Goal: Task Accomplishment & Management: Complete application form

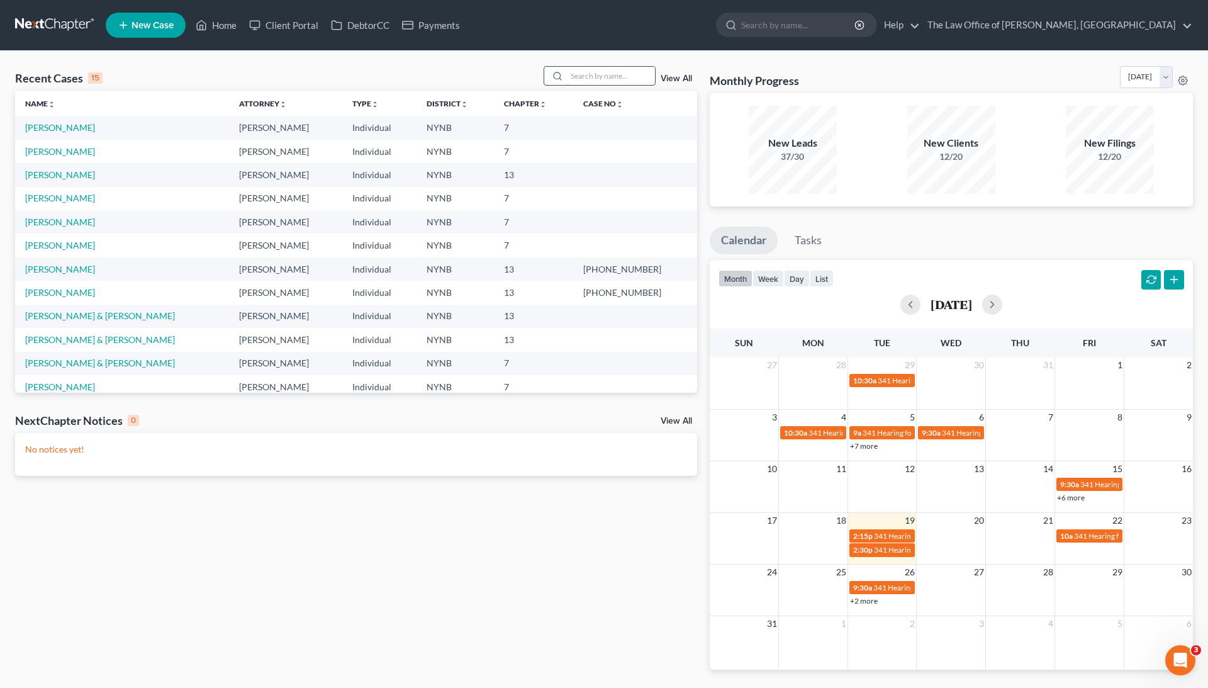
click at [575, 77] on input "search" at bounding box center [611, 76] width 88 height 18
type input "David jackson"
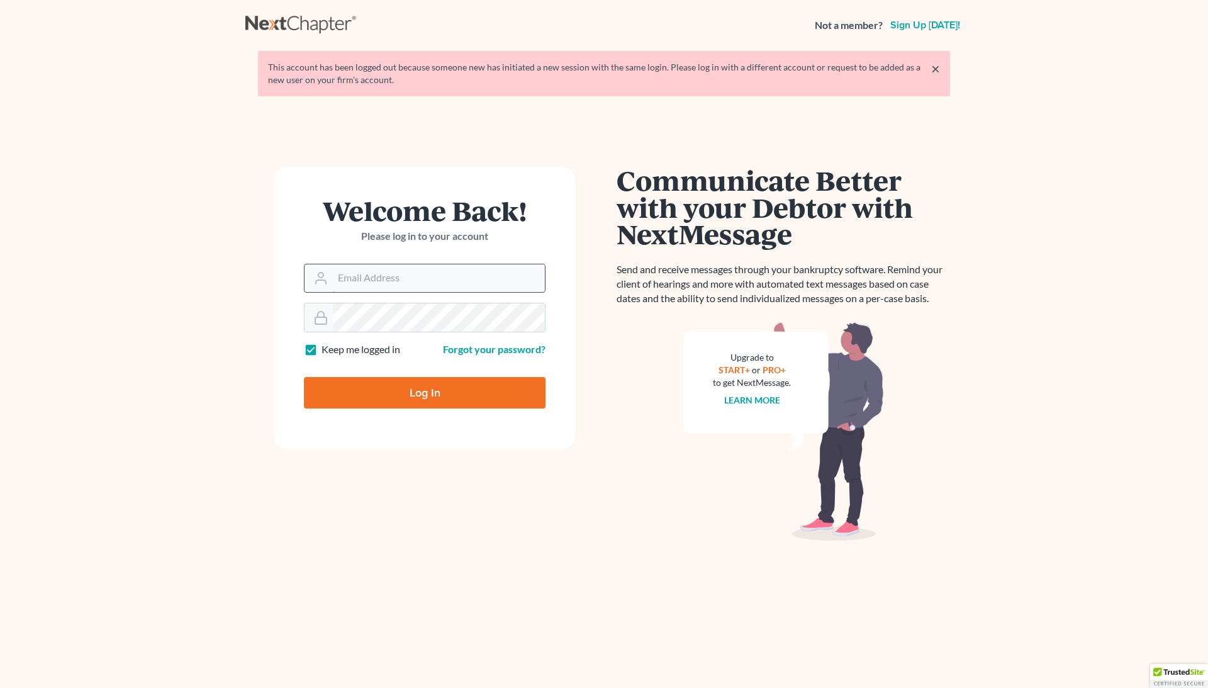
drag, startPoint x: 0, startPoint y: 0, endPoint x: 401, endPoint y: 276, distance: 486.6
type input "[EMAIL_ADDRESS][DOMAIN_NAME]"
click at [437, 398] on input "Log In" at bounding box center [425, 392] width 242 height 31
type input "Thinking..."
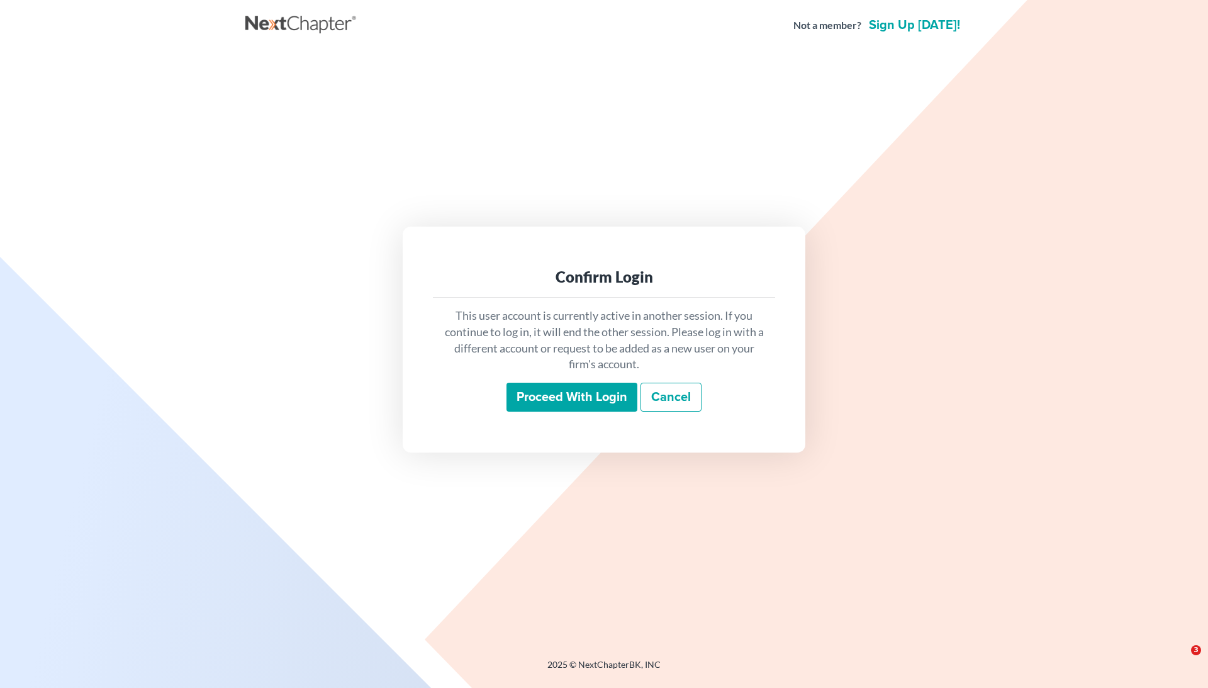
click at [593, 399] on input "Proceed with login" at bounding box center [572, 397] width 131 height 29
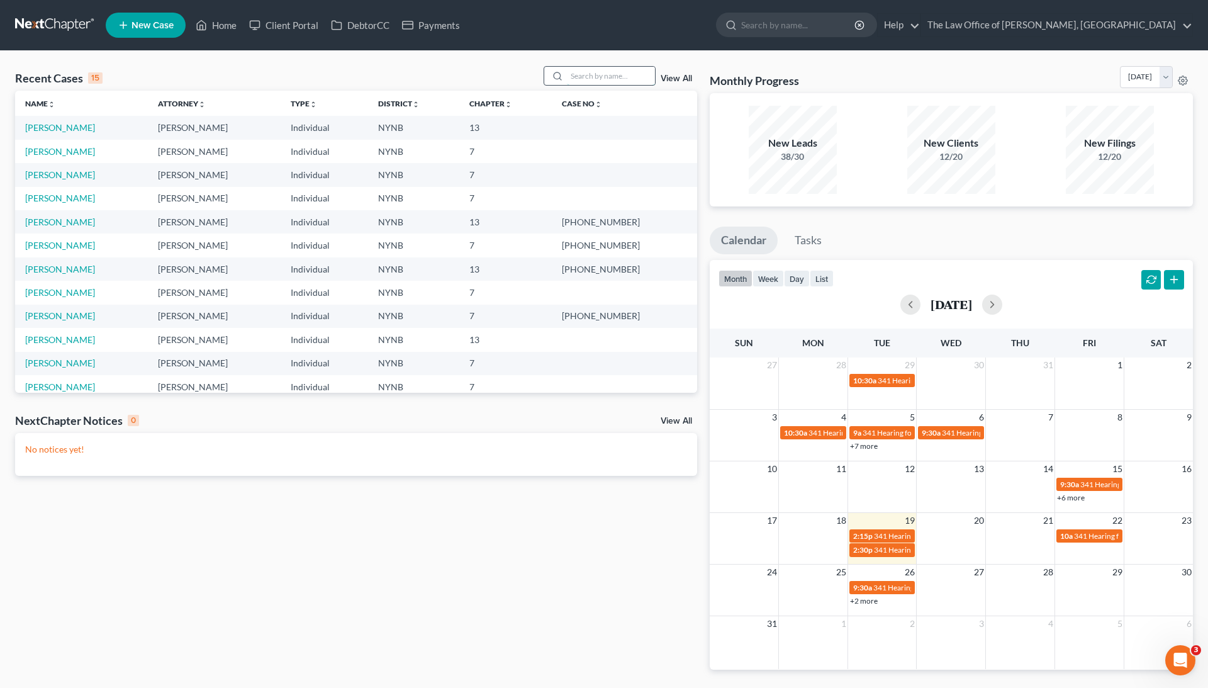
click at [589, 76] on input "search" at bounding box center [611, 76] width 88 height 18
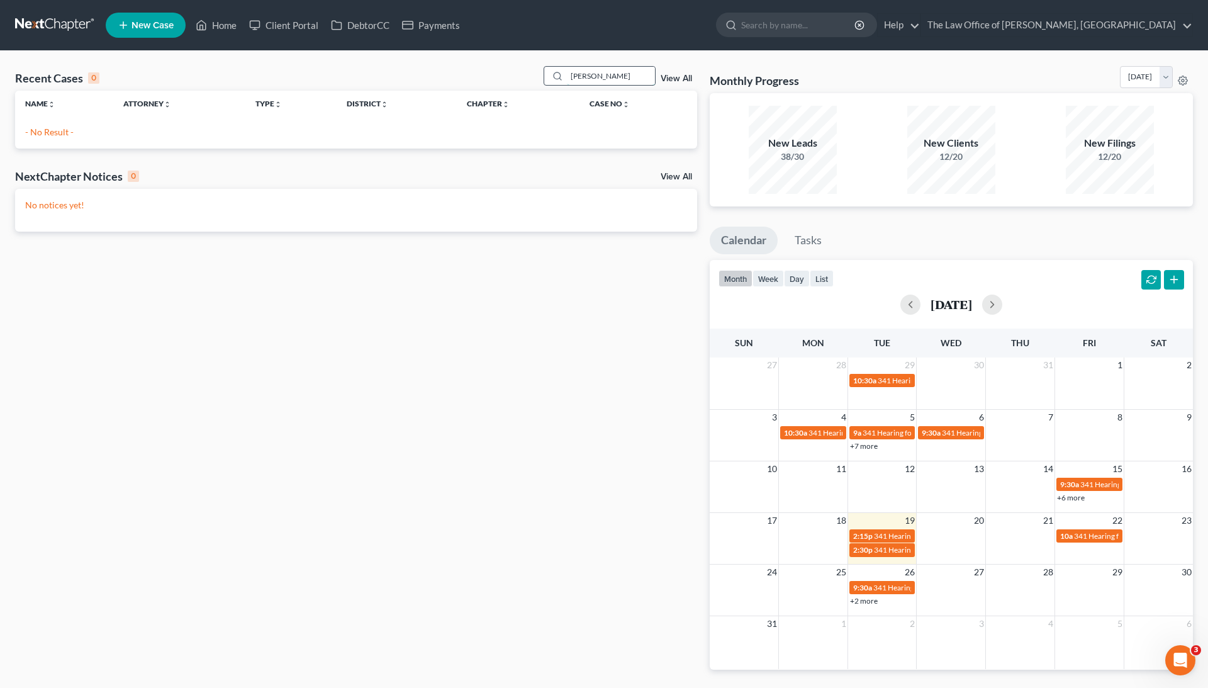
click at [597, 83] on input "david jack" at bounding box center [611, 76] width 88 height 18
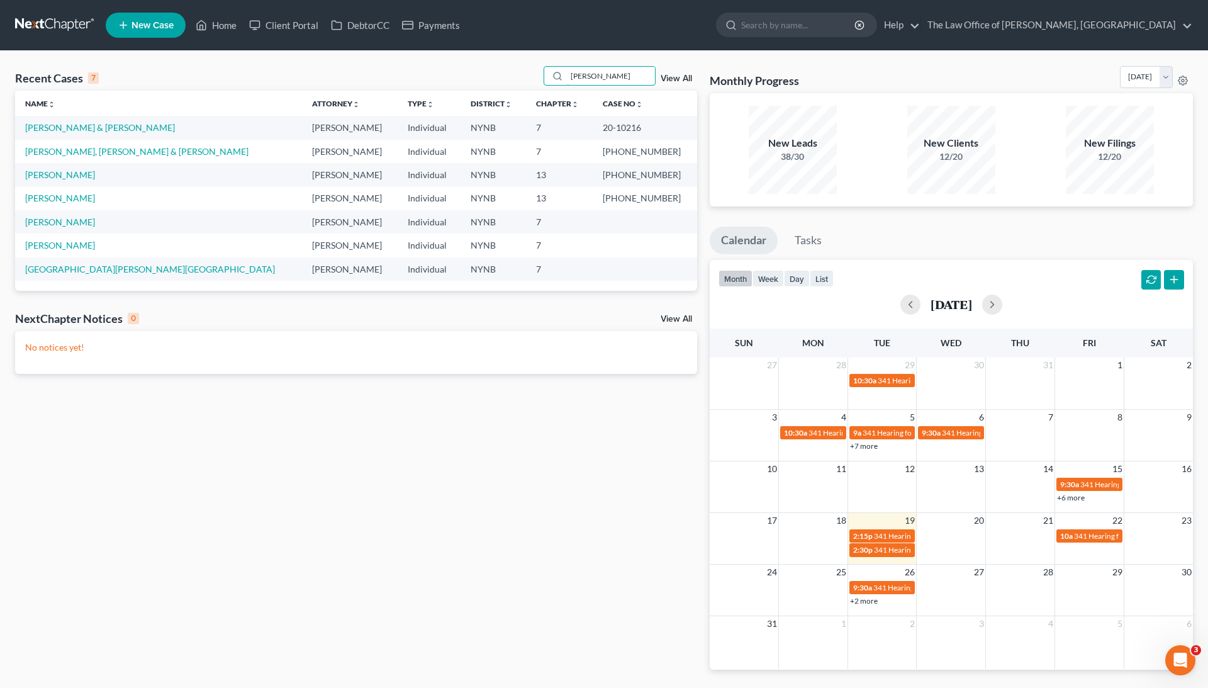
type input "jackson"
drag, startPoint x: 617, startPoint y: 124, endPoint x: 662, endPoint y: 130, distance: 45.7
click at [662, 130] on td "20-10216" at bounding box center [645, 127] width 104 height 23
copy td "20-10216"
click at [99, 132] on link "Jackson, David & Ngosa" at bounding box center [100, 127] width 150 height 11
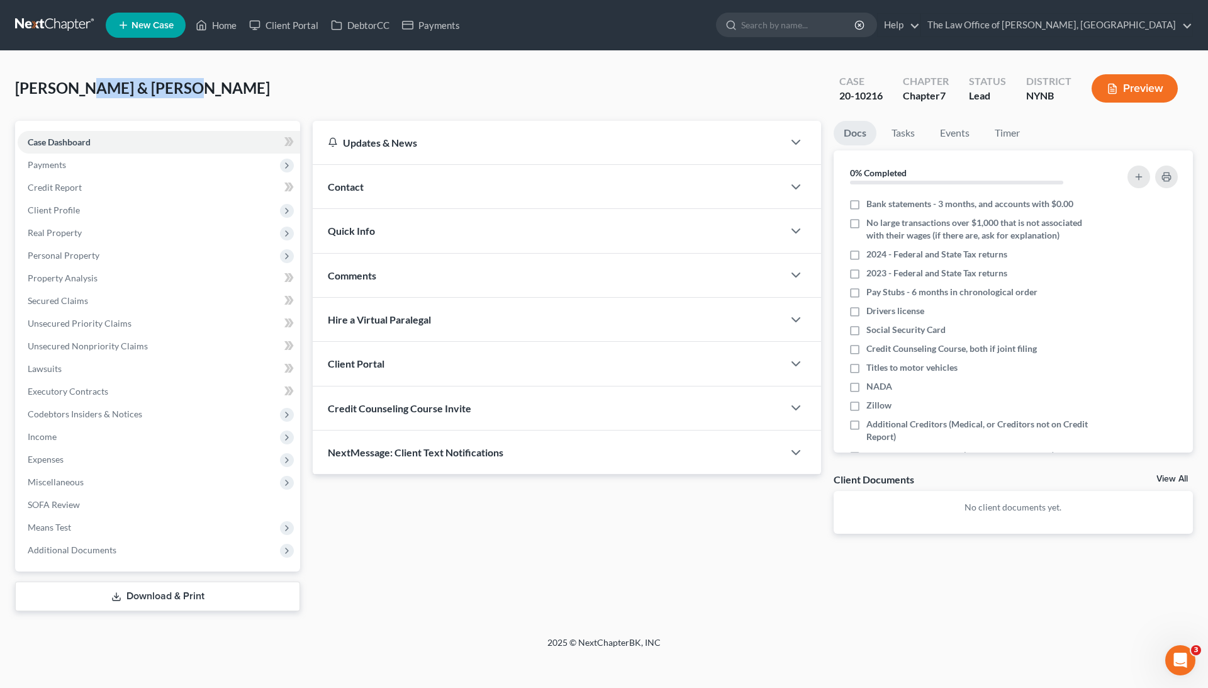
drag, startPoint x: 77, startPoint y: 88, endPoint x: 172, endPoint y: 91, distance: 95.1
click at [172, 91] on span "Jackson, David & Ngosa" at bounding box center [142, 88] width 255 height 18
copy span "David & Ngosa"
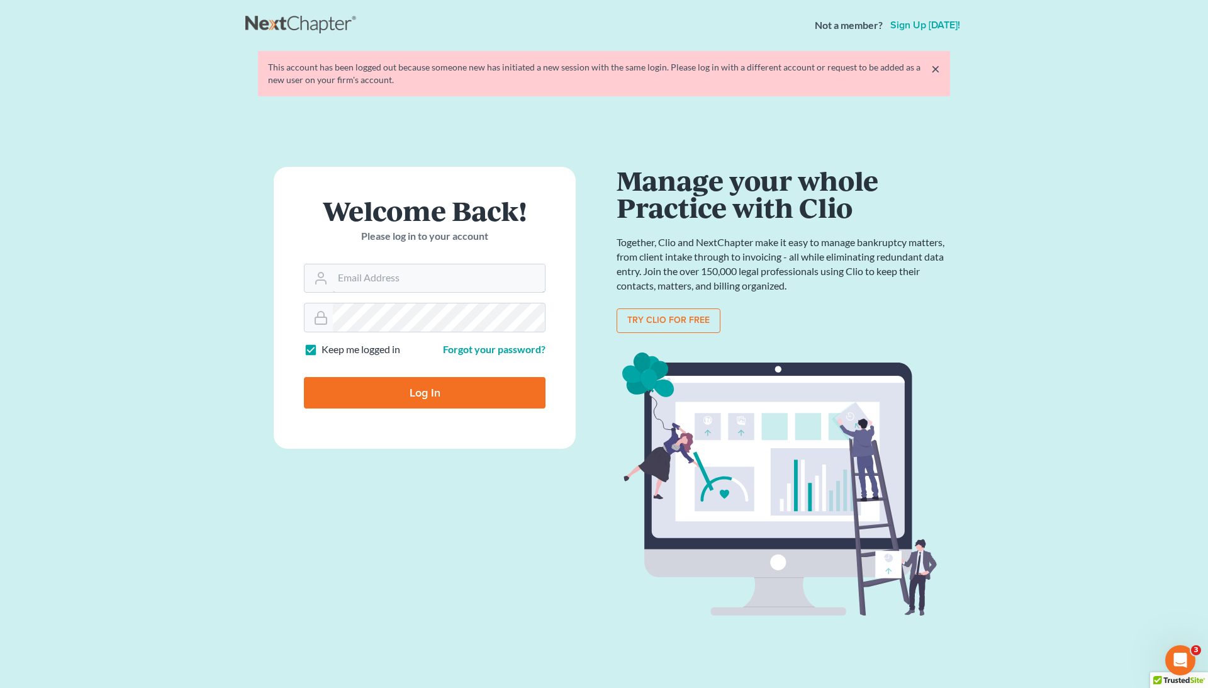
type input "[EMAIL_ADDRESS][DOMAIN_NAME]"
click at [456, 398] on input "Log In" at bounding box center [425, 392] width 242 height 31
type input "Thinking..."
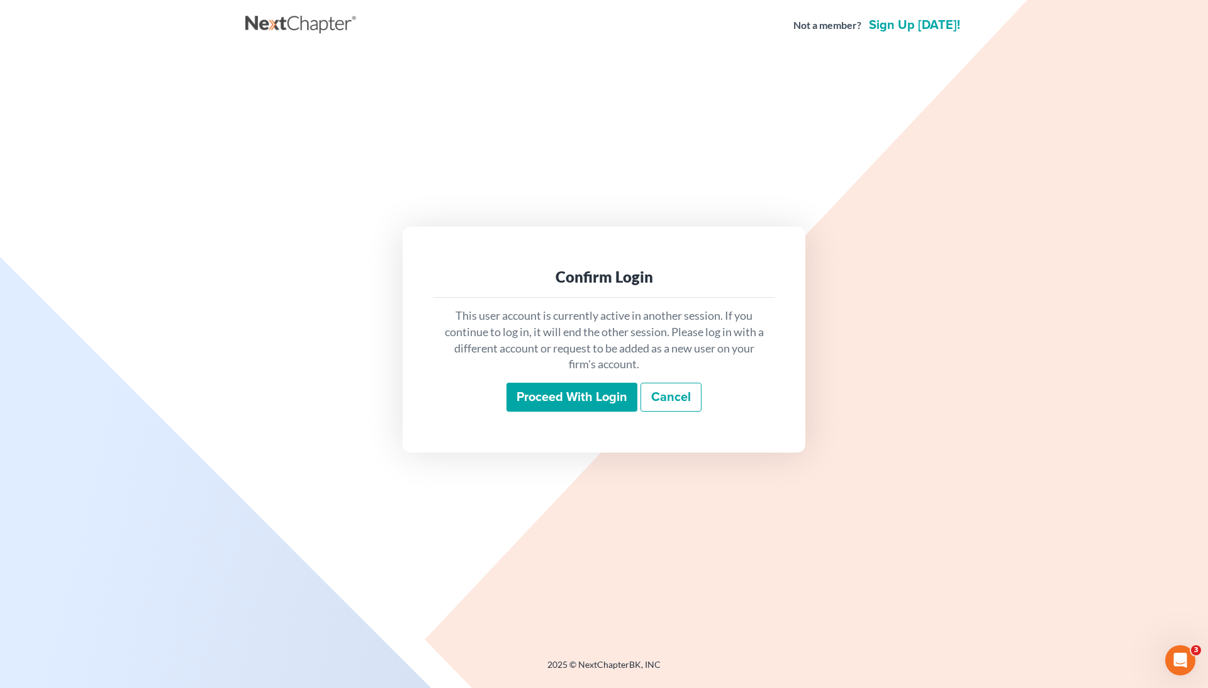
click at [524, 401] on input "Proceed with login" at bounding box center [572, 397] width 131 height 29
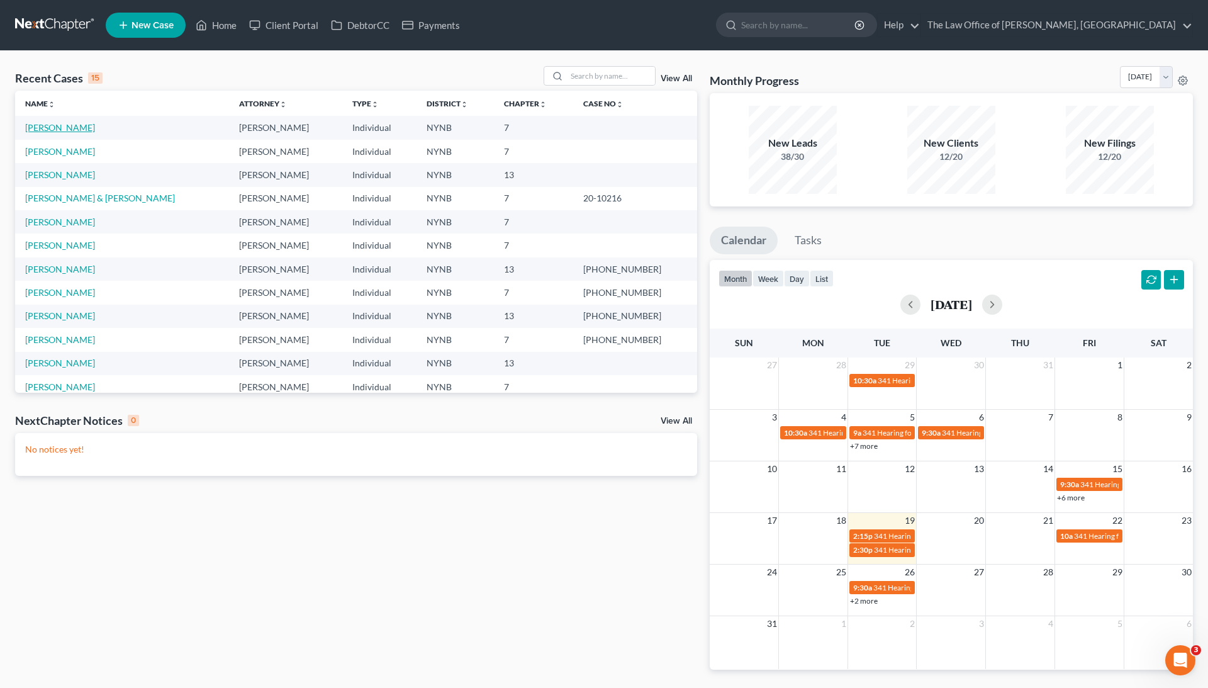
click at [59, 130] on link "Burke, Tina" at bounding box center [60, 127] width 70 height 11
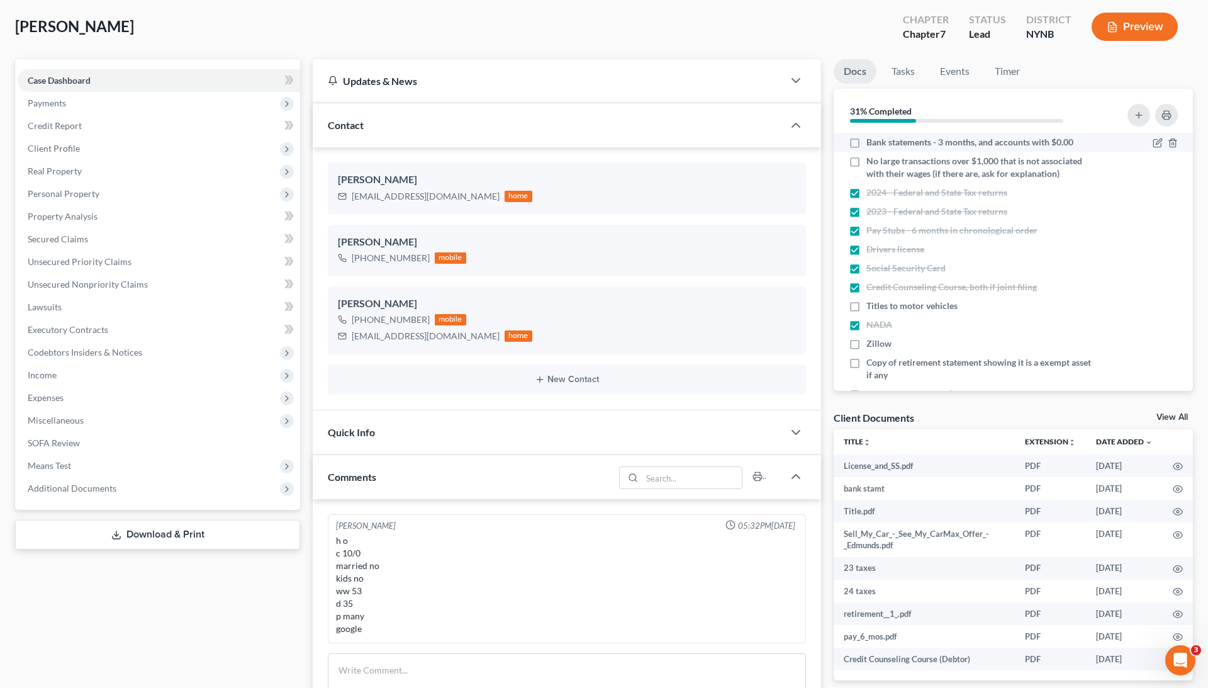
click at [867, 140] on label "Bank statements - 3 months, and accounts with $0.00" at bounding box center [970, 142] width 207 height 13
click at [872, 140] on input "Bank statements - 3 months, and accounts with $0.00" at bounding box center [876, 140] width 8 height 8
checkbox input "true"
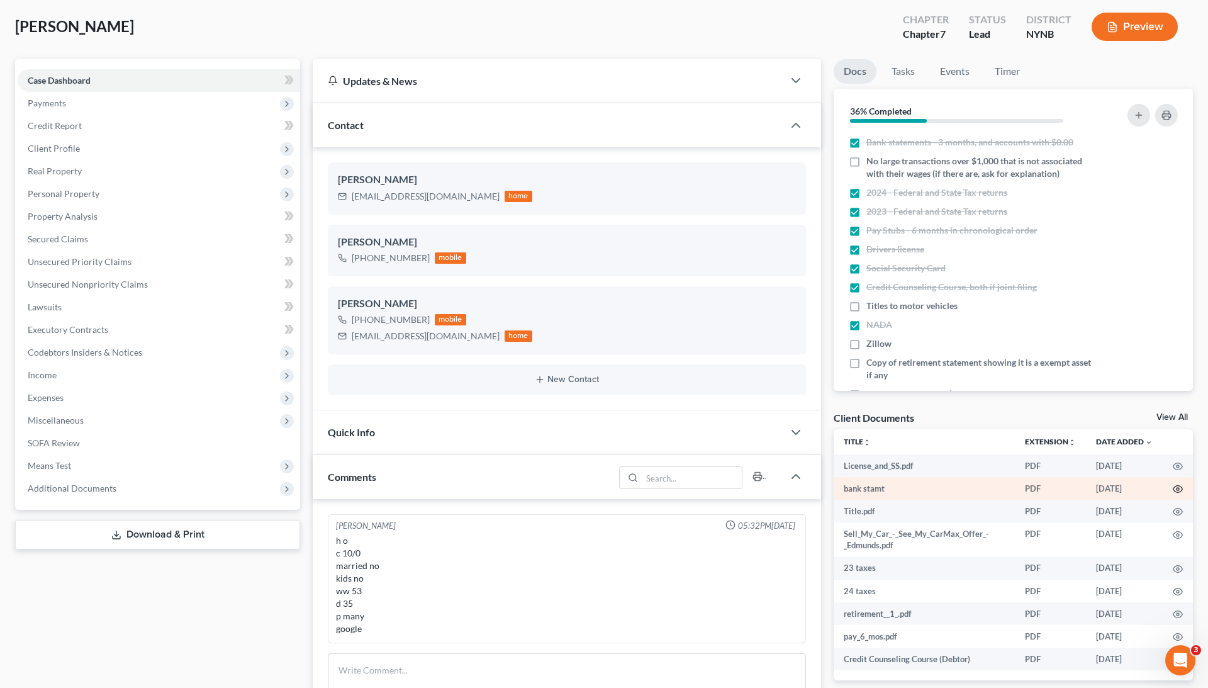
click at [1176, 492] on icon "button" at bounding box center [1178, 489] width 10 height 10
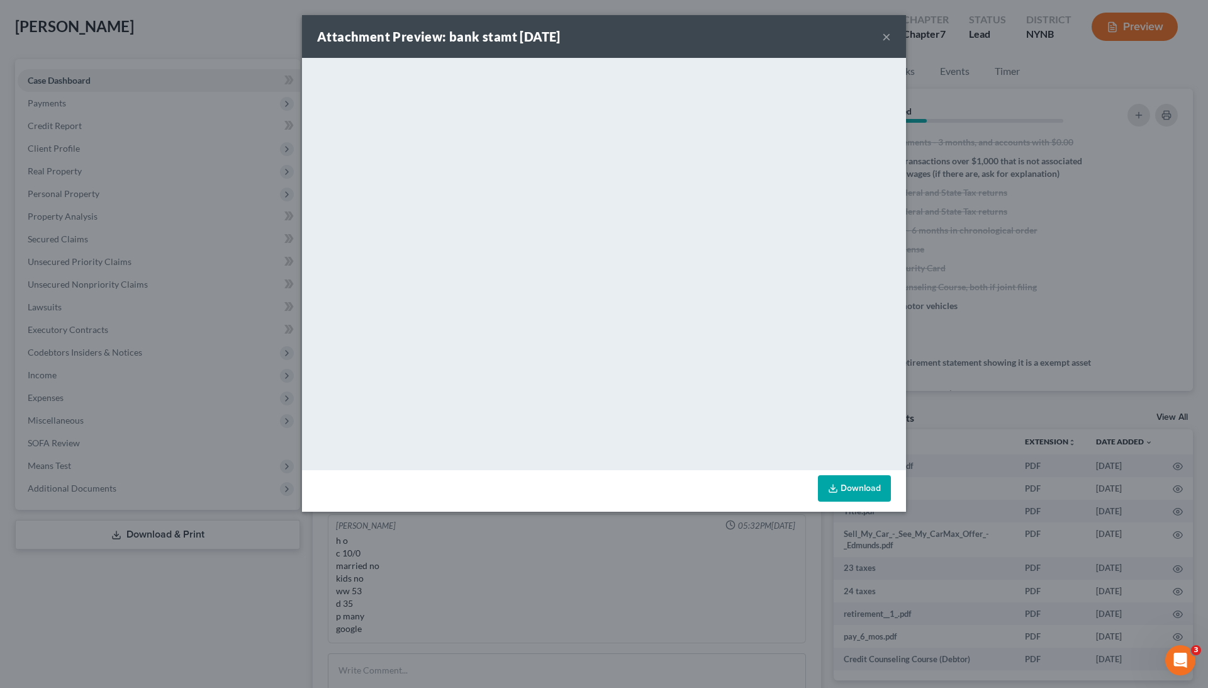
click at [978, 300] on div "Attachment Preview: bank stamt 08/19/2025 × <object ng-attr-data='https://nextc…" at bounding box center [604, 344] width 1208 height 688
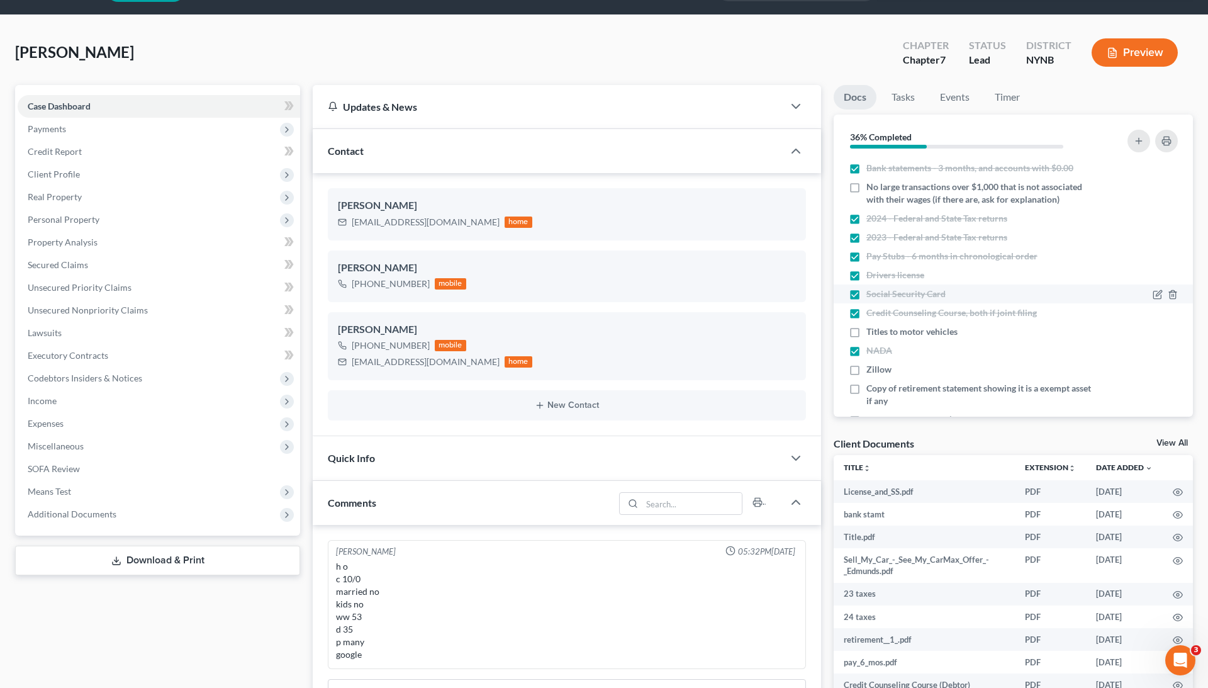
scroll to position [35, 0]
click at [867, 184] on label "No large transactions over $1,000 that is not associated with their wages (if t…" at bounding box center [980, 193] width 226 height 25
click at [872, 184] on input "No large transactions over $1,000 that is not associated with their wages (if t…" at bounding box center [876, 185] width 8 height 8
checkbox input "true"
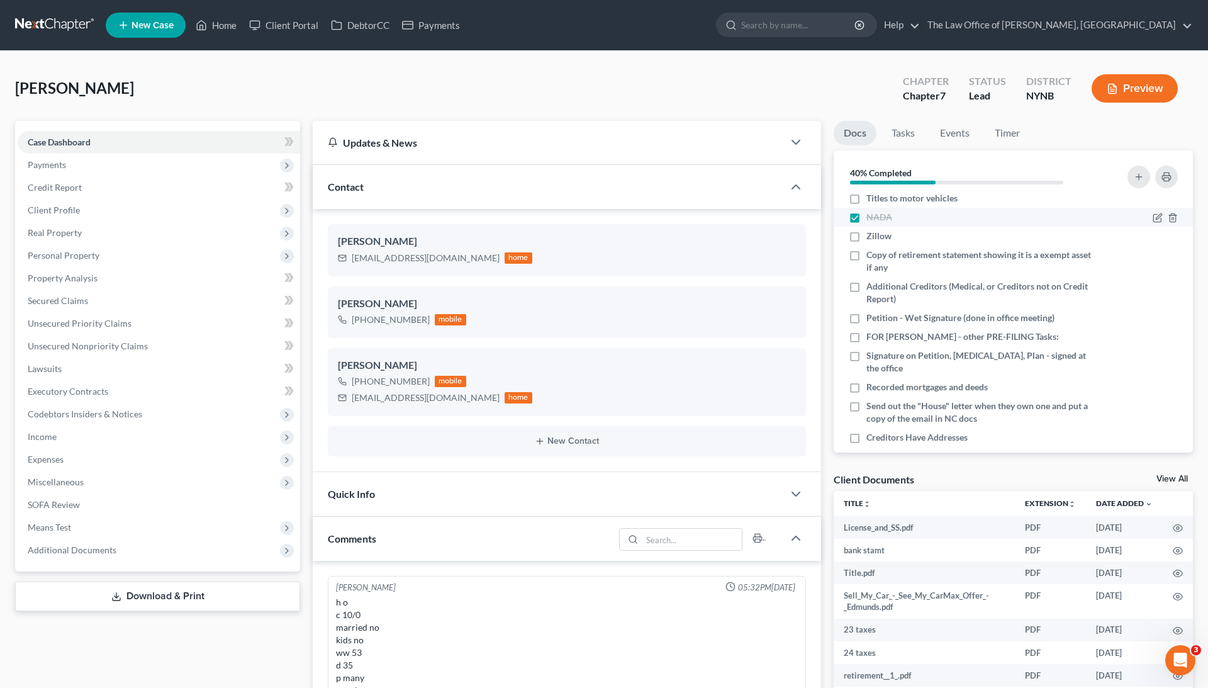
scroll to position [176, 0]
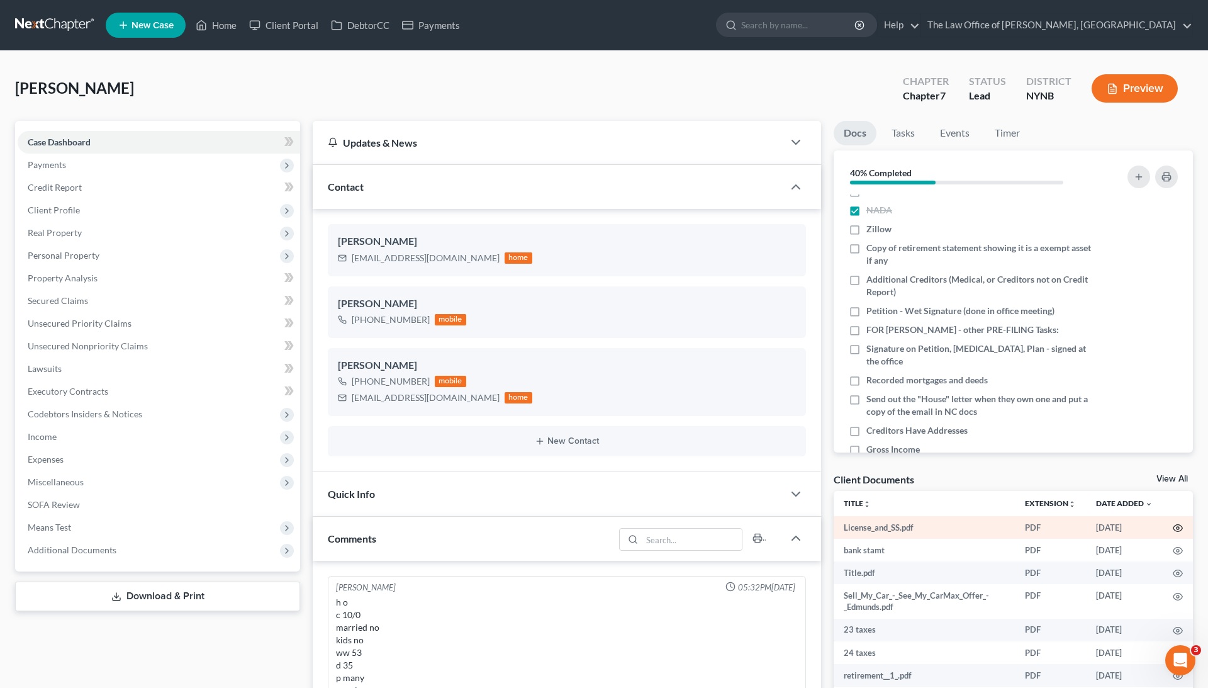
click at [1181, 525] on icon "button" at bounding box center [1178, 528] width 10 height 10
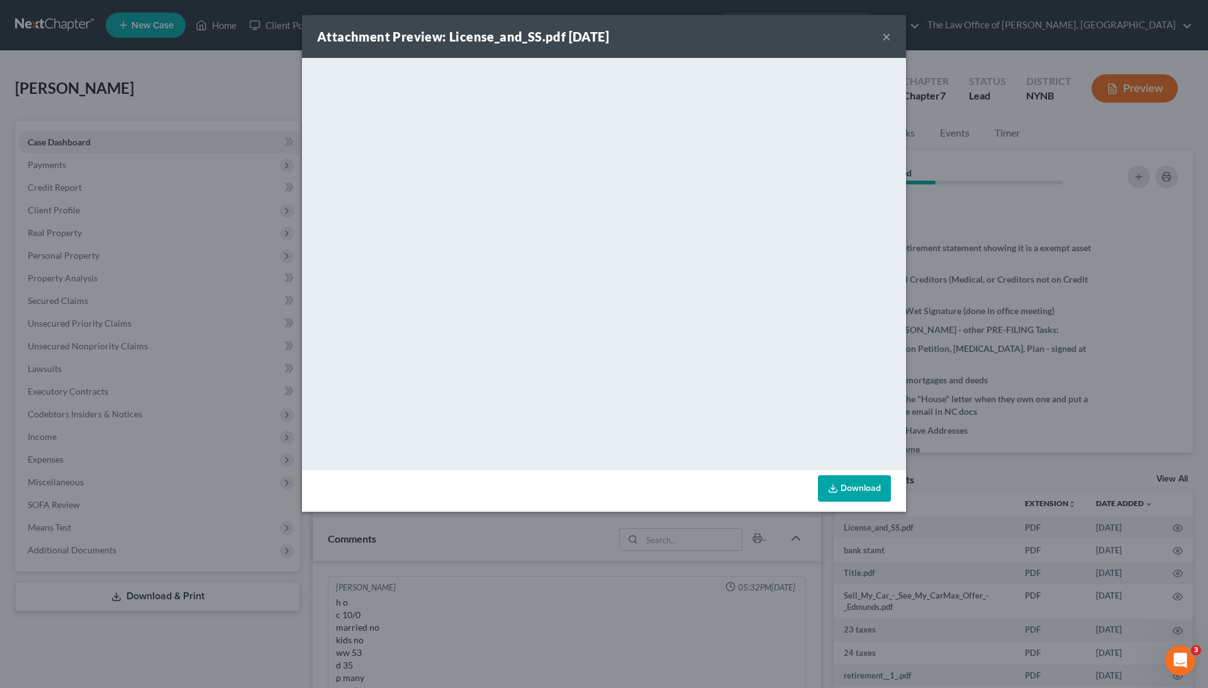
click at [985, 247] on div "Attachment Preview: License_and_SS.pdf 08/19/2025 × <object ng-attr-data='https…" at bounding box center [604, 344] width 1208 height 688
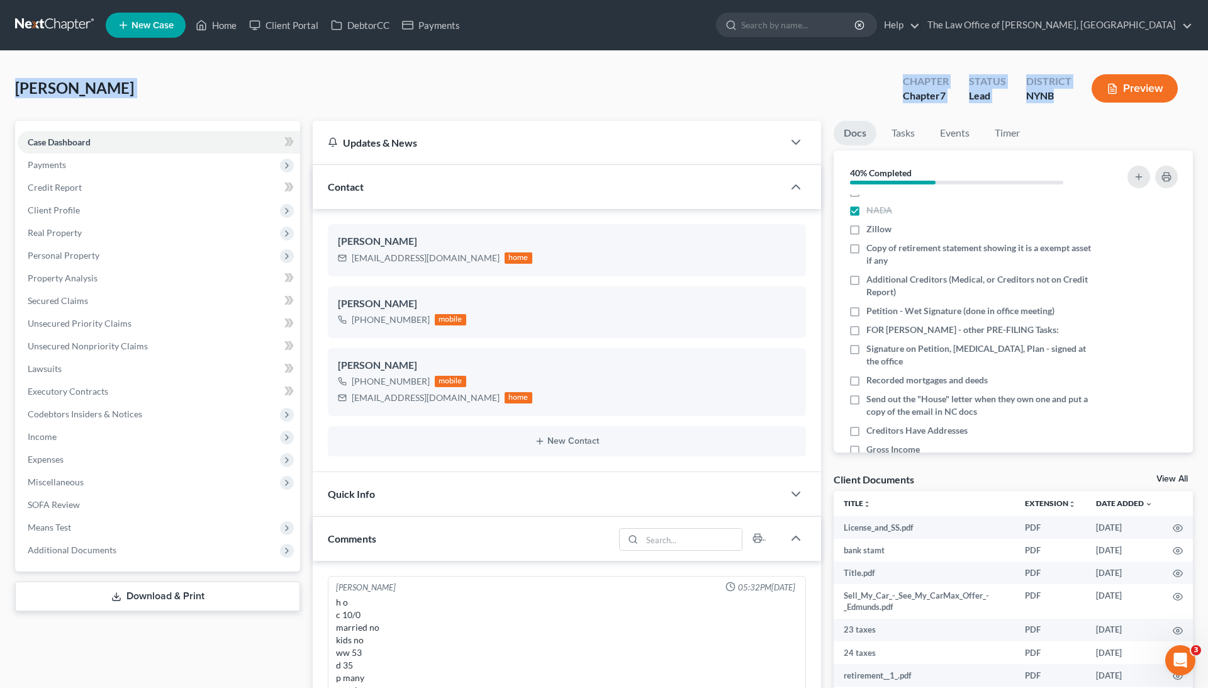
drag, startPoint x: 1062, startPoint y: 91, endPoint x: 4, endPoint y: 88, distance: 1058.7
click at [391, 109] on div "Burke, Tina Upgraded Chapter Chapter 7 Status Lead District NYNB Preview" at bounding box center [604, 93] width 1178 height 55
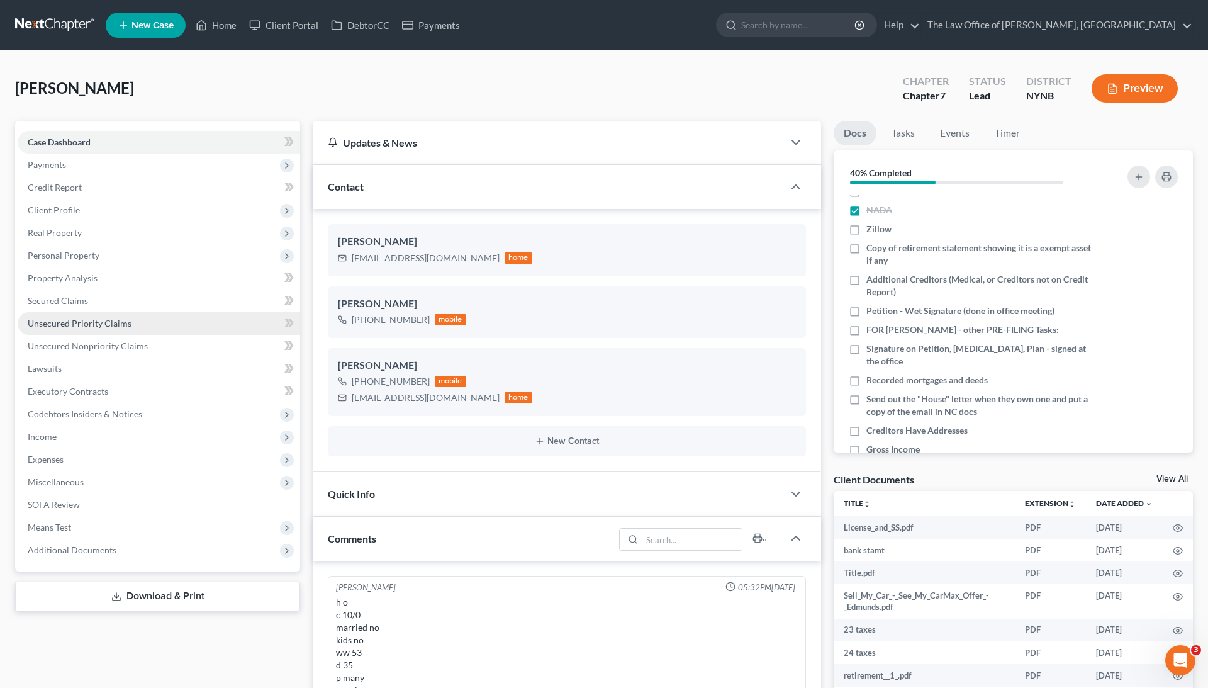
click at [96, 325] on span "Unsecured Priority Claims" at bounding box center [80, 323] width 104 height 11
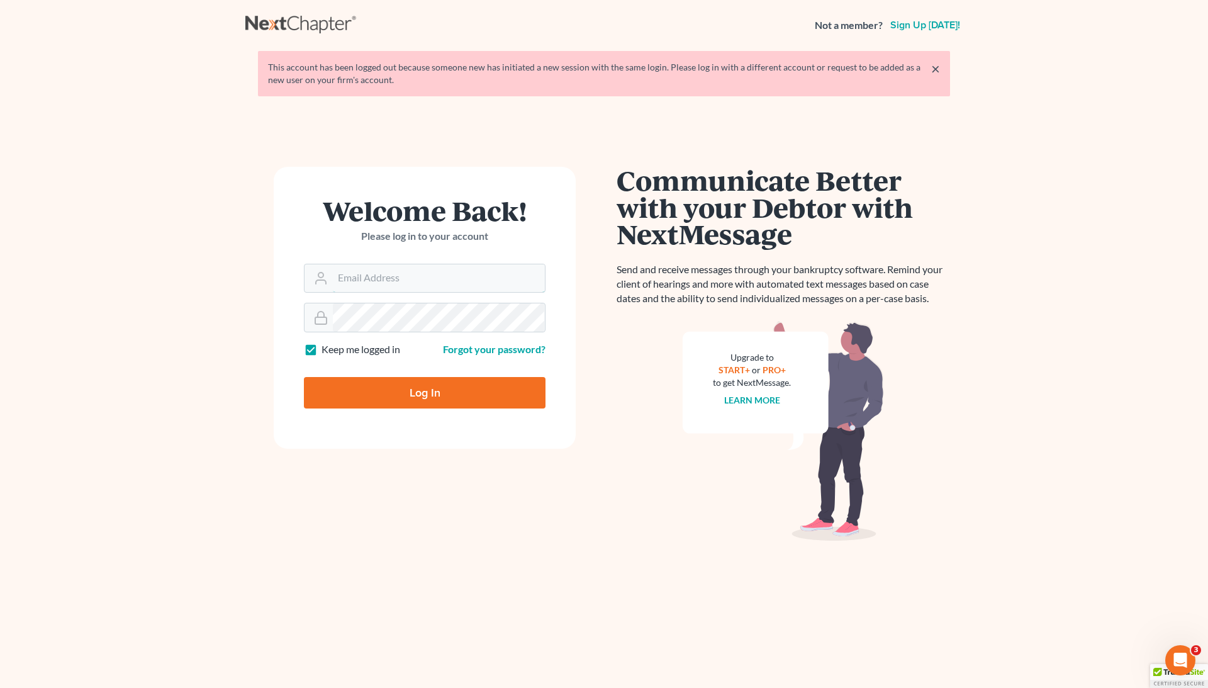
type input "[EMAIL_ADDRESS][DOMAIN_NAME]"
click at [459, 396] on input "Log In" at bounding box center [425, 392] width 242 height 31
type input "Thinking..."
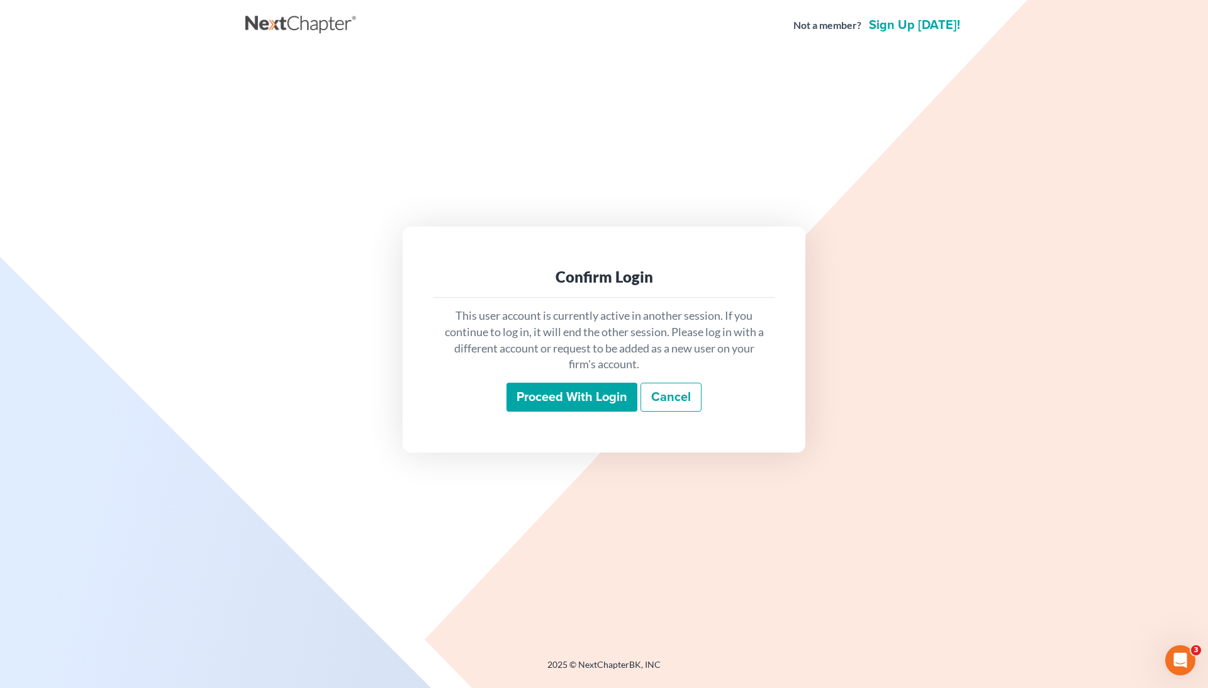
click at [547, 386] on input "Proceed with login" at bounding box center [572, 397] width 131 height 29
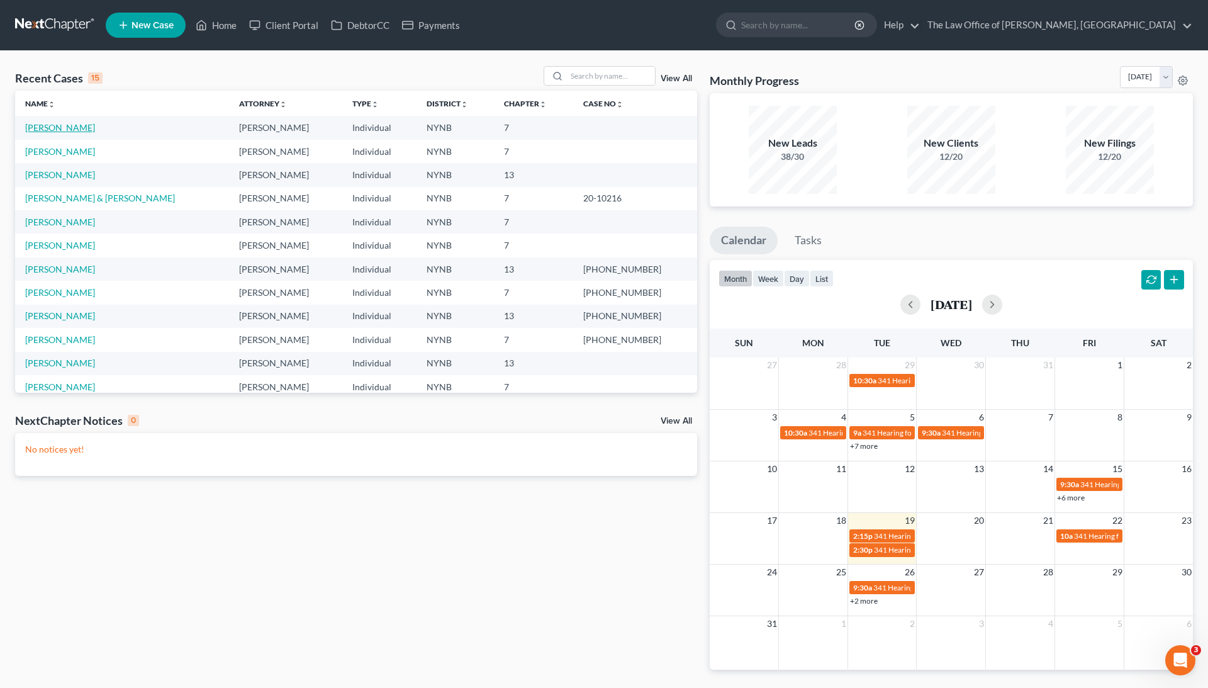
click at [56, 128] on link "[PERSON_NAME]" at bounding box center [60, 127] width 70 height 11
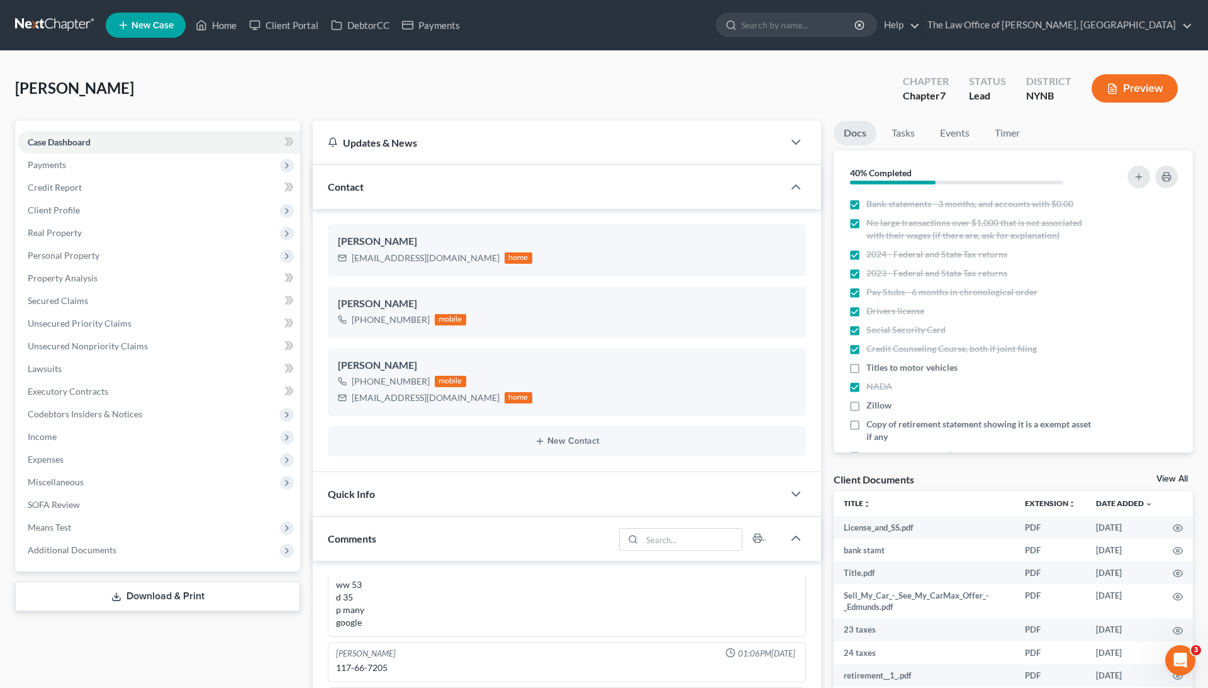
scroll to position [594, 0]
click at [101, 318] on span "Unsecured Priority Claims" at bounding box center [80, 323] width 104 height 11
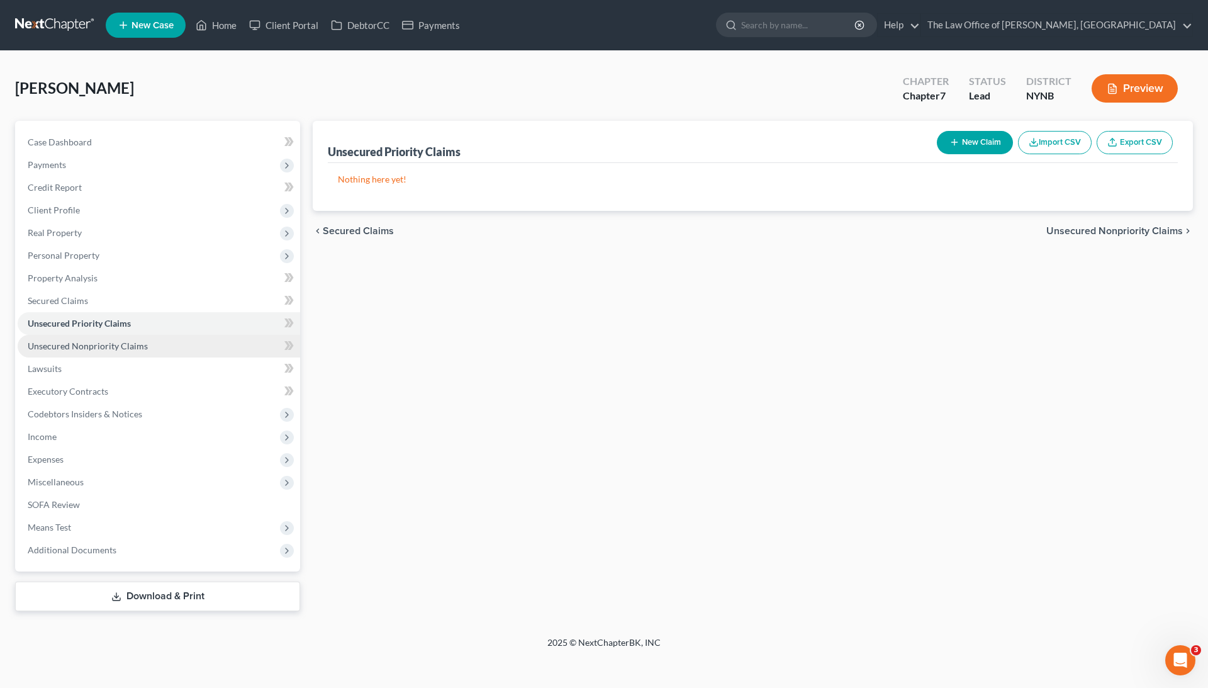
click at [101, 351] on link "Unsecured Nonpriority Claims" at bounding box center [159, 346] width 283 height 23
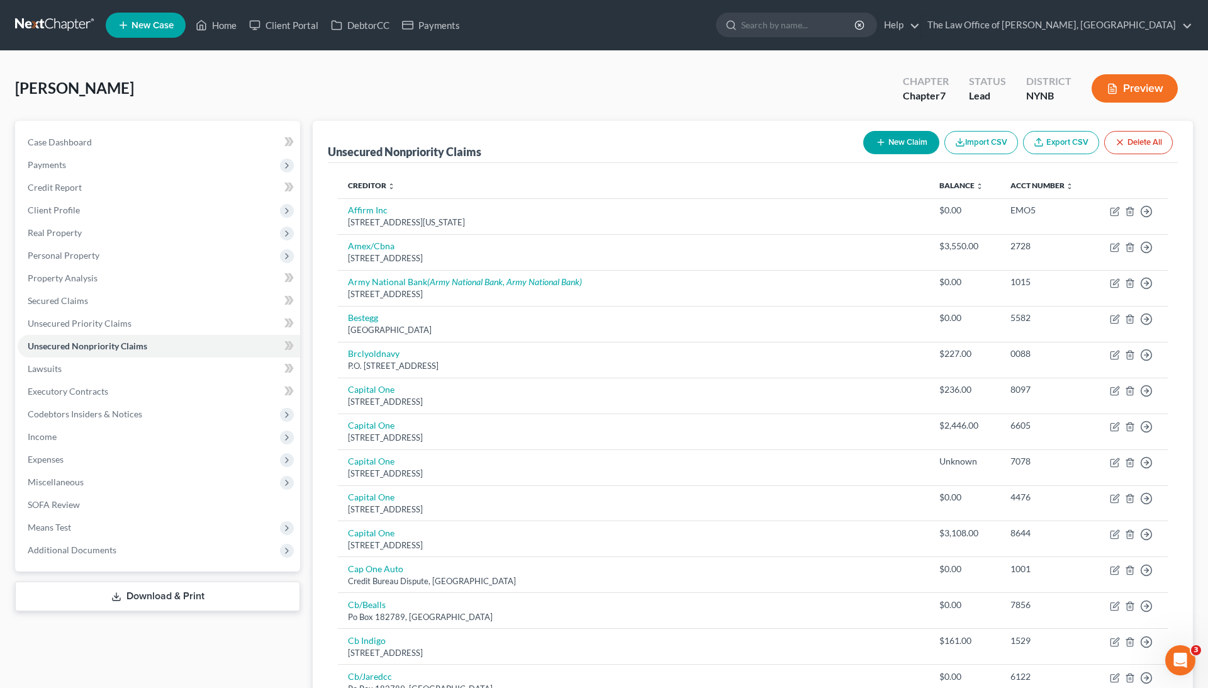
click at [894, 149] on button "New Claim" at bounding box center [902, 142] width 76 height 23
select select "0"
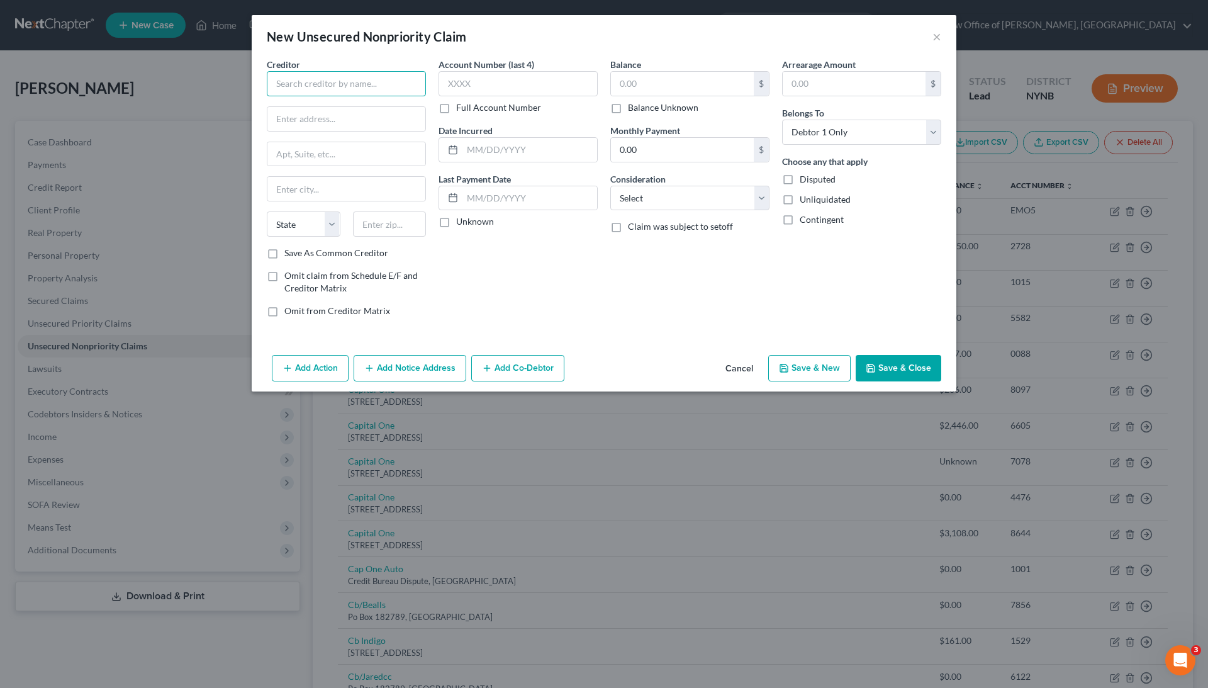
click at [381, 81] on input "text" at bounding box center [346, 83] width 159 height 25
type input "BDx Solutions, Inc."
type input "P.O. Box 74968"
click at [381, 222] on input "text" at bounding box center [390, 223] width 74 height 25
type input "9"
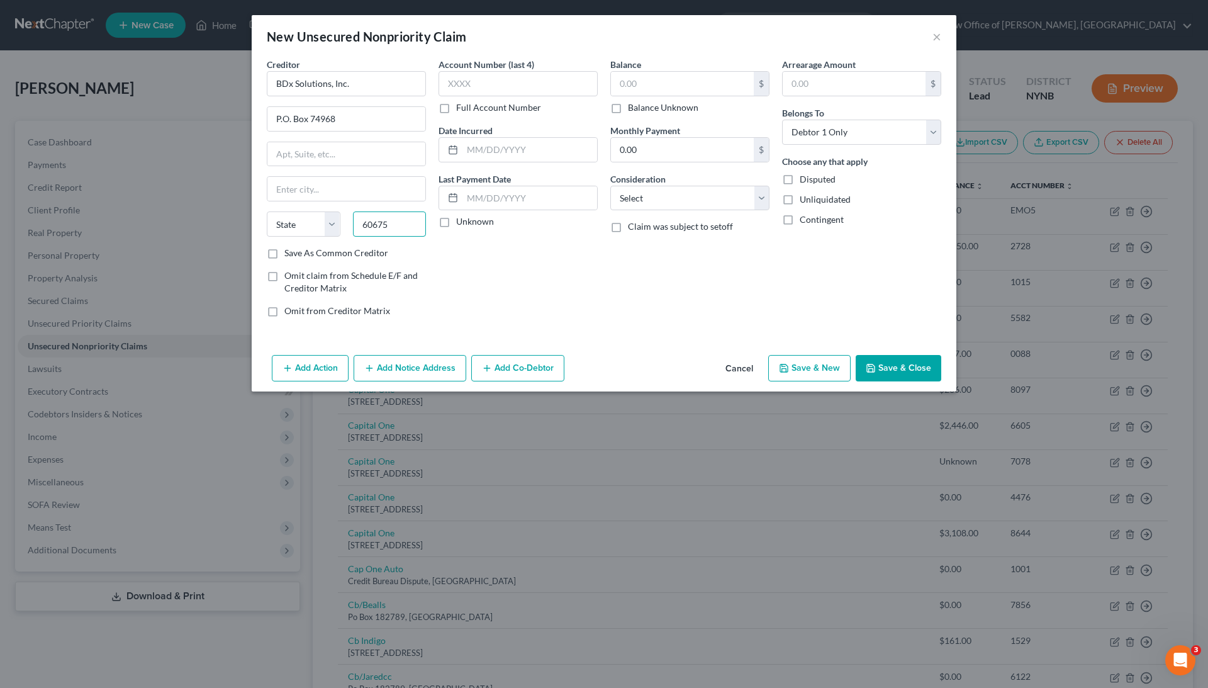
type input "60675"
type input "[GEOGRAPHIC_DATA]"
select select "14"
click at [401, 201] on div "Creditor * BDx Solutions, Inc. P.O. Box 74968 [GEOGRAPHIC_DATA] [US_STATE] AK A…" at bounding box center [346, 152] width 159 height 189
click at [500, 106] on label "Full Account Number" at bounding box center [498, 107] width 85 height 13
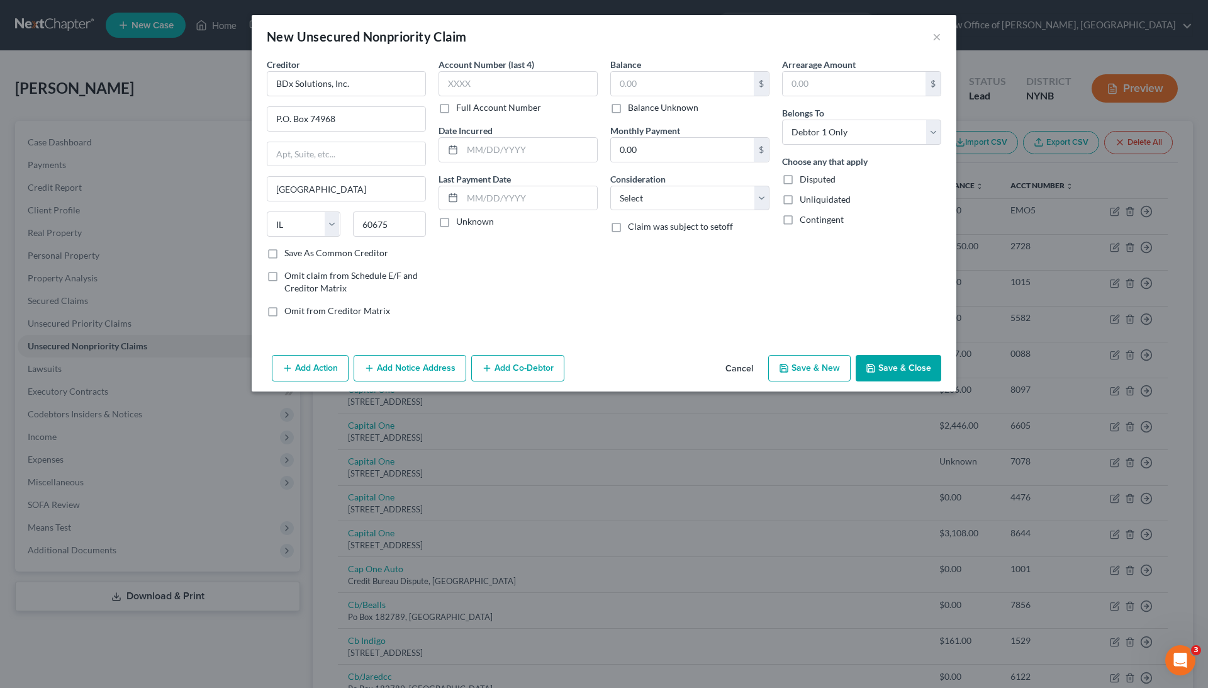
click at [470, 106] on input "Full Account Number" at bounding box center [465, 105] width 8 height 8
click at [634, 106] on label "Balance Unknown" at bounding box center [663, 107] width 70 height 13
click at [634, 106] on input "Balance Unknown" at bounding box center [637, 105] width 8 height 8
checkbox input "true"
type input "0.00"
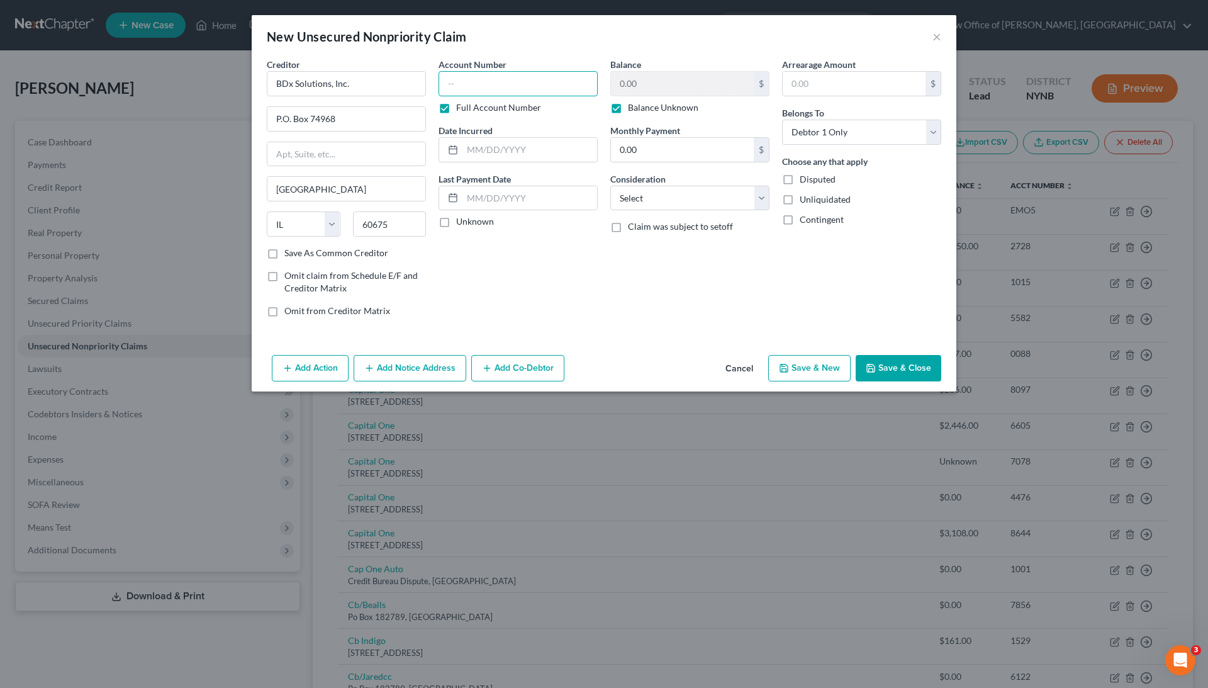
click at [514, 83] on input "text" at bounding box center [518, 83] width 159 height 25
type input "unknown"
click at [904, 366] on button "Save & Close" at bounding box center [899, 368] width 86 height 26
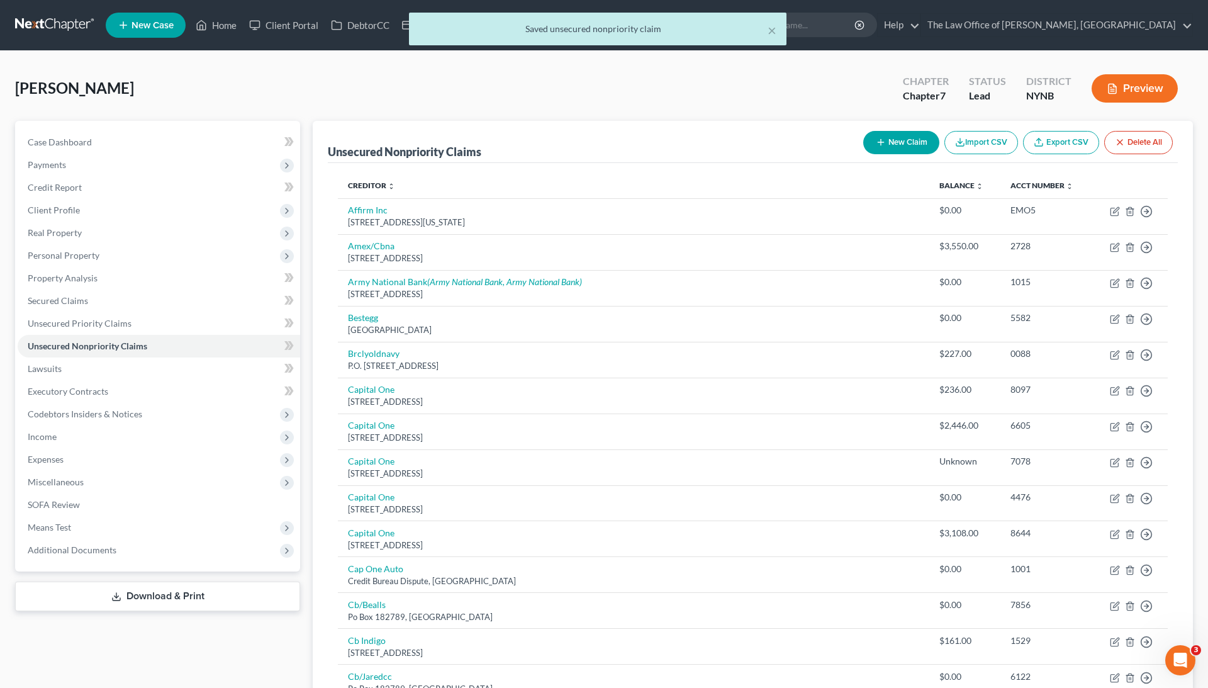
click at [897, 134] on button "New Claim" at bounding box center [902, 142] width 76 height 23
select select "0"
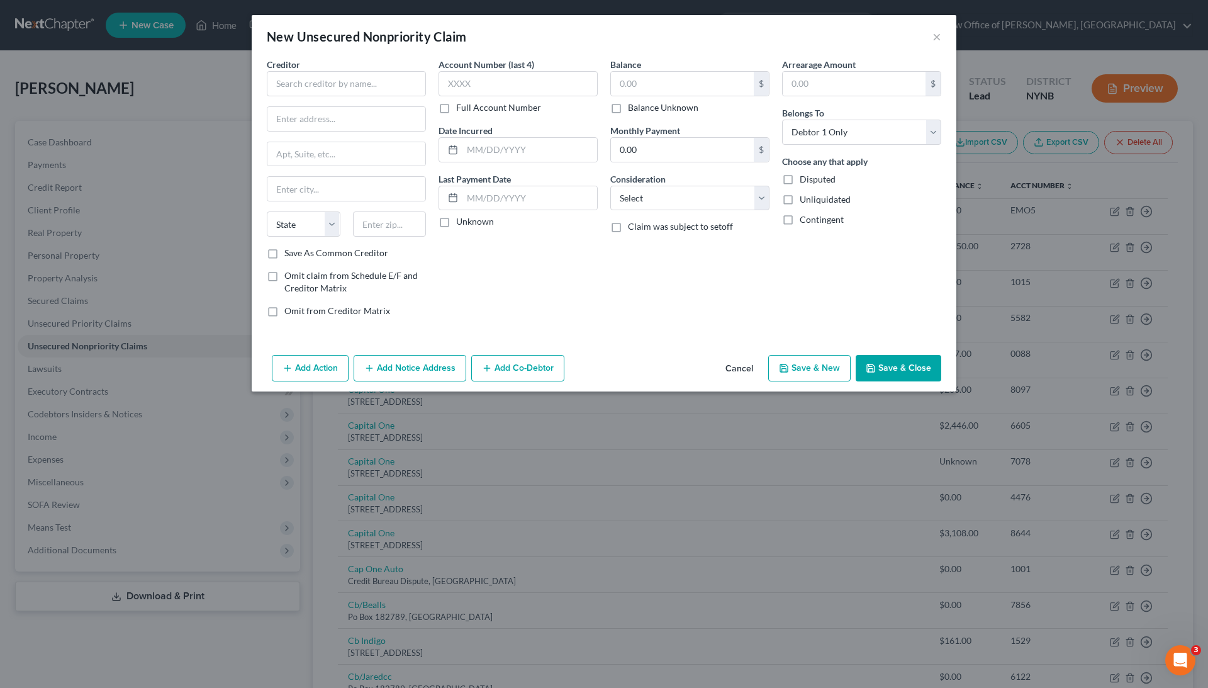
click at [680, 106] on label "Balance Unknown" at bounding box center [663, 107] width 70 height 13
click at [641, 106] on input "Balance Unknown" at bounding box center [637, 105] width 8 height 8
checkbox input "true"
type input "0.00"
click at [493, 102] on label "Full Account Number" at bounding box center [498, 107] width 85 height 13
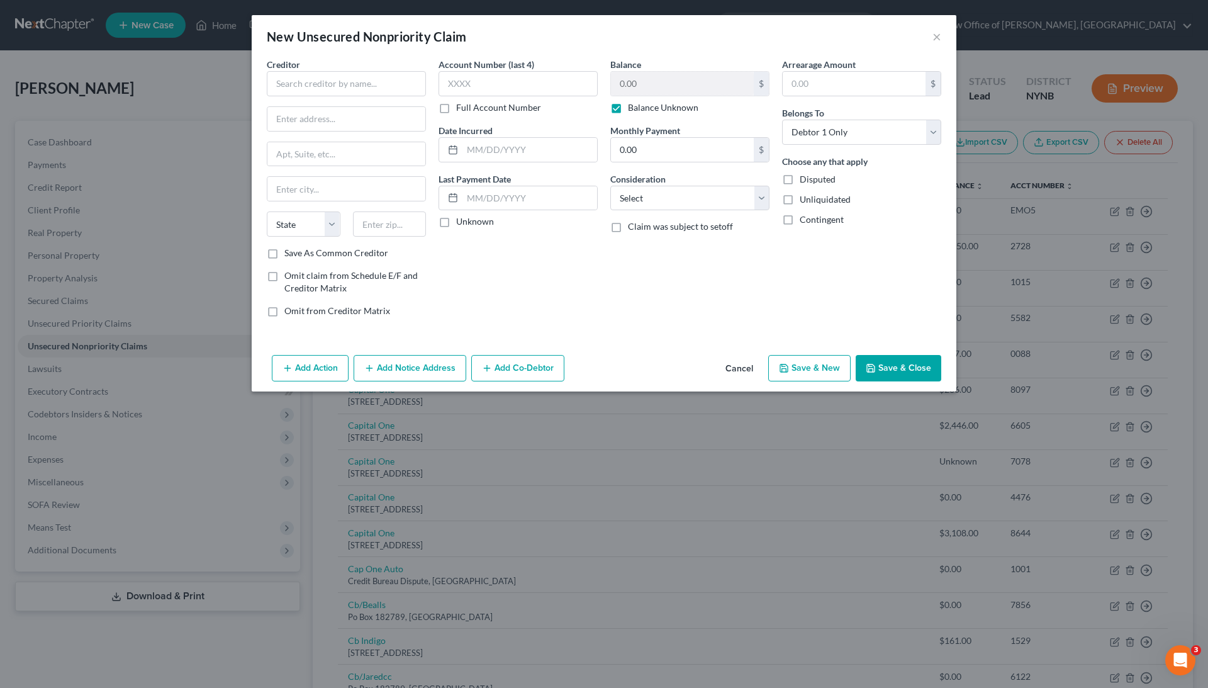
click at [470, 102] on input "Full Account Number" at bounding box center [465, 105] width 8 height 8
click at [492, 81] on input "text" at bounding box center [518, 83] width 159 height 25
type input "unknown"
click at [346, 83] on input "text" at bounding box center [346, 83] width 159 height 25
type input "Community Care Physicians, PLLC"
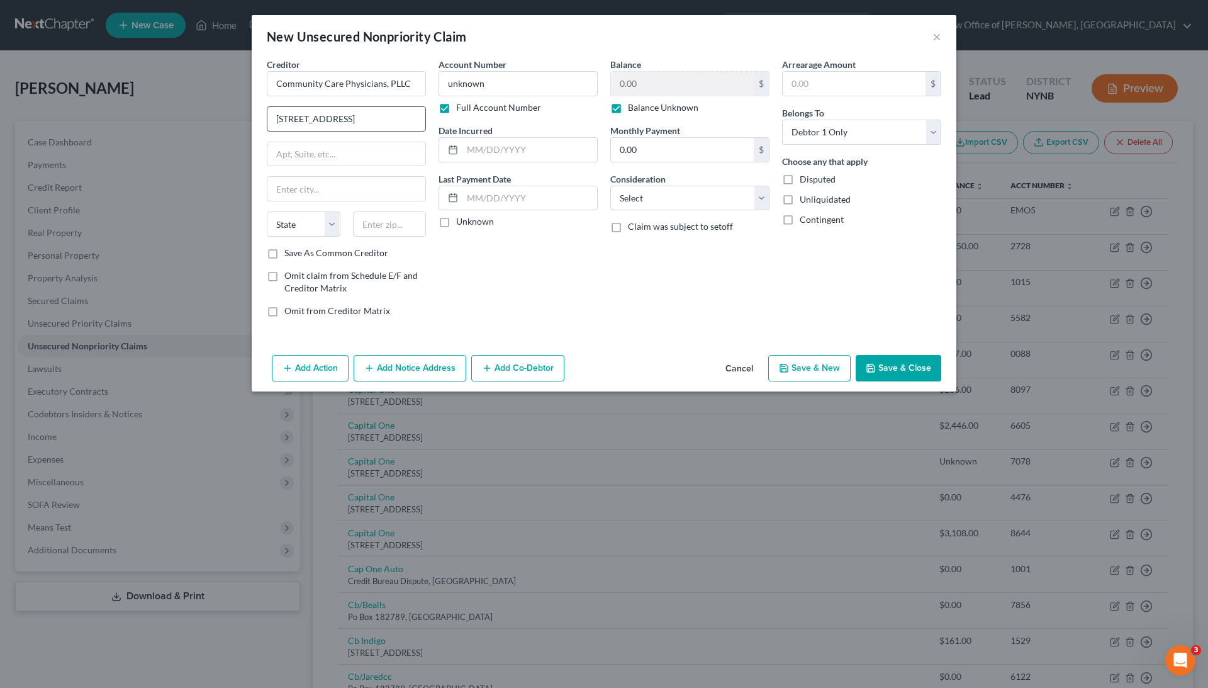
click at [352, 122] on input "[STREET_ADDRESS]" at bounding box center [347, 119] width 158 height 24
type input "[STREET_ADDRESS]"
paste input "Suite"
type input "Suite 201"
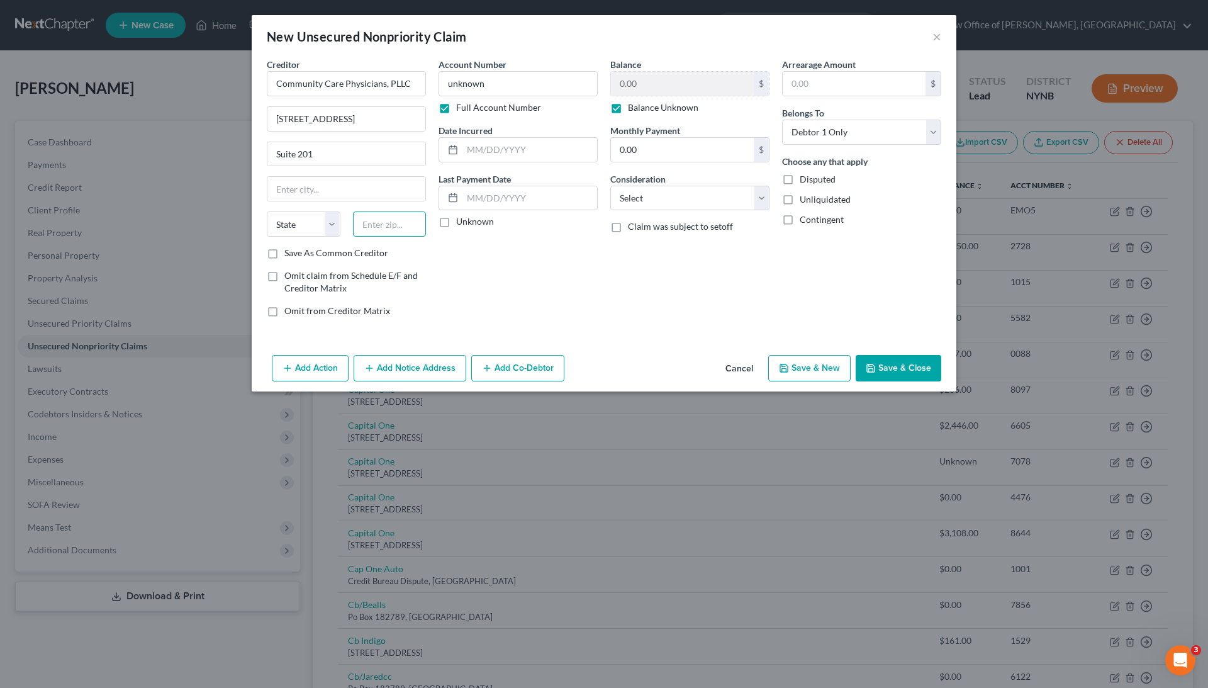
click at [381, 222] on input "text" at bounding box center [390, 223] width 74 height 25
type input "12110"
type input "[PERSON_NAME]"
select select "35"
click at [522, 257] on div "Account Number unknown Full Account Number Date Incurred Last Payment Date Unkn…" at bounding box center [518, 192] width 172 height 269
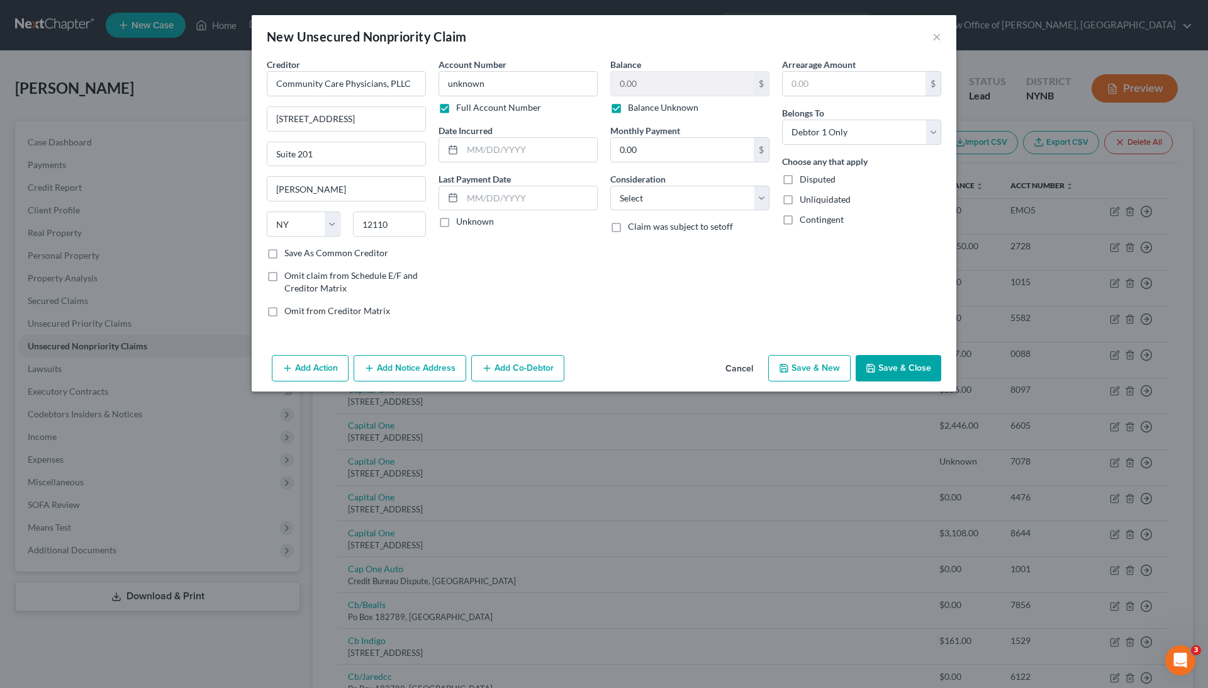
click at [889, 366] on button "Save & Close" at bounding box center [899, 368] width 86 height 26
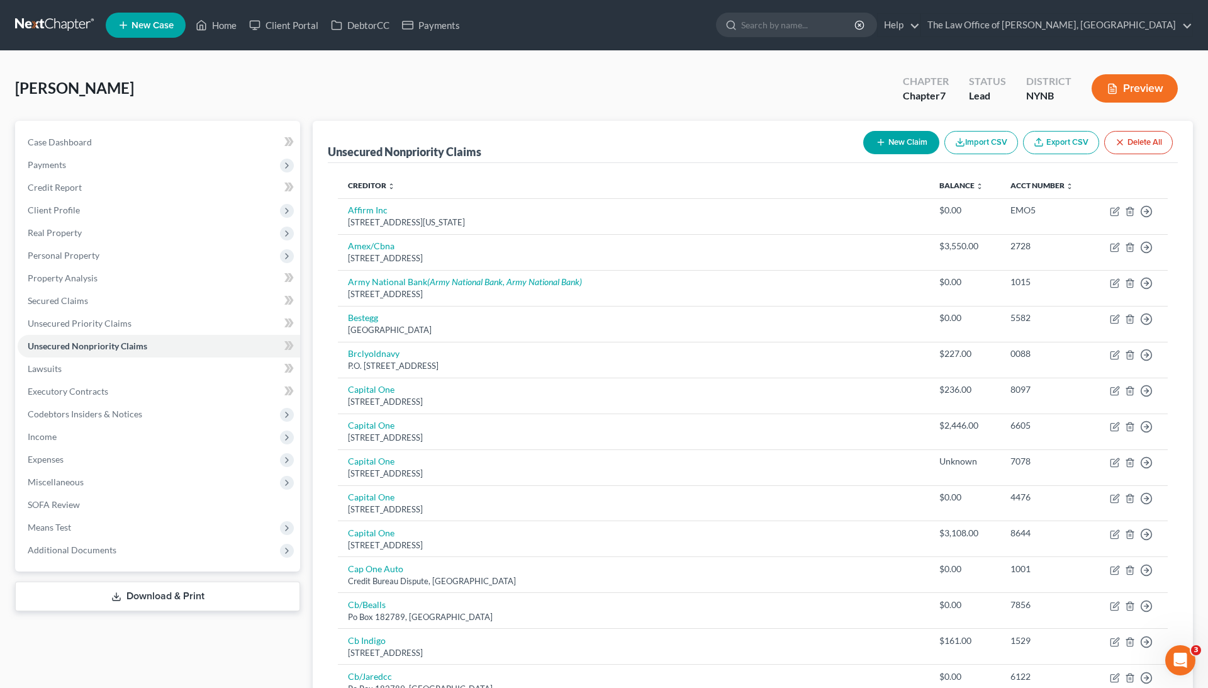
click at [901, 140] on button "New Claim" at bounding box center [902, 142] width 76 height 23
select select "0"
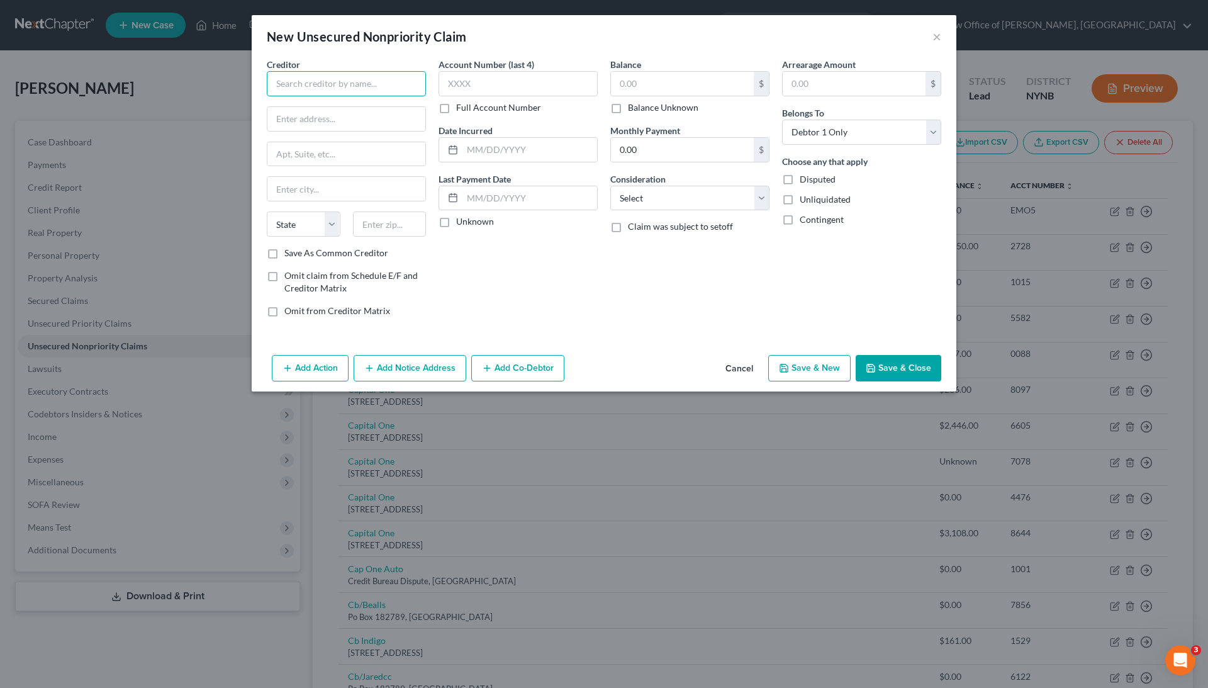
click at [361, 81] on input "text" at bounding box center [346, 83] width 159 height 25
paste input "Suite"
type input "Suite"
paste input "Suite"
type input "Suite"
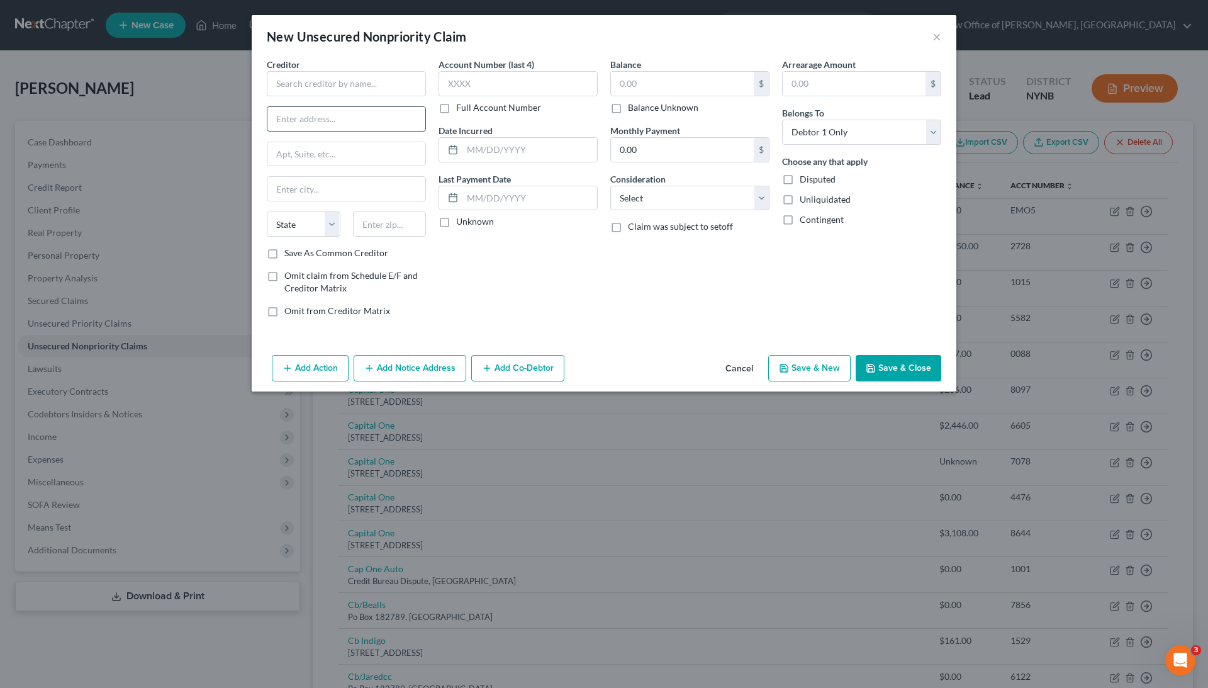
paste input "Suite"
click at [322, 127] on input "Suite" at bounding box center [347, 119] width 158 height 24
click at [322, 126] on input "Suite" at bounding box center [347, 119] width 158 height 24
paste input "t. [GEOGRAPHIC_DATA], P.O. [STREET_ADDRESS]"
click at [388, 116] on input "[GEOGRAPHIC_DATA], P.O. [STREET_ADDRESS]" at bounding box center [347, 119] width 158 height 24
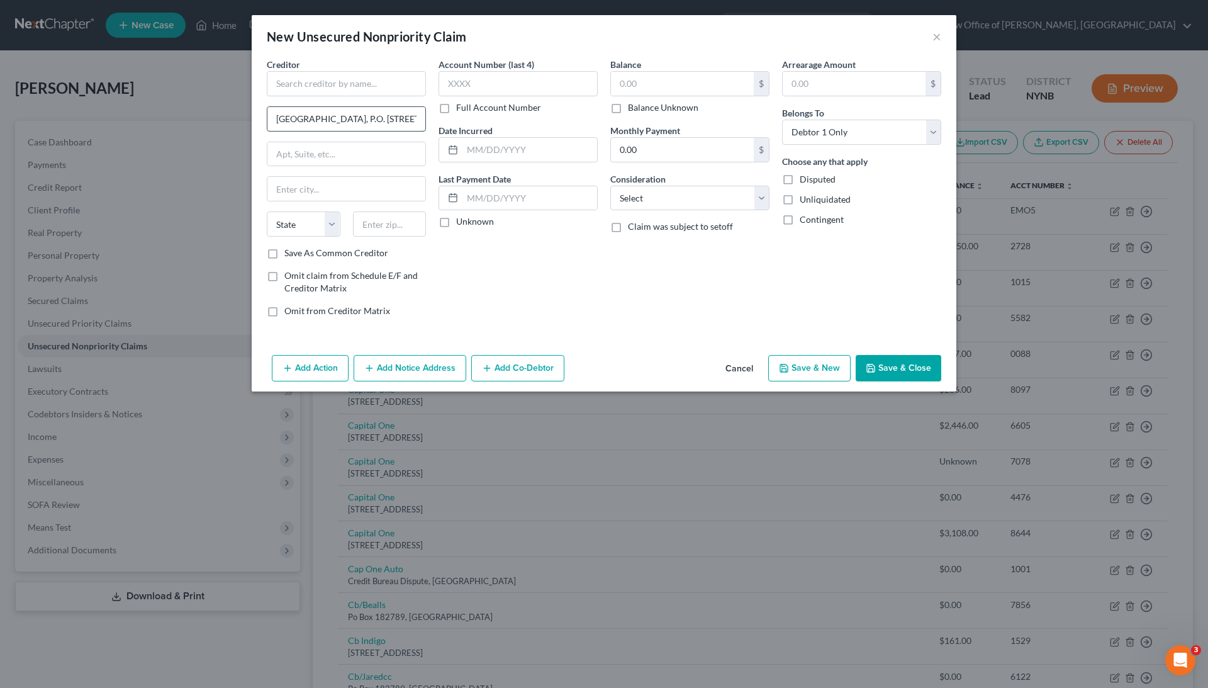
click at [388, 116] on input "[GEOGRAPHIC_DATA], P.O. [STREET_ADDRESS]" at bounding box center [347, 119] width 158 height 24
type input "[GEOGRAPHIC_DATA], P.O. [STREET_ADDRESS]"
click at [396, 225] on input "text" at bounding box center [390, 223] width 74 height 25
paste input "12206"
type input "12206"
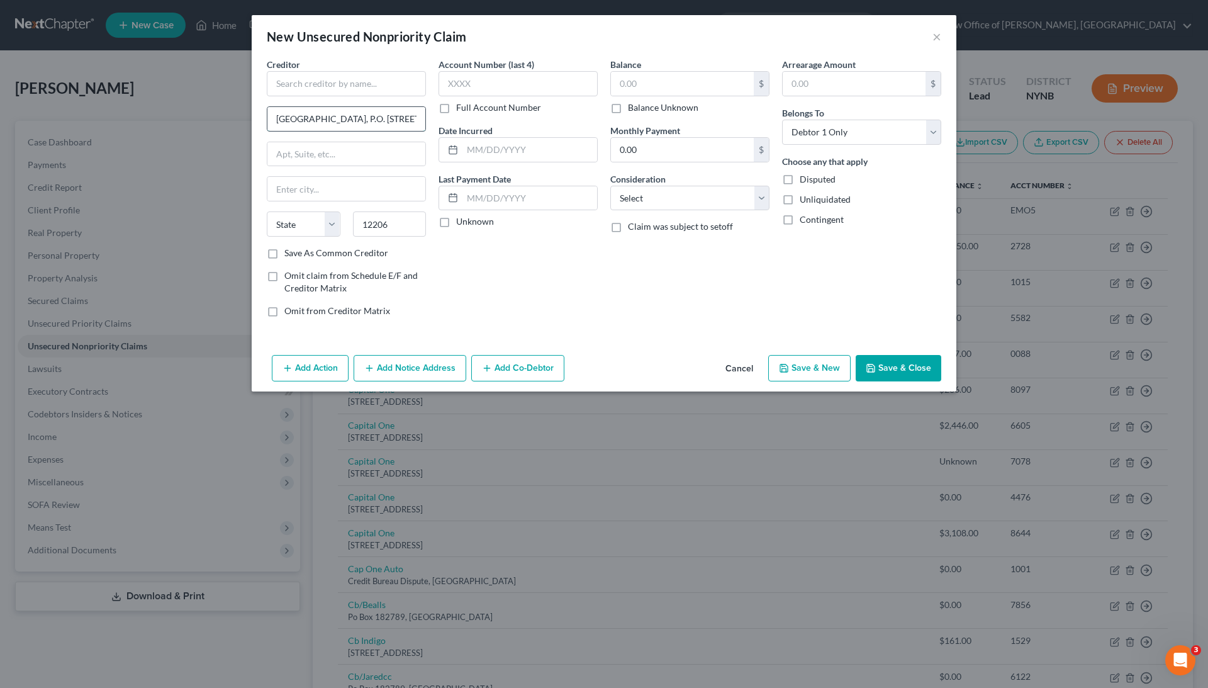
type input "[GEOGRAPHIC_DATA]"
select select "35"
drag, startPoint x: 356, startPoint y: 121, endPoint x: 265, endPoint y: 119, distance: 90.7
click at [265, 119] on div "Creditor * [GEOGRAPHIC_DATA], P.O. [GEOGRAPHIC_DATA] [US_STATE] AK AR [GEOGRAPH…" at bounding box center [347, 192] width 172 height 269
type input "P.O. [STREET_ADDRESS]"
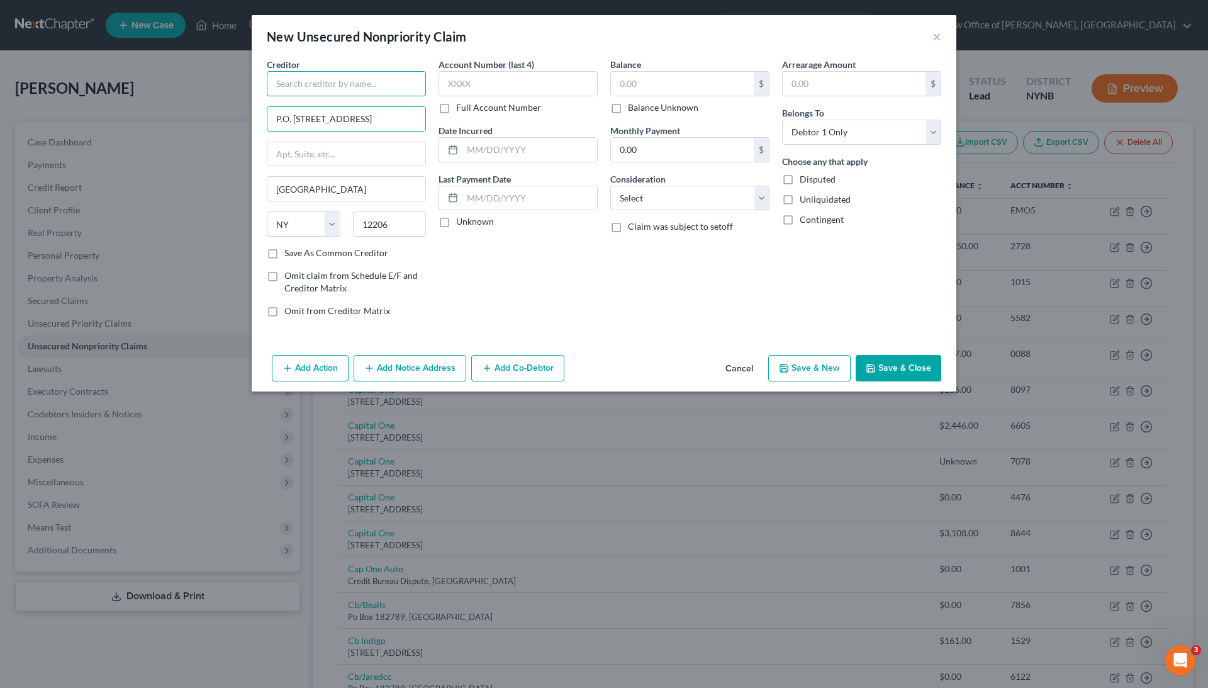
click at [306, 89] on input "text" at bounding box center [346, 83] width 159 height 25
paste input "[GEOGRAPHIC_DATA], P"
type input "[GEOGRAPHIC_DATA]"
drag, startPoint x: 405, startPoint y: 118, endPoint x: 328, endPoint y: 119, distance: 77.4
click at [328, 119] on input "P.O. [STREET_ADDRESS]" at bounding box center [347, 119] width 158 height 24
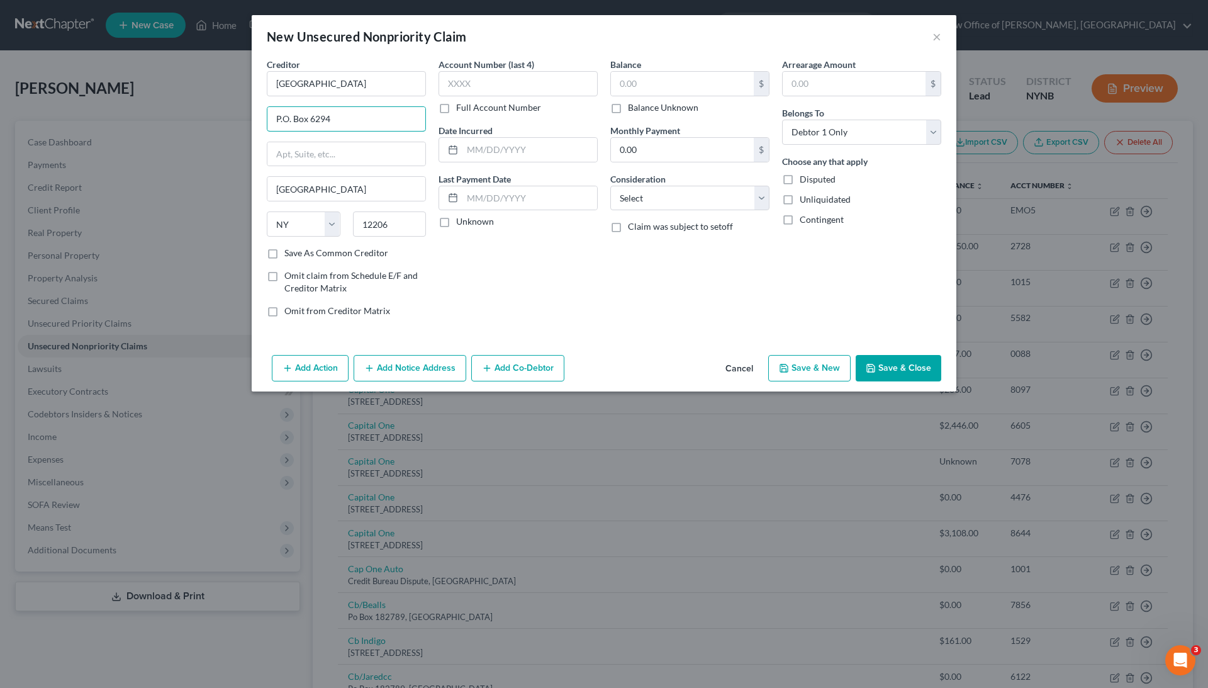
type input "P.O. Box 6294"
click at [731, 307] on div "Balance $ Balance Unknown Balance Undetermined $ Balance Unknown Monthly Paymen…" at bounding box center [690, 192] width 172 height 269
click at [650, 104] on label "Balance Unknown" at bounding box center [663, 107] width 70 height 13
click at [641, 104] on input "Balance Unknown" at bounding box center [637, 105] width 8 height 8
checkbox input "true"
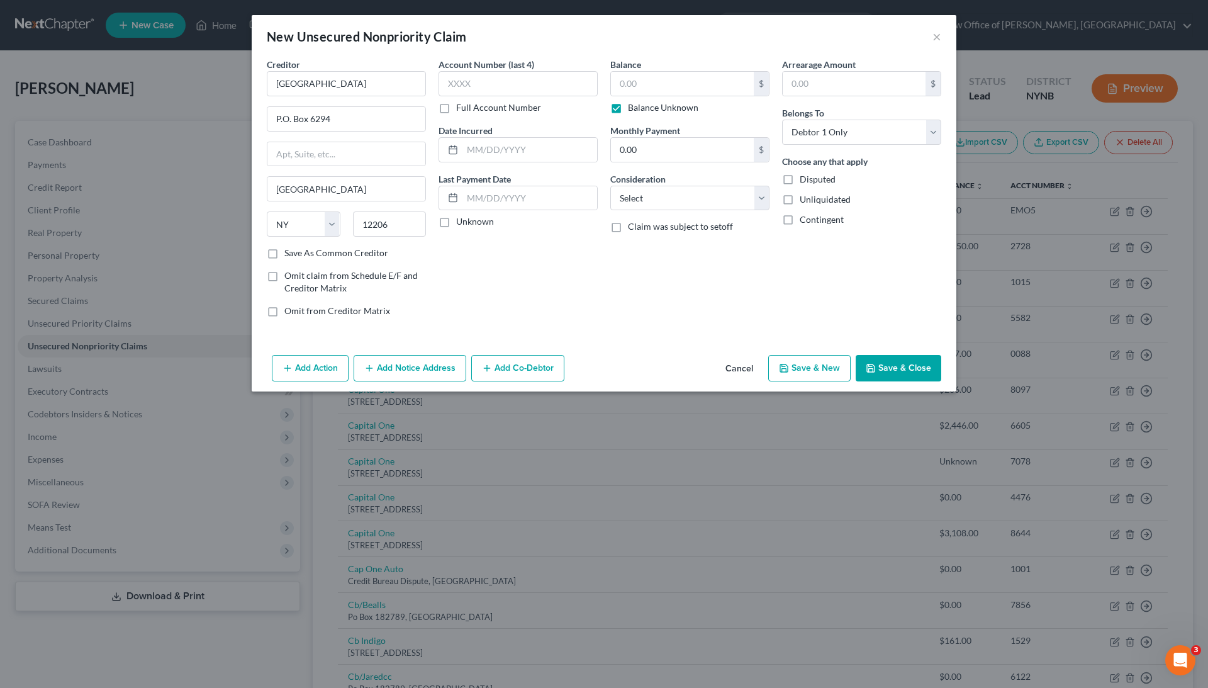
type input "0.00"
click at [478, 108] on label "Full Account Number" at bounding box center [498, 107] width 85 height 13
click at [470, 108] on input "Full Account Number" at bounding box center [465, 105] width 8 height 8
click at [492, 88] on input "text" at bounding box center [518, 83] width 159 height 25
type input "unknown"
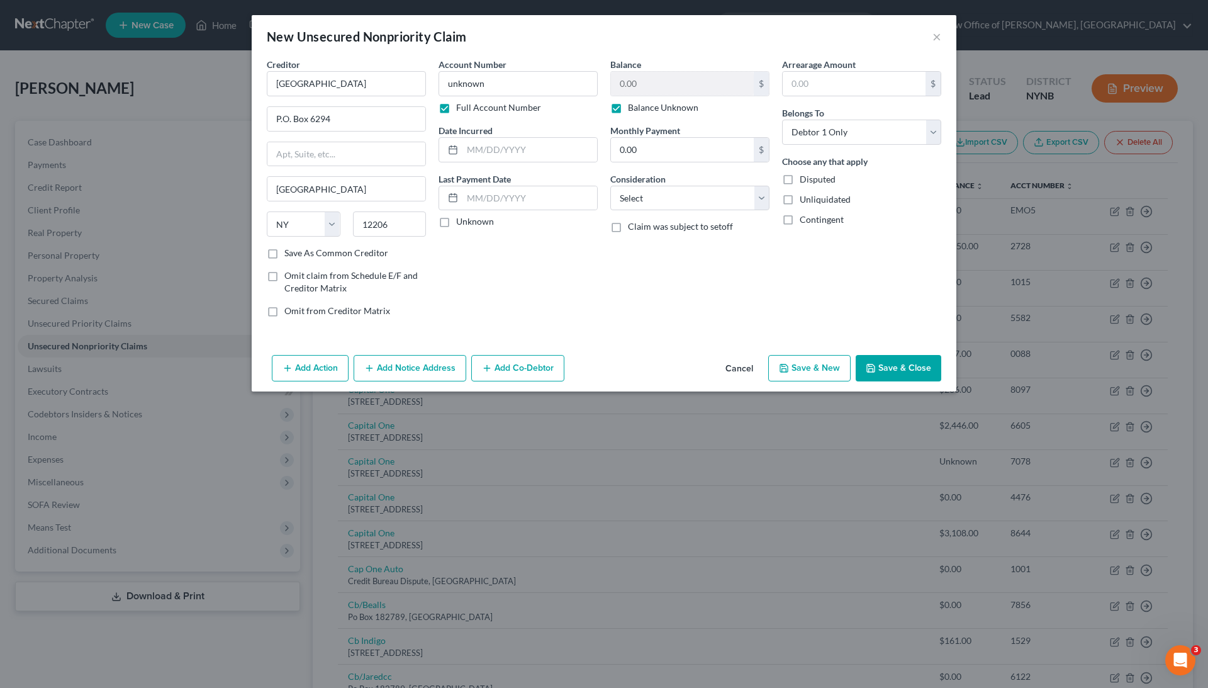
click at [894, 371] on button "Save & Close" at bounding box center [899, 368] width 86 height 26
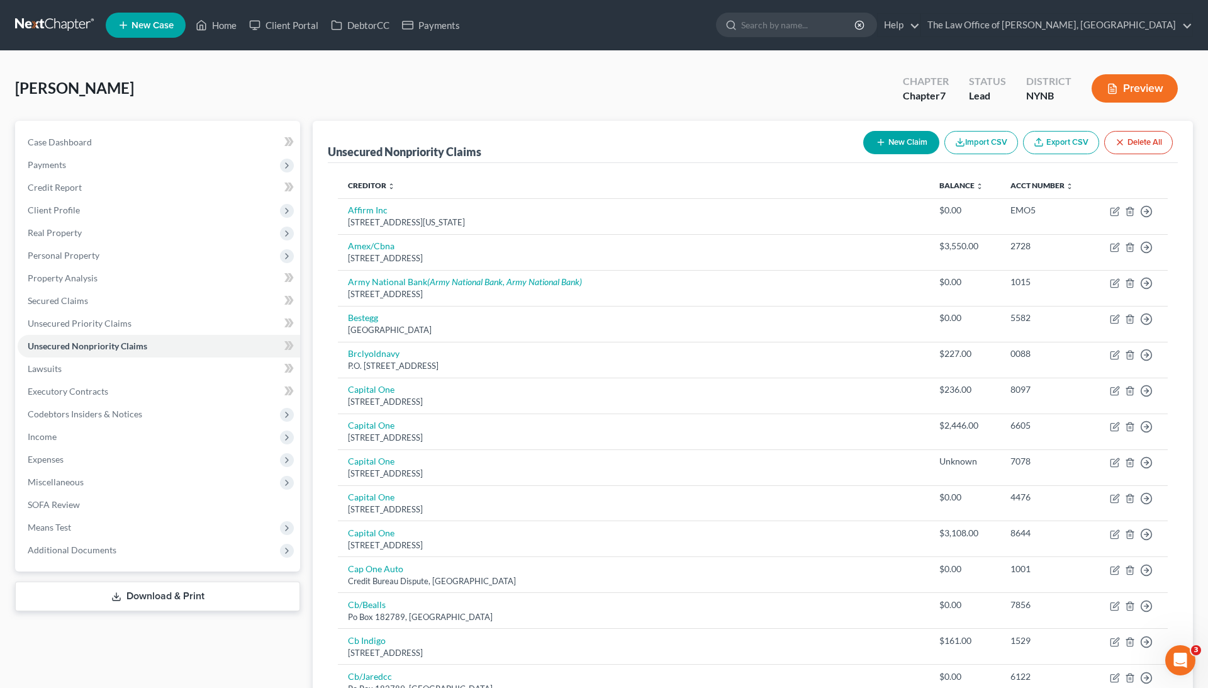
click at [889, 151] on button "New Claim" at bounding box center [902, 142] width 76 height 23
select select "0"
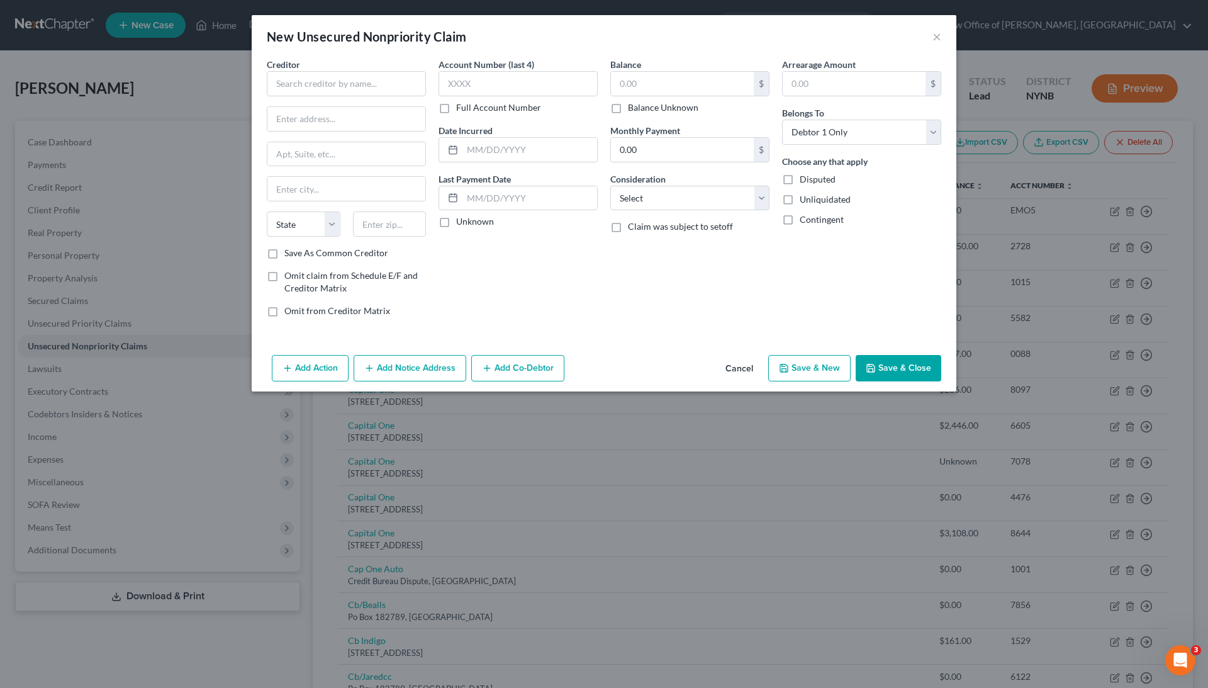
click at [752, 363] on button "Cancel" at bounding box center [740, 368] width 48 height 25
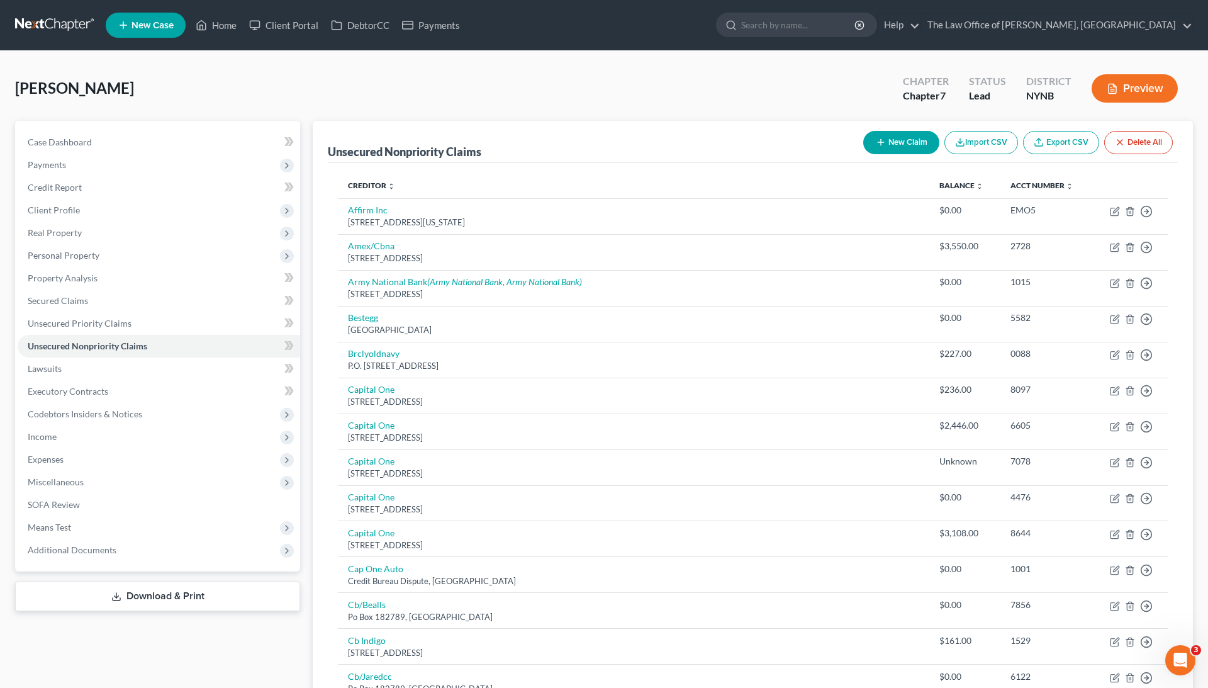
click at [889, 144] on button "New Claim" at bounding box center [902, 142] width 76 height 23
select select "0"
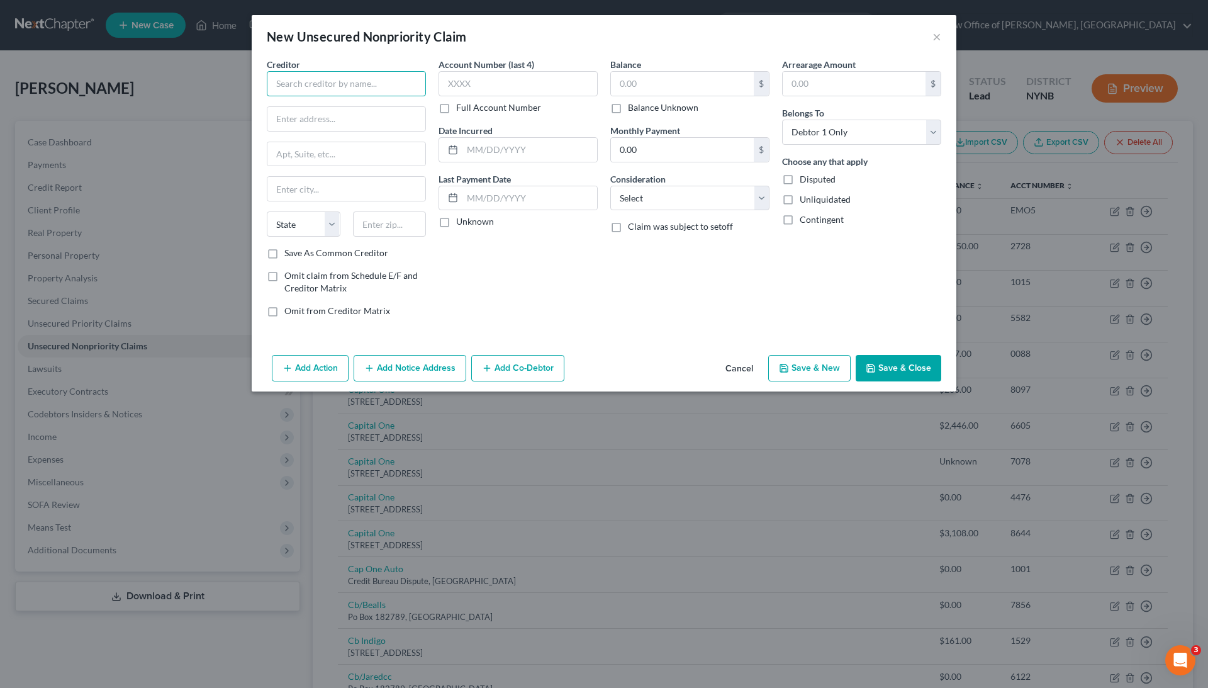
click at [347, 82] on input "text" at bounding box center [346, 83] width 159 height 25
paste input "Albany Med Health System [GEOGRAPHIC_DATA]-1006"
click at [386, 81] on input "Albany Med Health System [GEOGRAPHIC_DATA]-1006" at bounding box center [346, 83] width 159 height 25
type input "Albany Med Health System [GEOGRAPHIC_DATA]-1006"
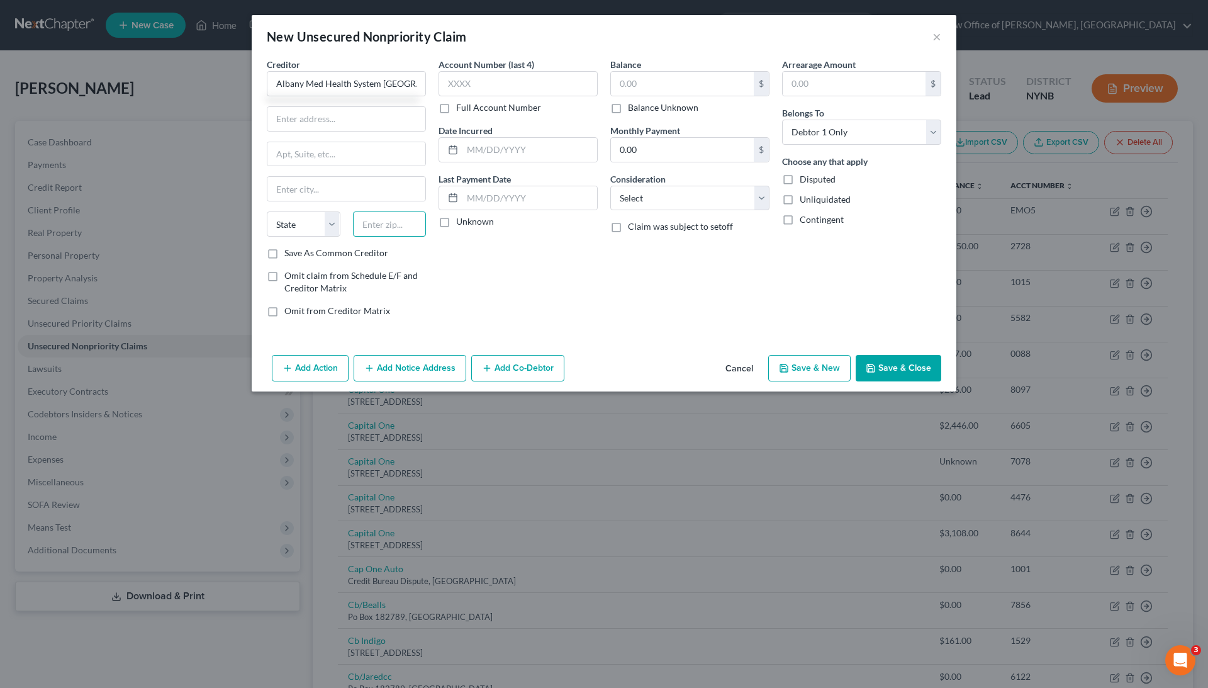
click at [411, 217] on input "text" at bounding box center [390, 223] width 74 height 25
paste input "02298"
type input "02298"
drag, startPoint x: 381, startPoint y: 84, endPoint x: 504, endPoint y: 96, distance: 122.8
click at [504, 97] on div "Creditor * Albany Med Health System [GEOGRAPHIC_DATA]-[GEOGRAPHIC_DATA][US_STAT…" at bounding box center [604, 192] width 687 height 269
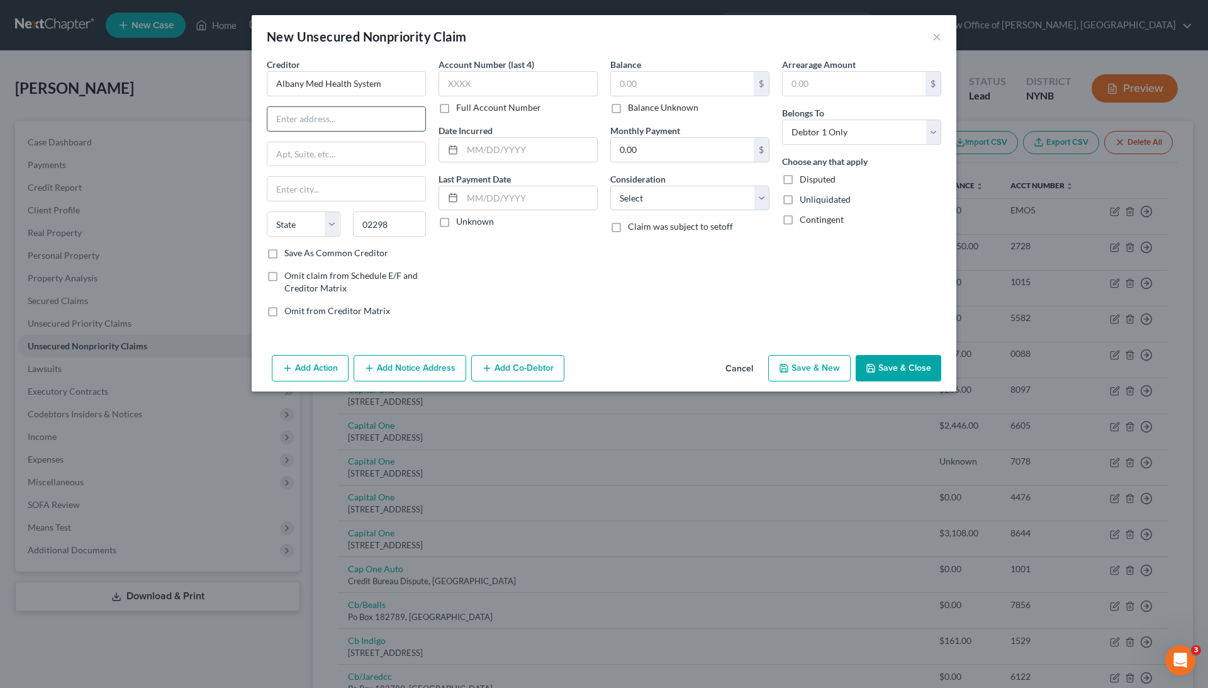
type input "Albany Med Health System"
paste input "[GEOGRAPHIC_DATA]-1006"
click at [443, 292] on div "Account Number (last 4) Full Account Number Date Incurred Last Payment Date Unk…" at bounding box center [518, 192] width 172 height 269
drag, startPoint x: 340, startPoint y: 117, endPoint x: 446, endPoint y: 123, distance: 105.9
click at [446, 123] on div "Creditor * Albany Med Health System [GEOGRAPHIC_DATA]-[GEOGRAPHIC_DATA][US_STAT…" at bounding box center [604, 192] width 687 height 269
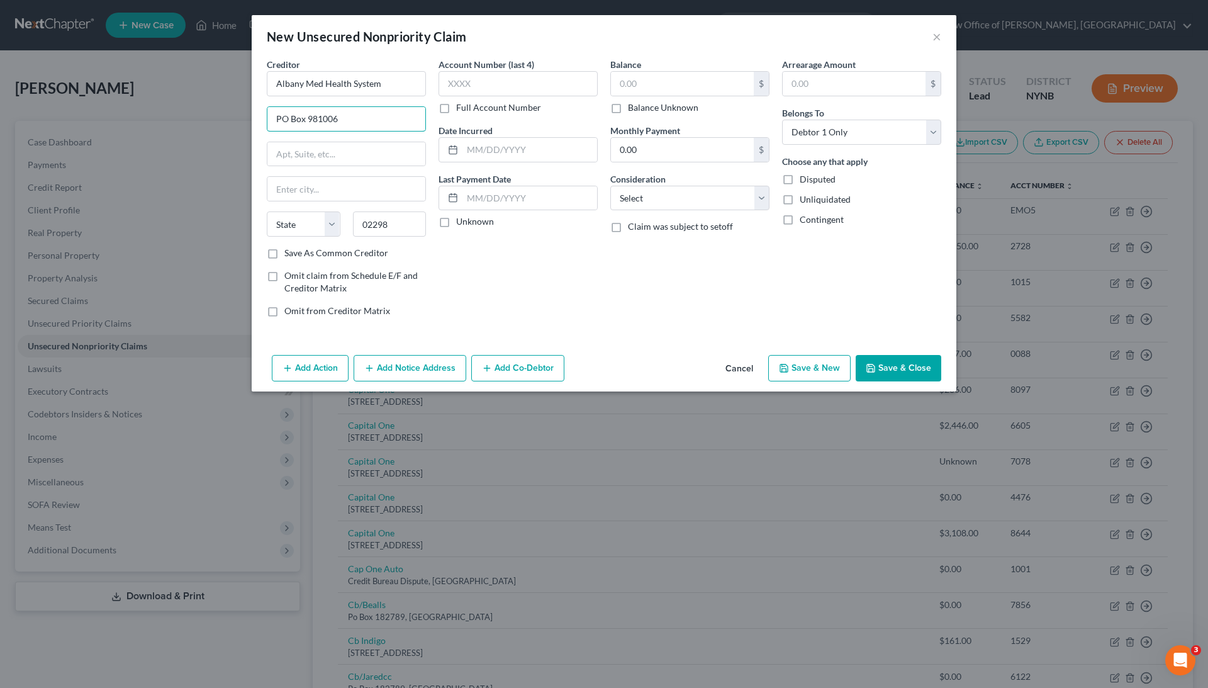
type input "PO Box 981006"
click at [429, 245] on div "Creditor * Albany Med Health System PO Box 981006 State [US_STATE] AK AR AZ CA …" at bounding box center [347, 192] width 172 height 269
click at [401, 215] on input "02298" at bounding box center [390, 223] width 74 height 25
click at [395, 232] on input "02298" at bounding box center [390, 223] width 74 height 25
click at [432, 253] on div "Account Number (last 4) Full Account Number Date Incurred Last Payment Date Unk…" at bounding box center [518, 192] width 172 height 269
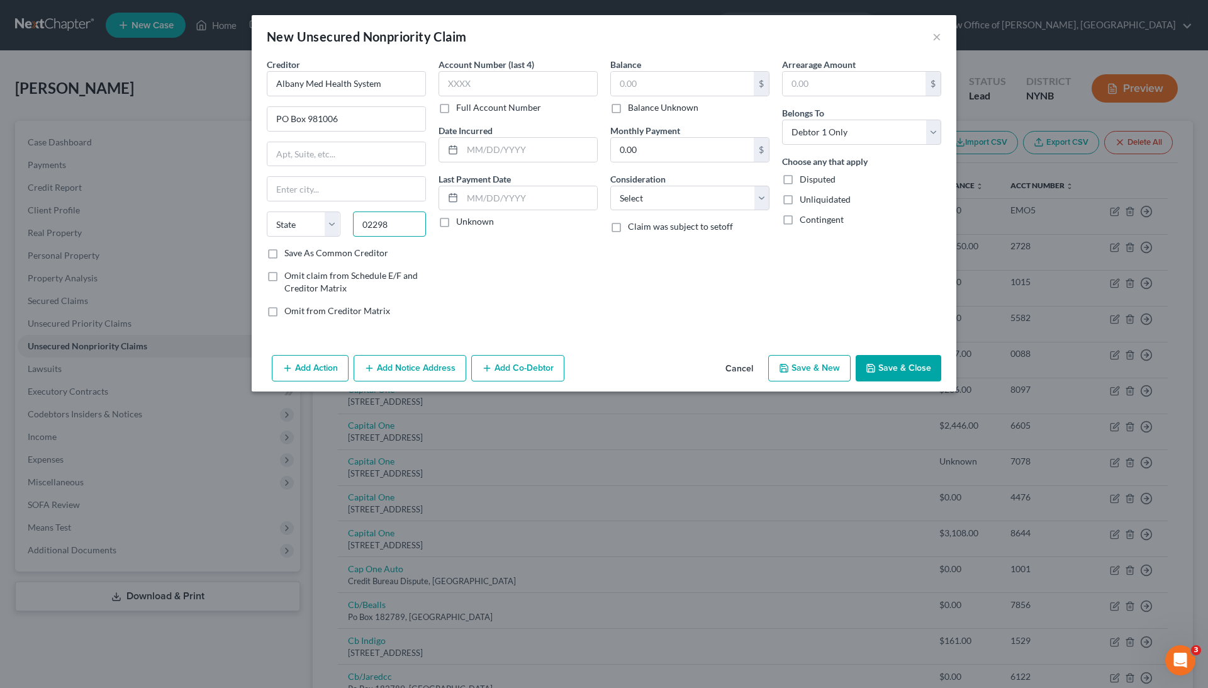
click at [405, 230] on input "02298" at bounding box center [390, 223] width 74 height 25
type input "02298"
click at [443, 259] on div "Account Number (last 4) Full Account Number Date Incurred Last Payment Date Unk…" at bounding box center [518, 192] width 172 height 269
select select "22"
click at [358, 184] on input "text" at bounding box center [347, 189] width 158 height 24
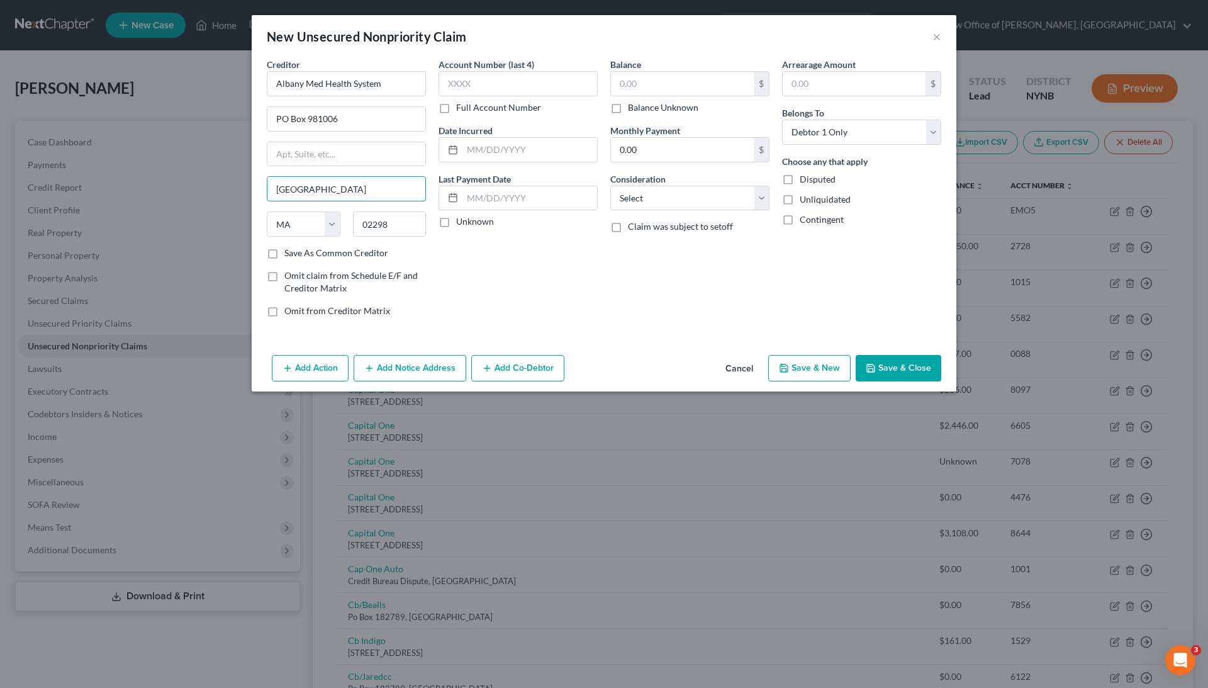
type input "[GEOGRAPHIC_DATA]"
click at [527, 274] on div "Account Number (last 4) Full Account Number Date Incurred Last Payment Date Unk…" at bounding box center [518, 192] width 172 height 269
click at [894, 364] on button "Save & Close" at bounding box center [899, 368] width 86 height 26
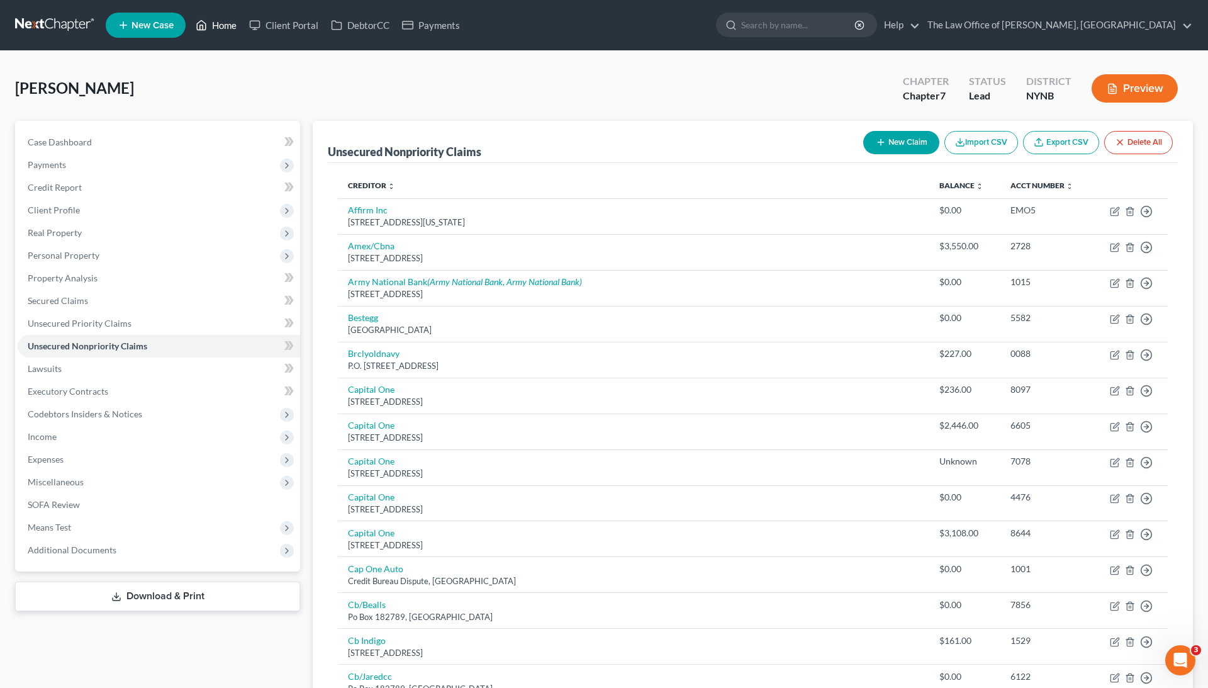
click at [210, 26] on link "Home" at bounding box center [216, 25] width 54 height 23
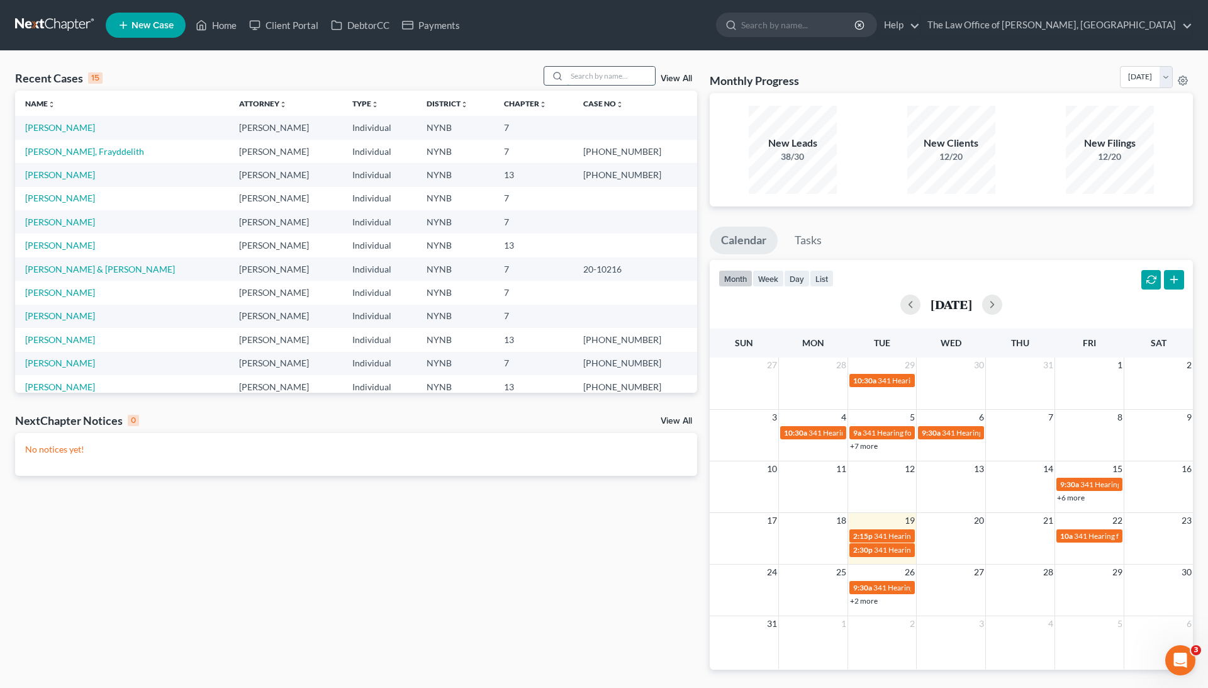
click at [599, 79] on input "search" at bounding box center [611, 76] width 88 height 18
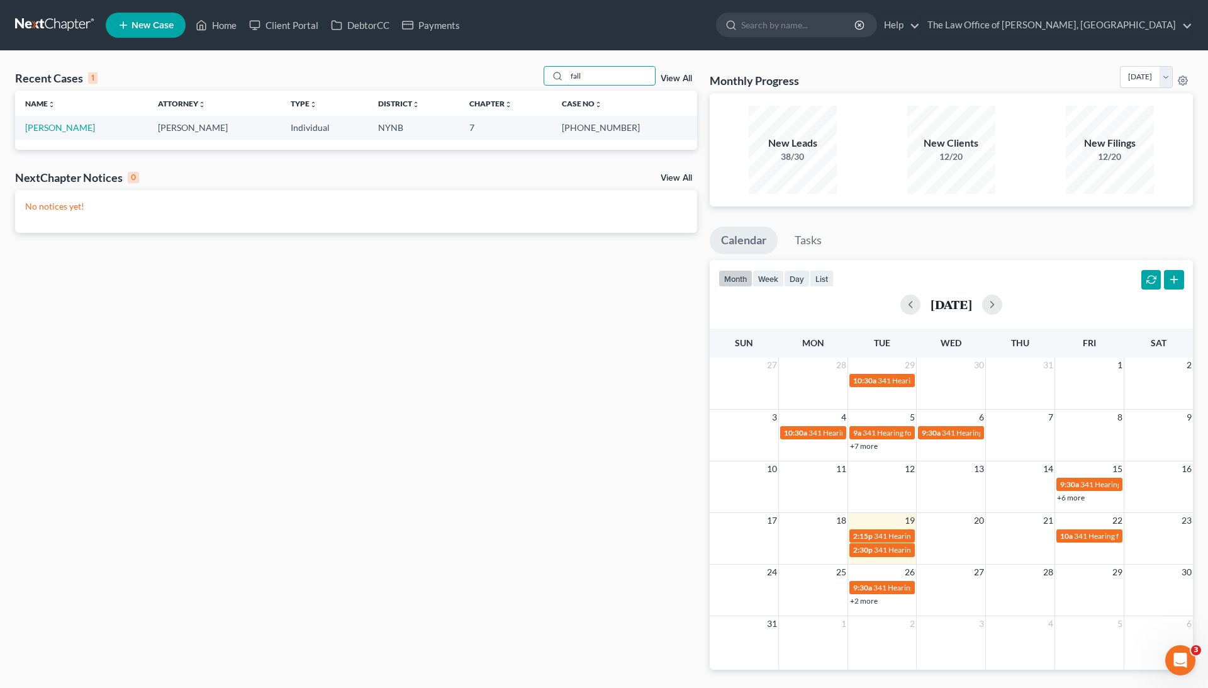
type input "fall"
drag, startPoint x: 570, startPoint y: 104, endPoint x: 44, endPoint y: 128, distance: 526.1
click at [44, 128] on link "[PERSON_NAME]" at bounding box center [60, 127] width 70 height 11
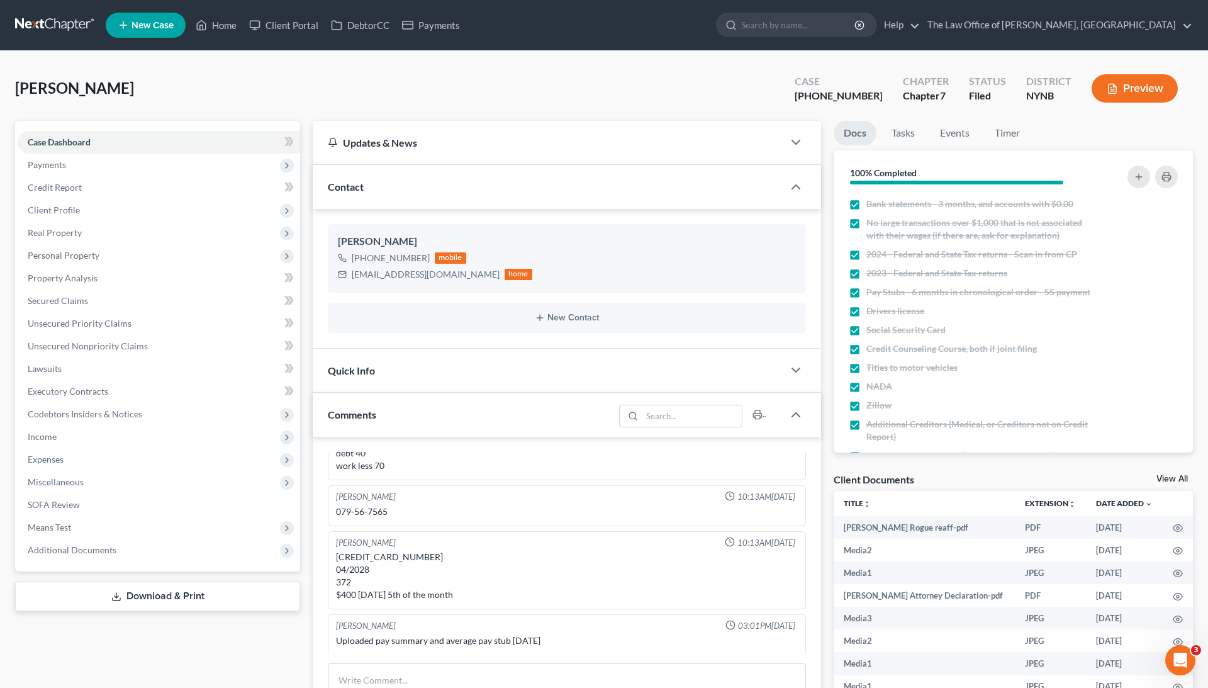
scroll to position [3128, 0]
drag, startPoint x: 831, startPoint y: 97, endPoint x: 874, endPoint y: 101, distance: 43.6
click at [874, 101] on div "[PHONE_NUMBER]" at bounding box center [839, 96] width 88 height 14
copy div "25-10797"
click at [227, 24] on link "Home" at bounding box center [216, 25] width 54 height 23
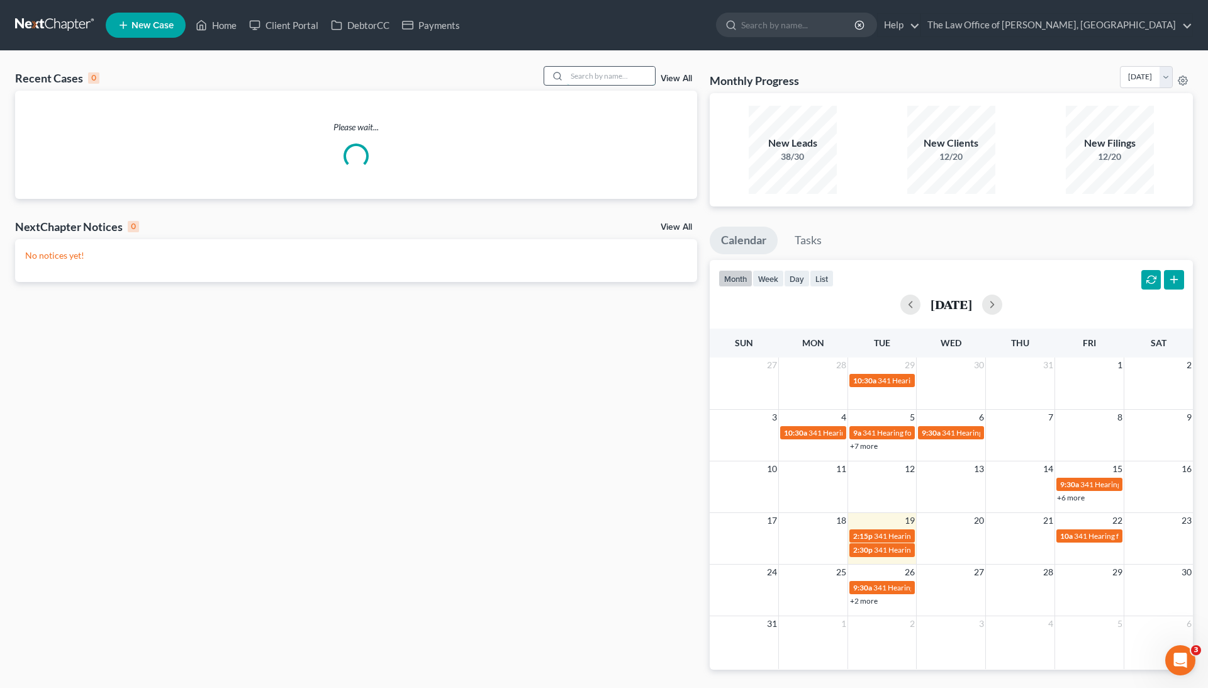
click at [590, 79] on input "search" at bounding box center [611, 76] width 88 height 18
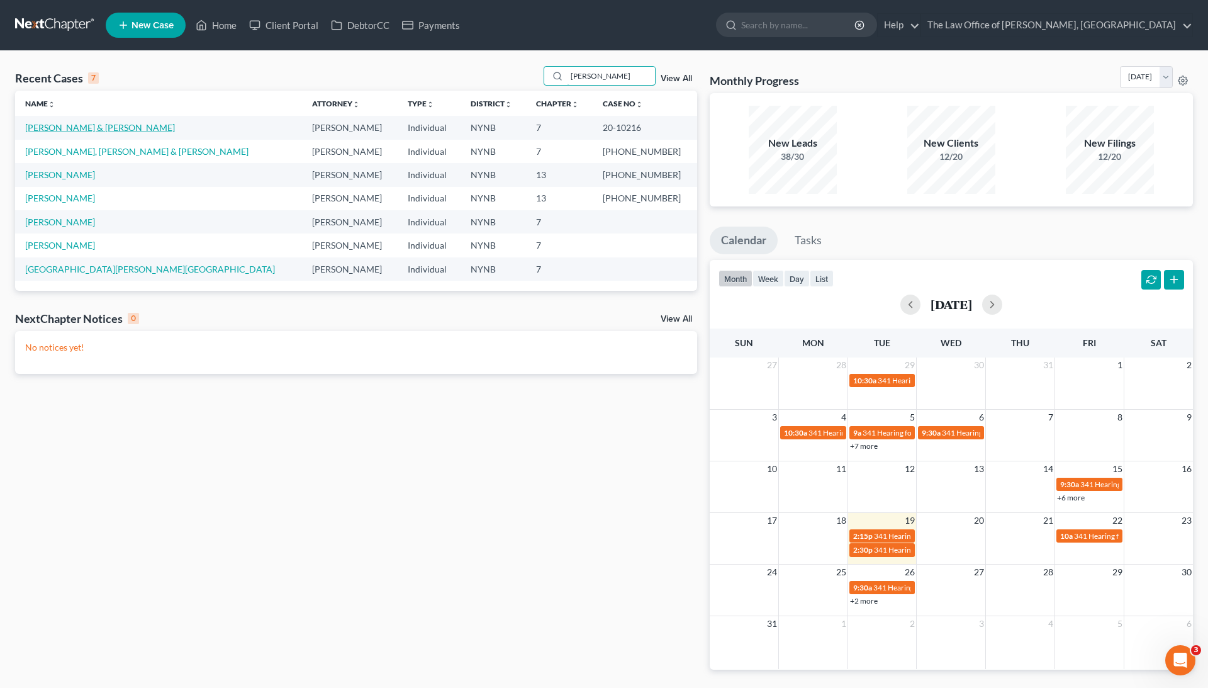
type input "[PERSON_NAME]"
click at [84, 129] on link "[PERSON_NAME] & [PERSON_NAME]" at bounding box center [100, 127] width 150 height 11
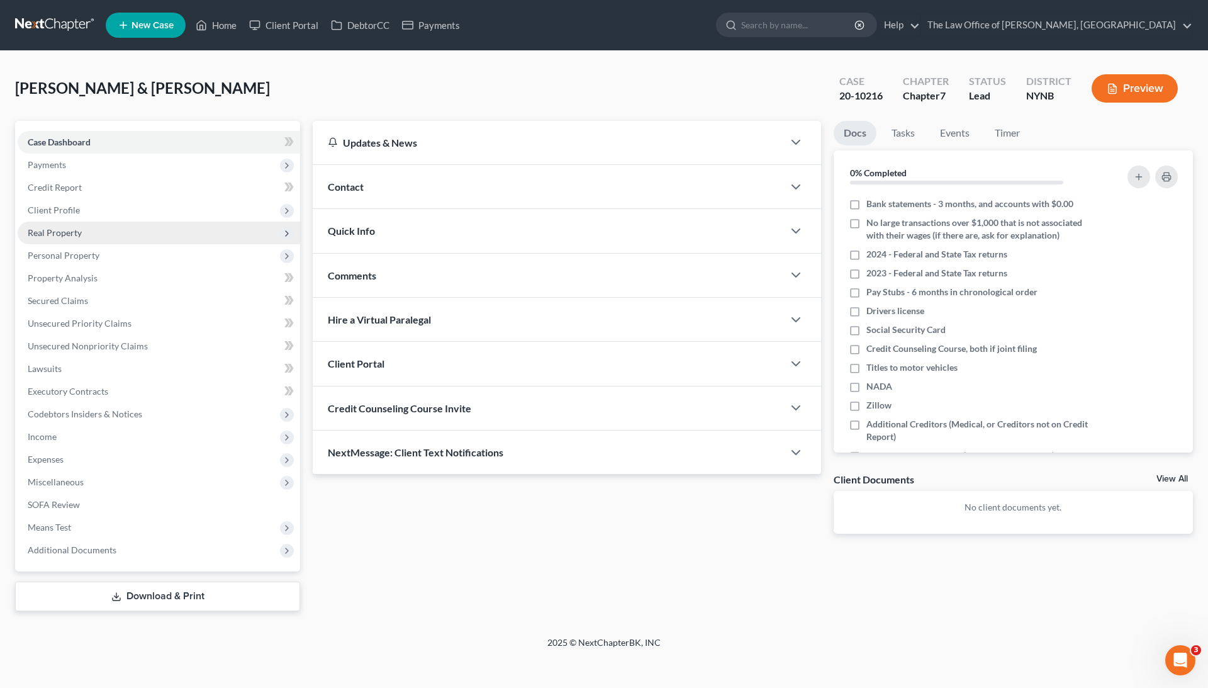
click at [98, 232] on span "Real Property" at bounding box center [159, 233] width 283 height 23
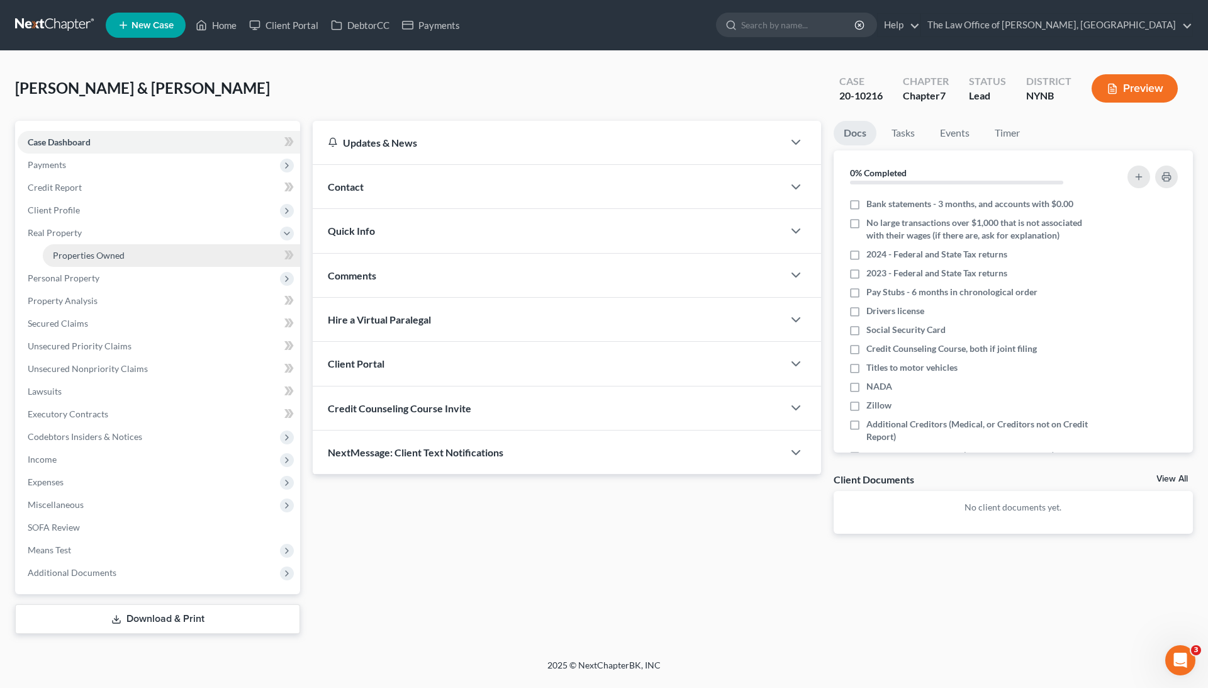
click at [104, 250] on span "Properties Owned" at bounding box center [89, 255] width 72 height 11
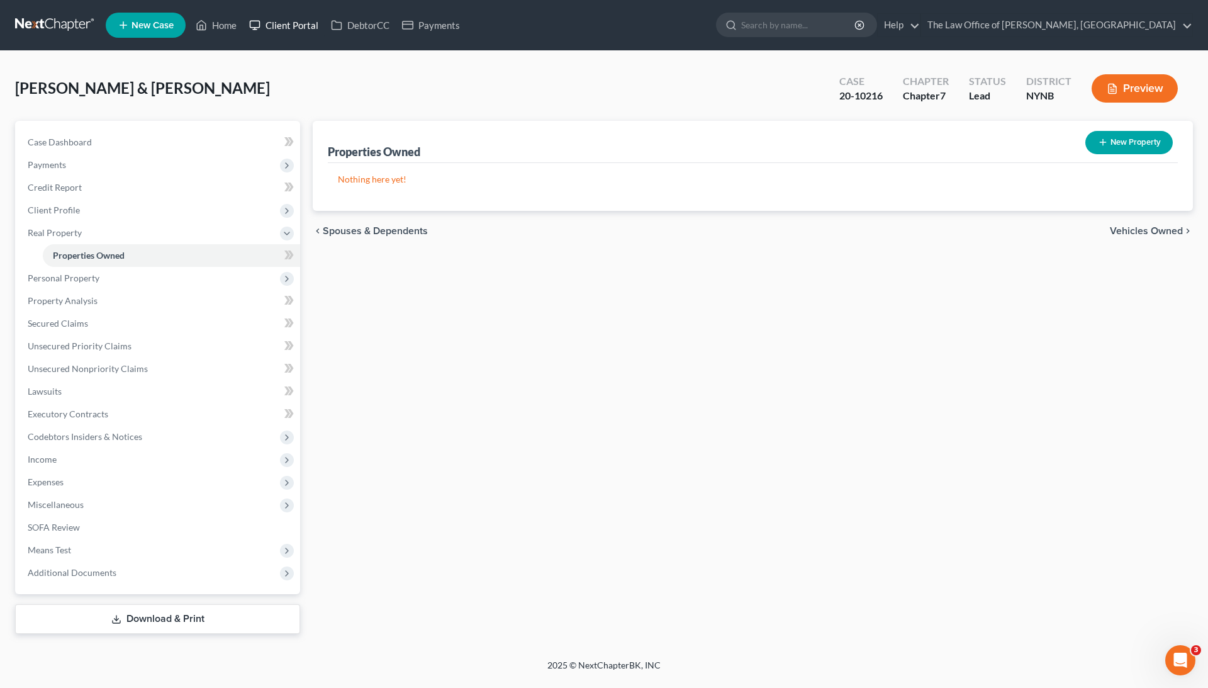
click at [296, 23] on link "Client Portal" at bounding box center [284, 25] width 82 height 23
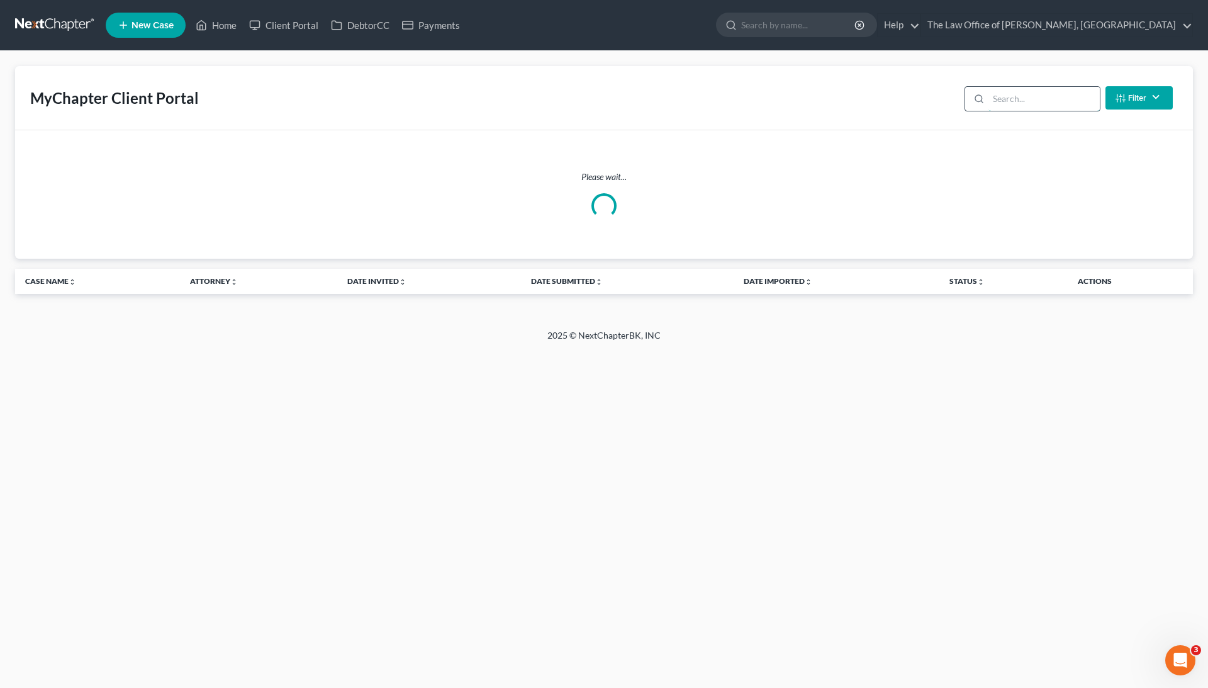
click at [1052, 97] on input "search" at bounding box center [1044, 99] width 111 height 24
paste input "[PERSON_NAME] & [PERSON_NAME]"
click at [1052, 97] on input "[PERSON_NAME] & [PERSON_NAME]" at bounding box center [1044, 99] width 111 height 24
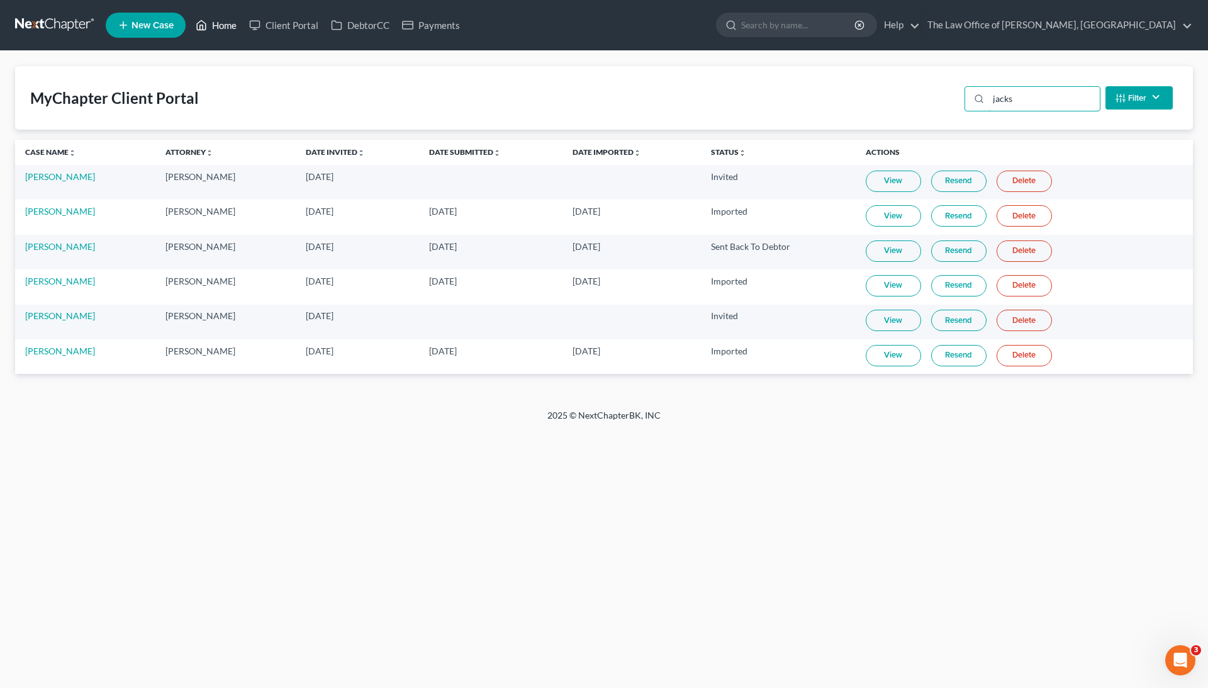
type input "jacks"
click at [225, 18] on link "Home" at bounding box center [216, 25] width 54 height 23
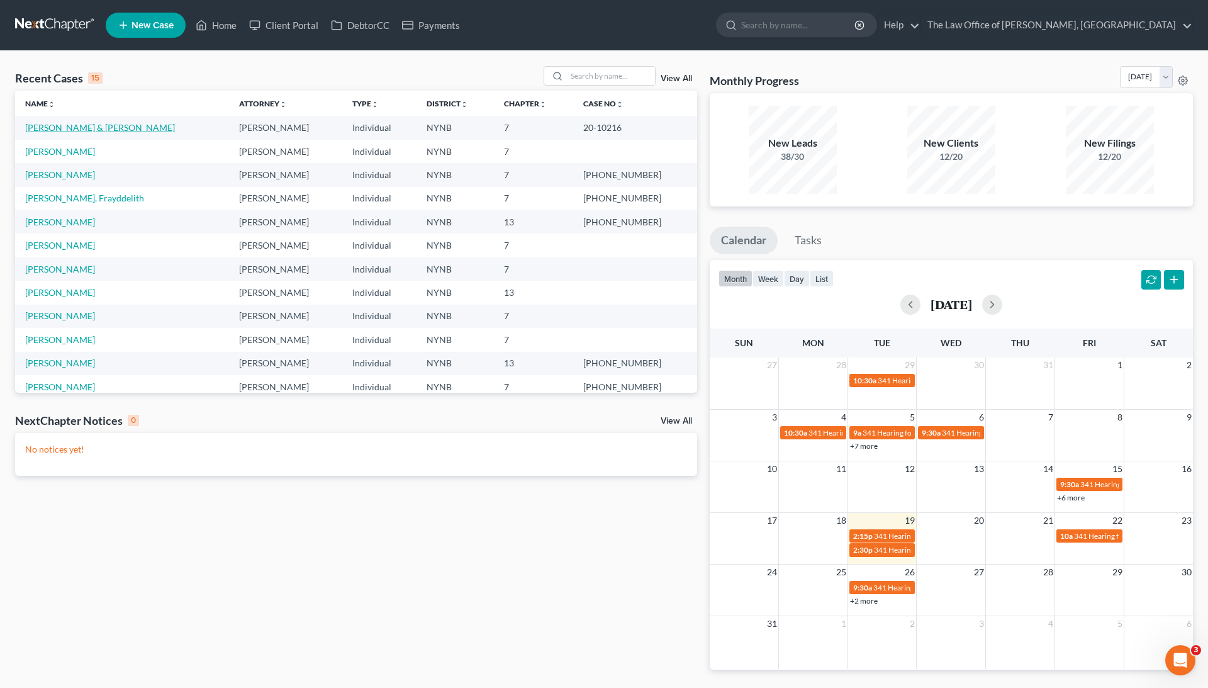
click at [106, 127] on link "[PERSON_NAME] & [PERSON_NAME]" at bounding box center [100, 127] width 150 height 11
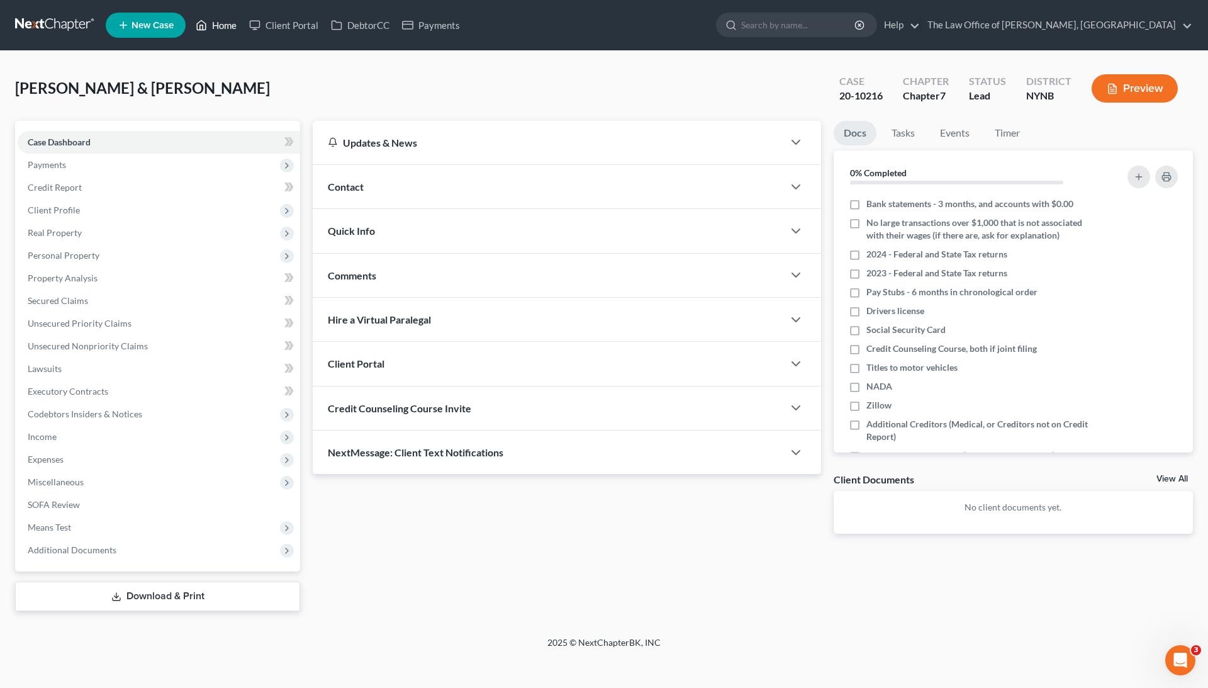
click at [223, 28] on link "Home" at bounding box center [216, 25] width 54 height 23
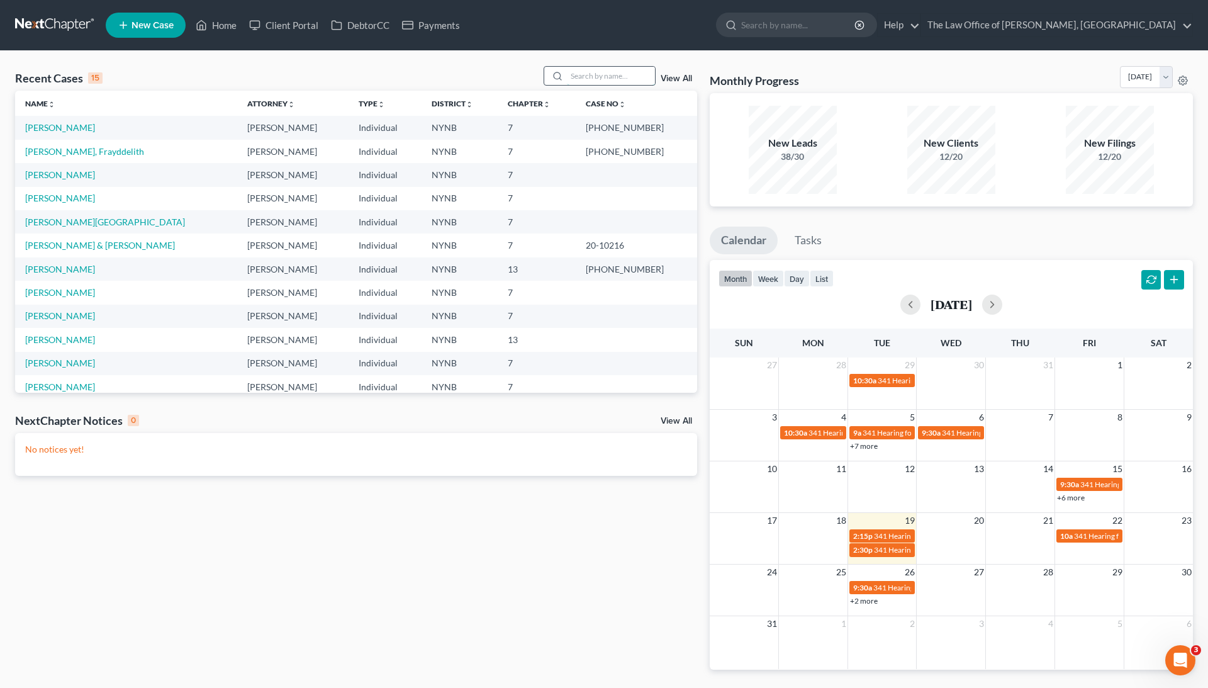
click at [587, 77] on input "search" at bounding box center [611, 76] width 88 height 18
paste input "Frayddelith"
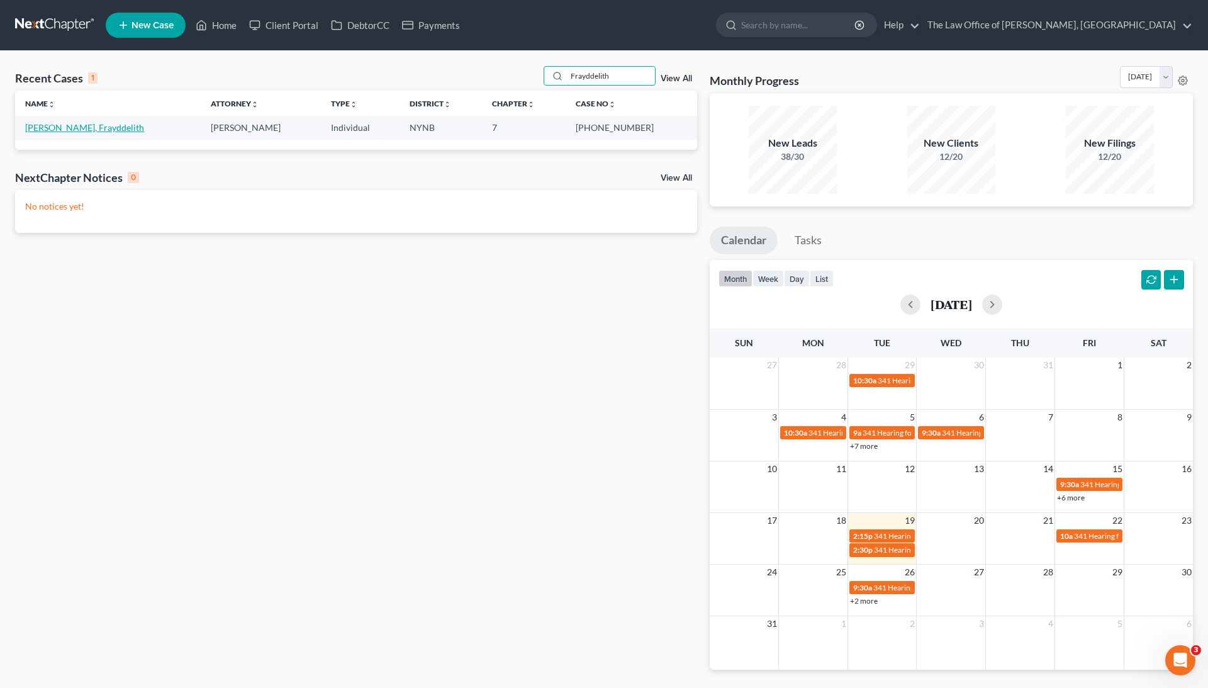
type input "Frayddelith"
click at [70, 125] on link "[PERSON_NAME], Frayddelith" at bounding box center [84, 127] width 119 height 11
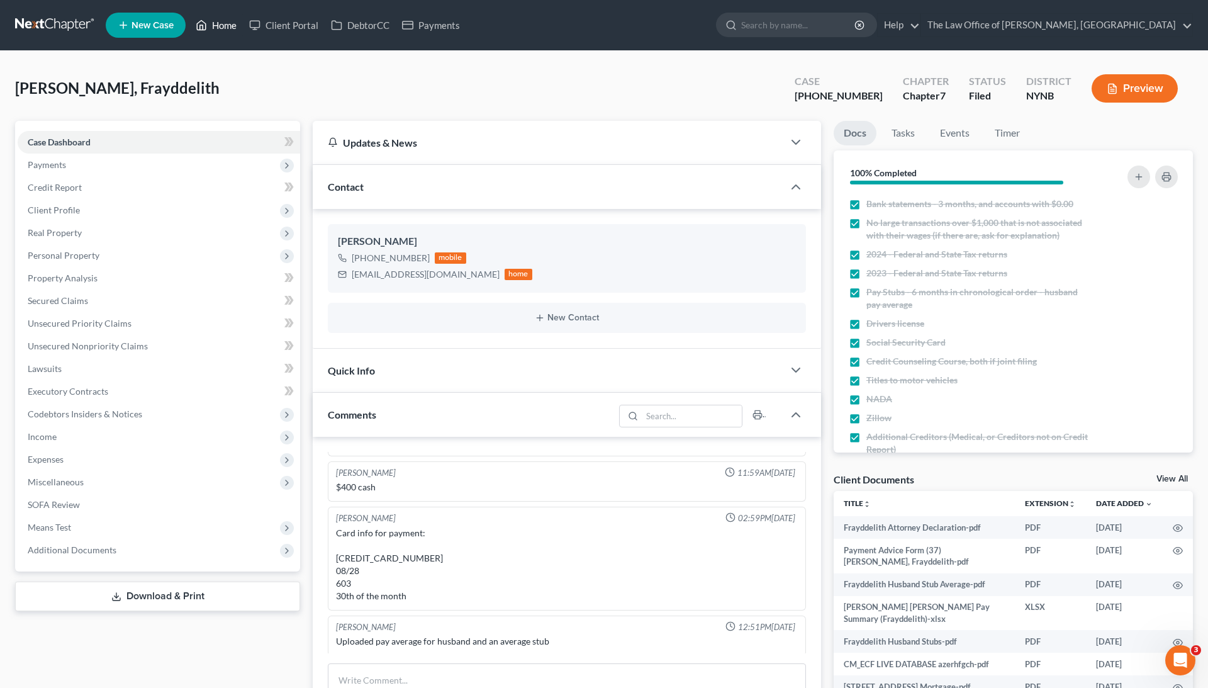
click at [220, 28] on link "Home" at bounding box center [216, 25] width 54 height 23
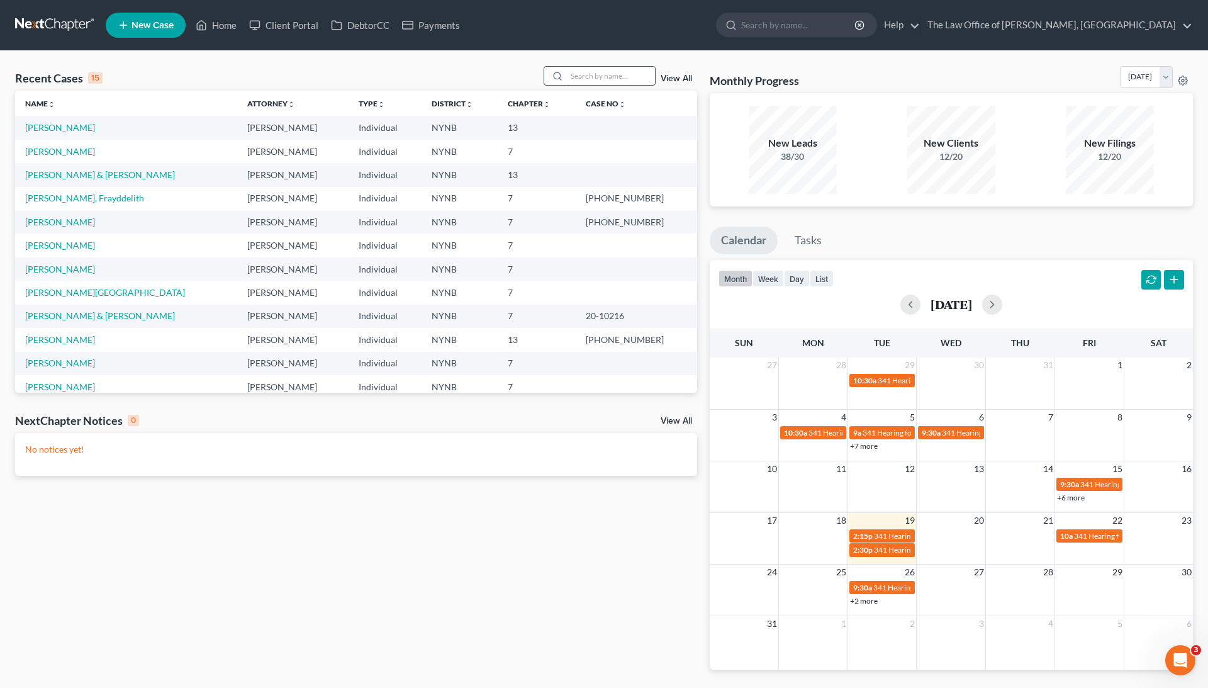
click at [615, 70] on input "search" at bounding box center [611, 76] width 88 height 18
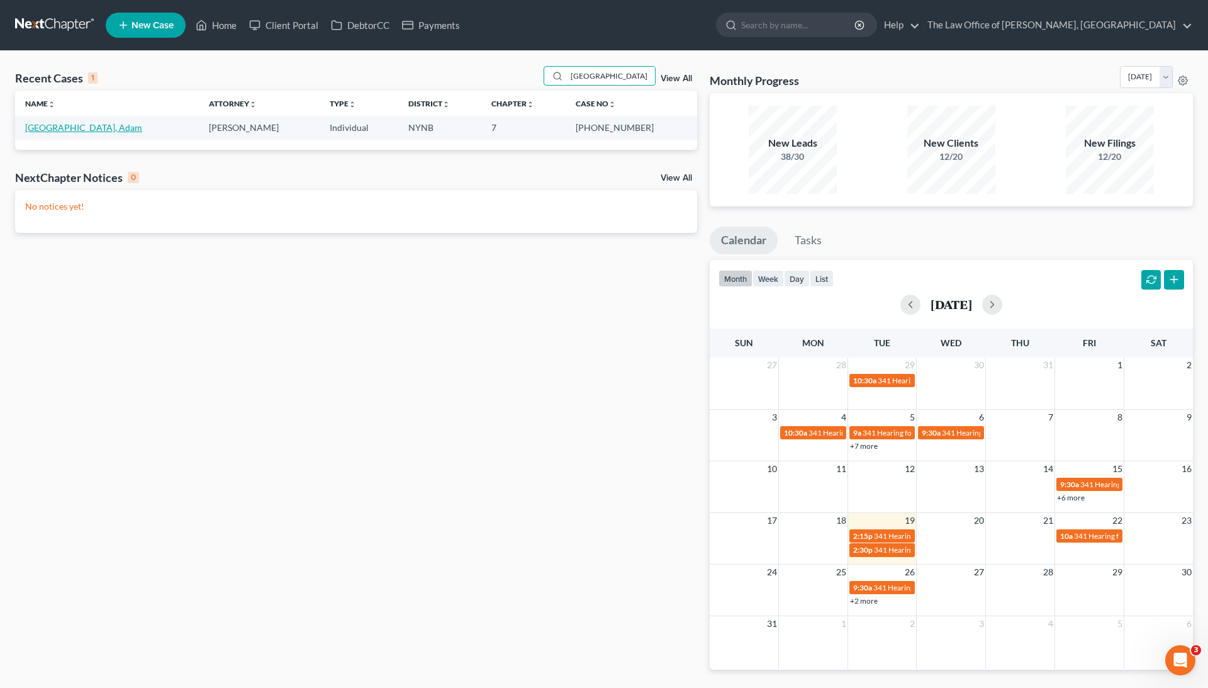
type input "[GEOGRAPHIC_DATA]"
click at [50, 123] on link "[GEOGRAPHIC_DATA], Adam" at bounding box center [83, 127] width 117 height 11
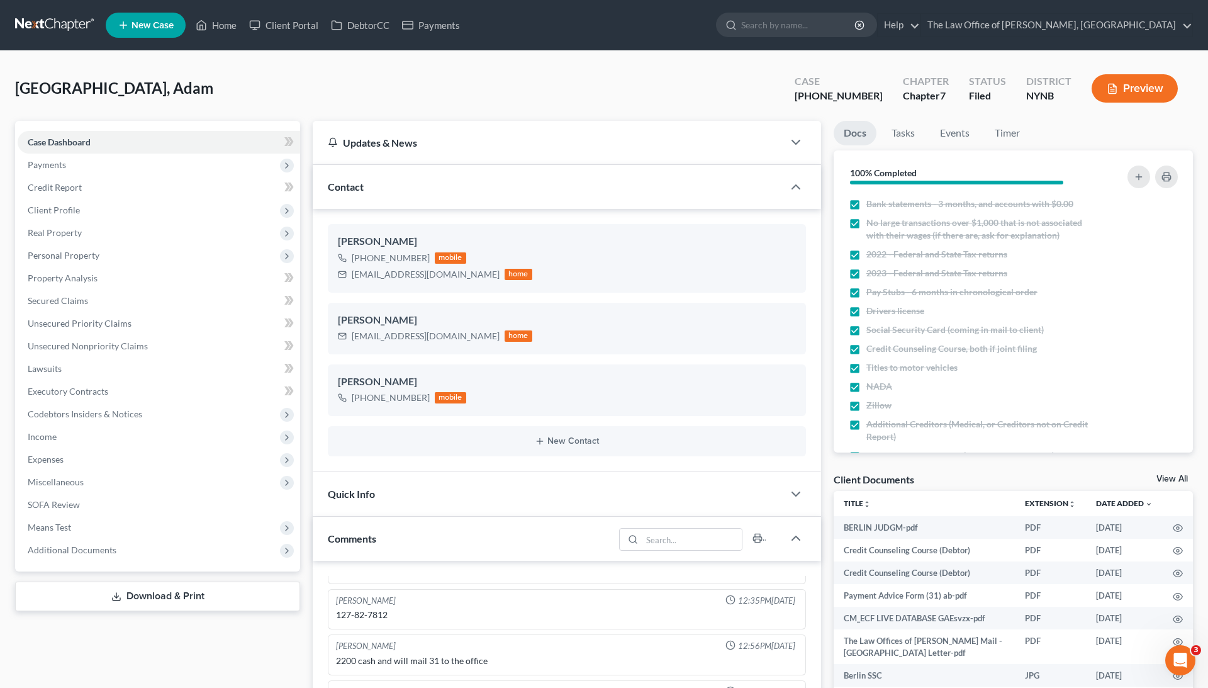
scroll to position [2049, 0]
drag, startPoint x: 831, startPoint y: 94, endPoint x: 875, endPoint y: 101, distance: 44.1
click at [875, 101] on div "[PHONE_NUMBER]" at bounding box center [839, 96] width 88 height 14
copy div "25-10595"
click at [826, 1] on nav "Home New Case Client Portal DebtorCC Payments The Law Office of [PERSON_NAME], …" at bounding box center [604, 25] width 1208 height 50
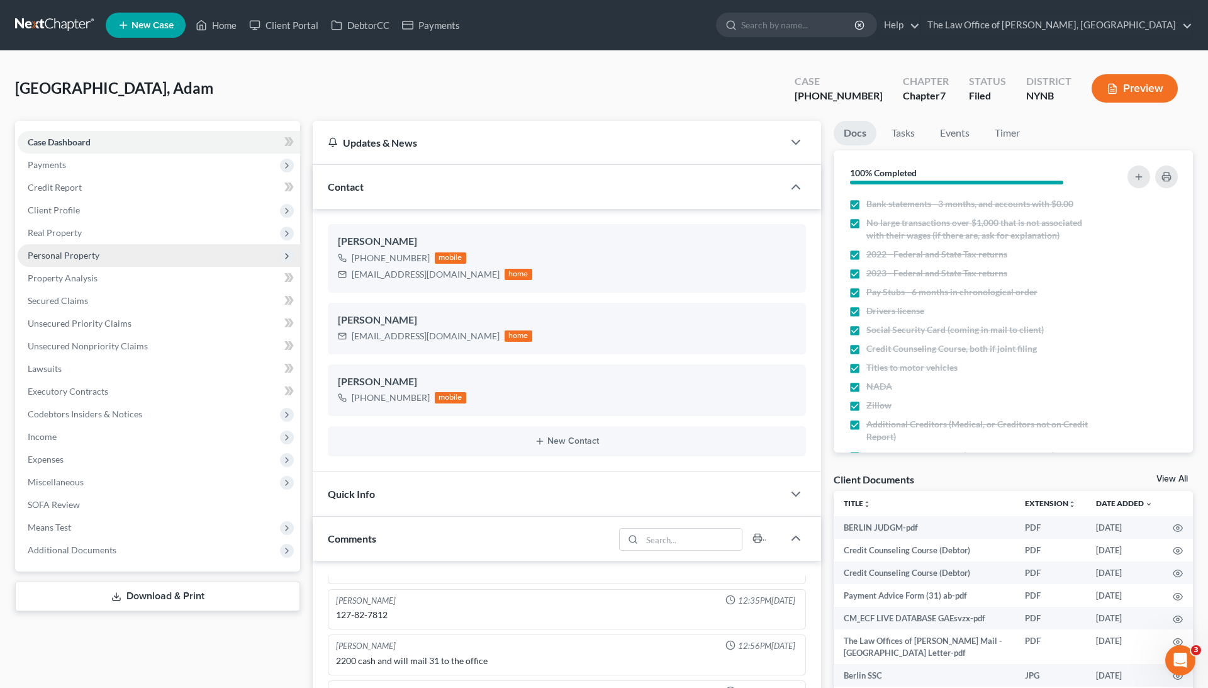
click at [155, 249] on span "Personal Property" at bounding box center [159, 255] width 283 height 23
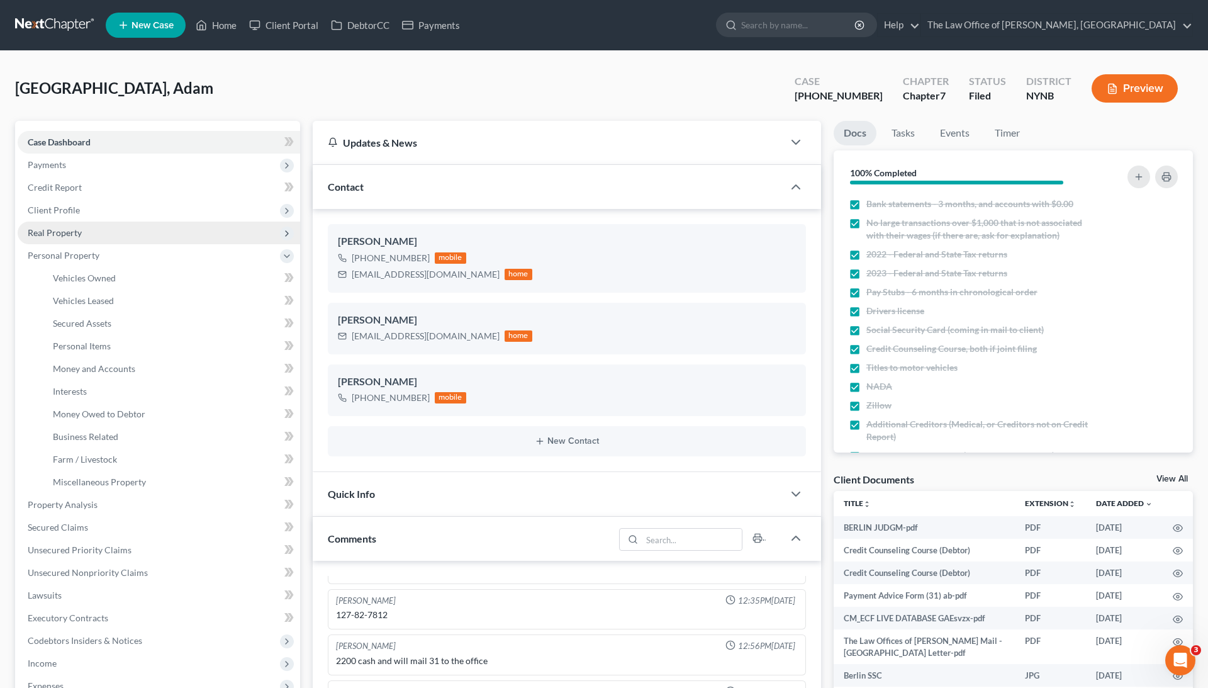
click at [147, 235] on span "Real Property" at bounding box center [159, 233] width 283 height 23
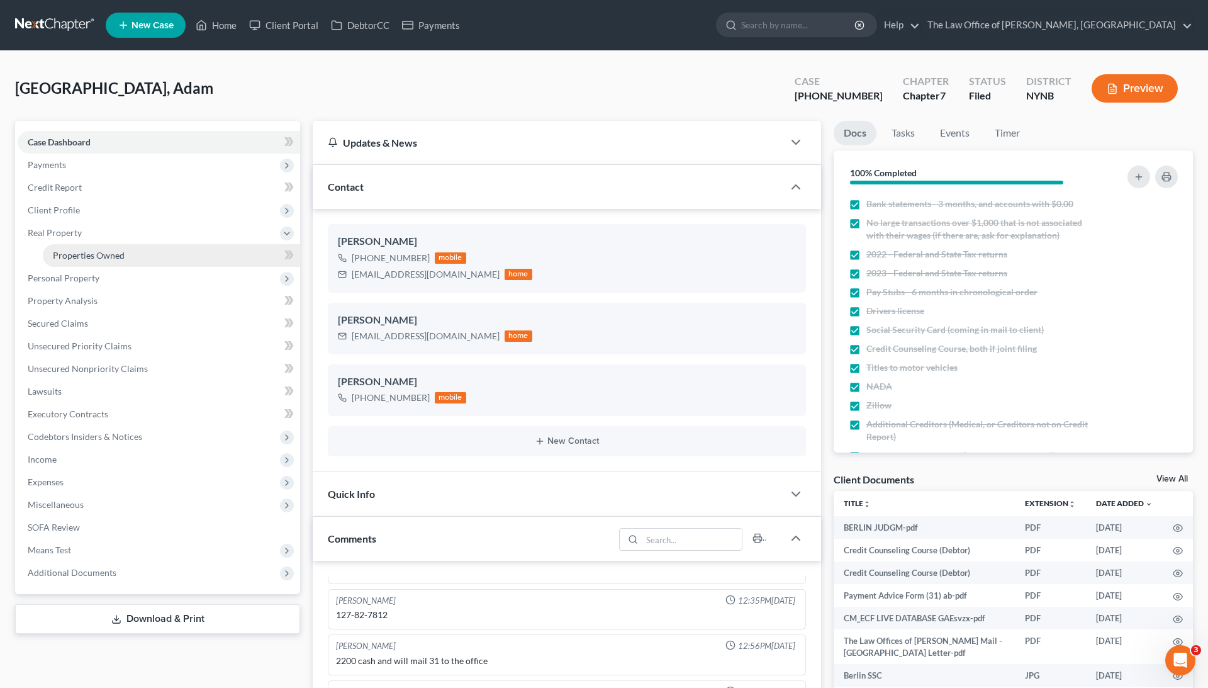
click at [146, 257] on link "Properties Owned" at bounding box center [171, 255] width 257 height 23
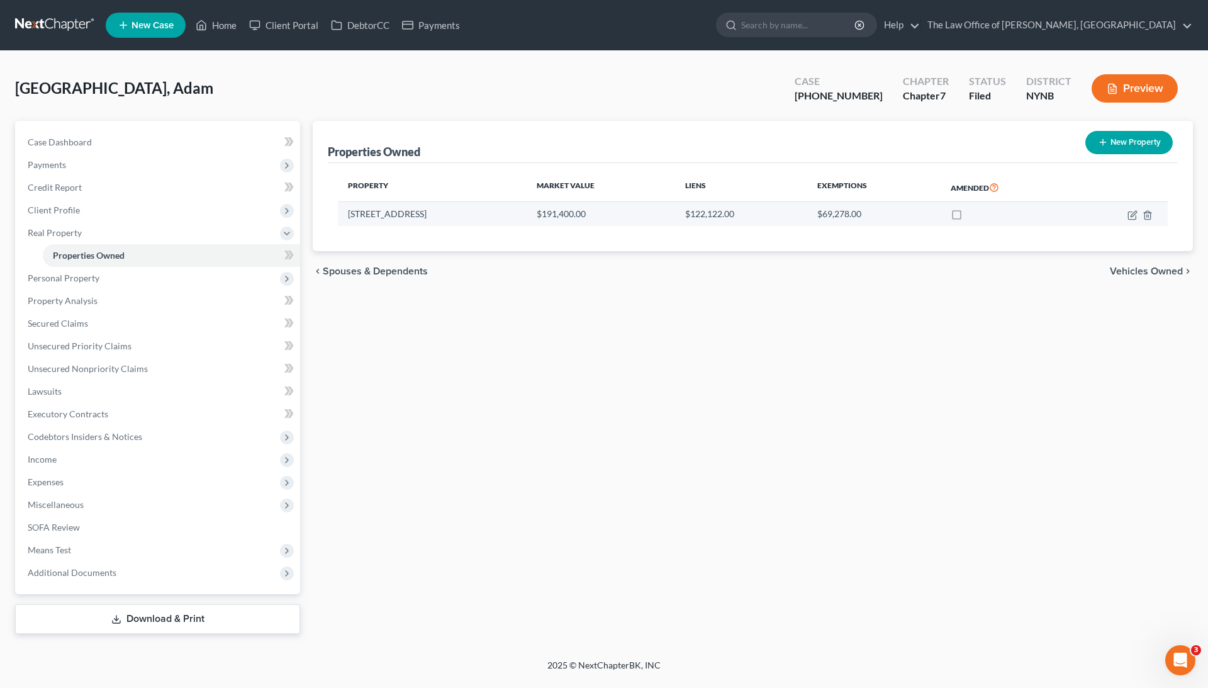
click at [398, 207] on td "[STREET_ADDRESS]" at bounding box center [432, 214] width 189 height 24
click at [1129, 215] on icon "button" at bounding box center [1133, 215] width 8 height 8
select select "35"
select select "0"
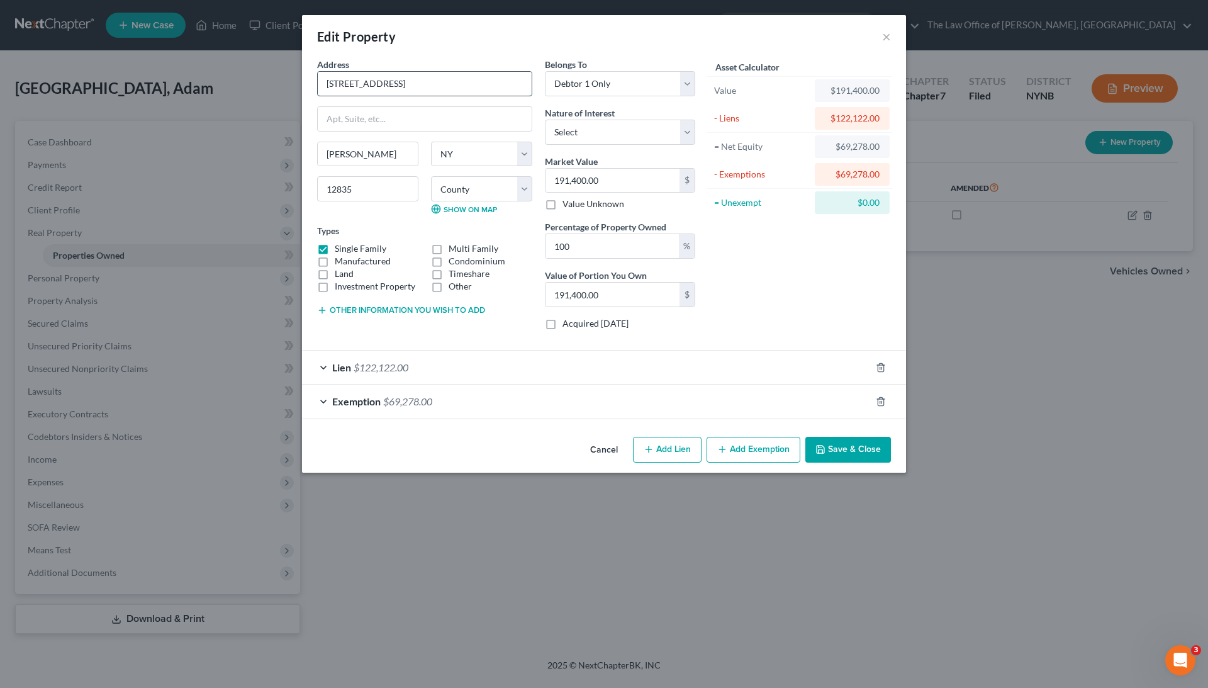
click at [388, 86] on input "[STREET_ADDRESS]" at bounding box center [425, 84] width 214 height 24
click at [333, 154] on input "[PERSON_NAME]" at bounding box center [368, 154] width 100 height 24
click at [346, 186] on input "12835" at bounding box center [367, 188] width 101 height 25
click at [585, 288] on input "191,400.00" at bounding box center [613, 295] width 134 height 24
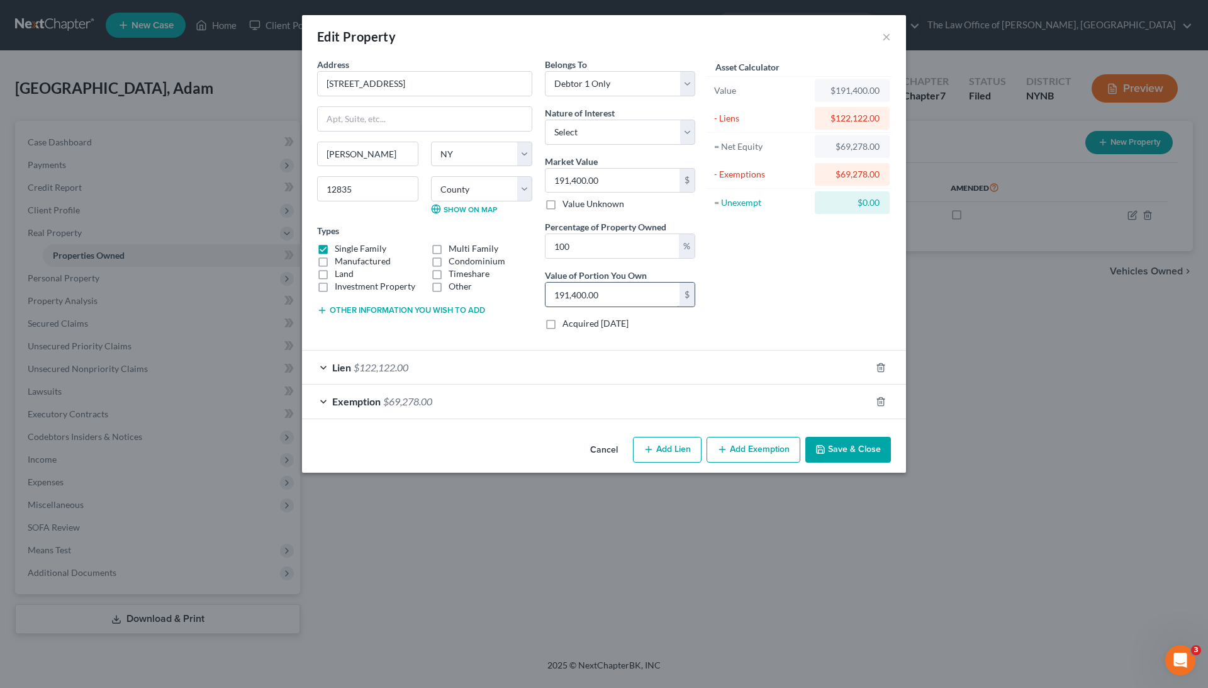
click at [585, 288] on input "191,400.00" at bounding box center [613, 295] width 134 height 24
click at [579, 182] on input "191,400.00" at bounding box center [613, 181] width 134 height 24
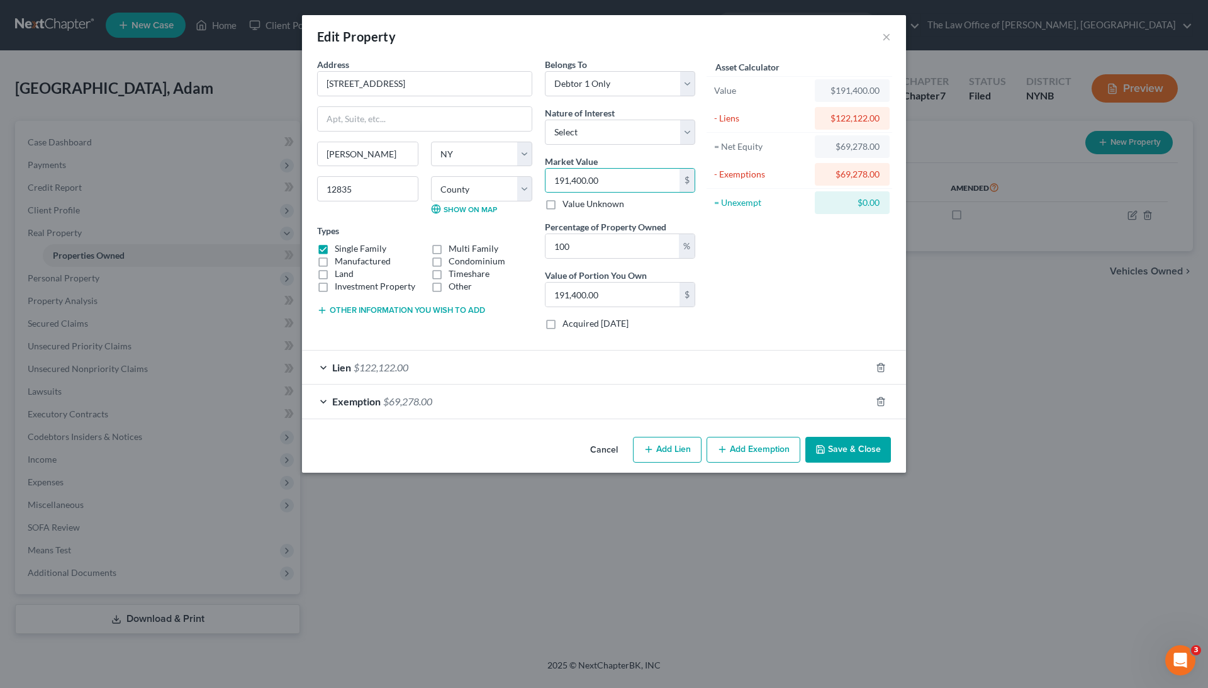
click at [454, 366] on div "Lien $122,122.00" at bounding box center [586, 367] width 569 height 33
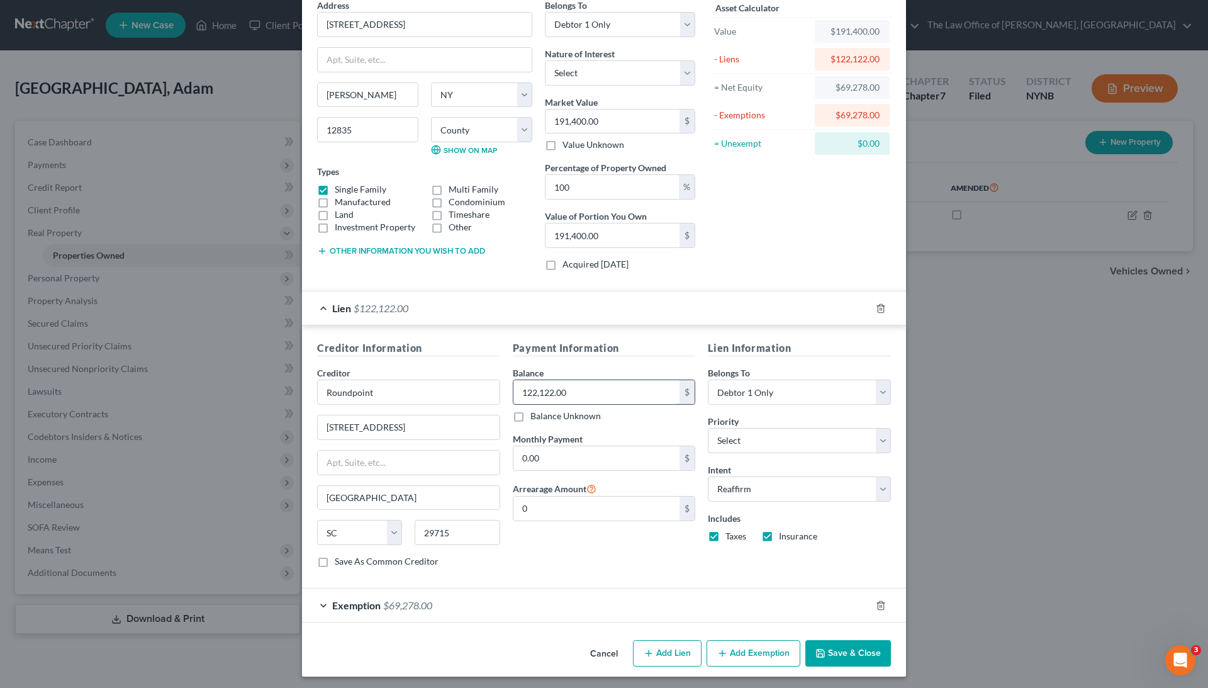
scroll to position [59, 0]
click at [555, 393] on input "122,122.00" at bounding box center [597, 393] width 167 height 24
click at [381, 393] on input "Roundpoint" at bounding box center [408, 392] width 183 height 25
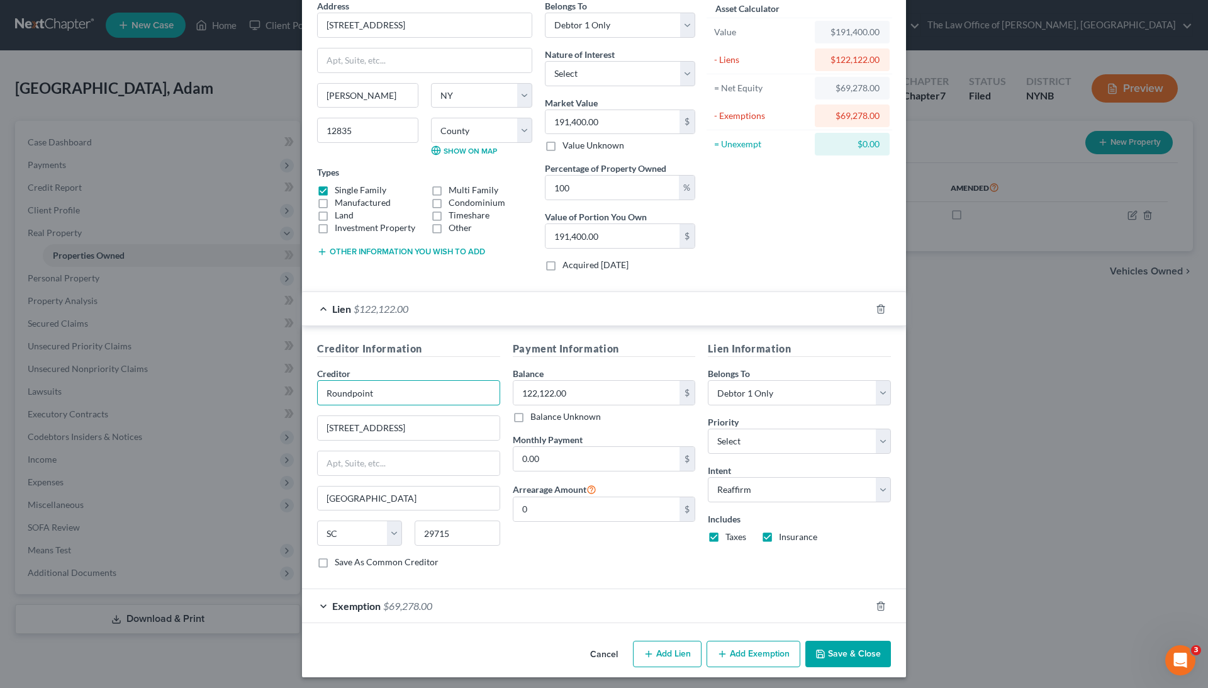
click at [381, 393] on input "Roundpoint" at bounding box center [408, 392] width 183 height 25
click at [416, 605] on span "$69,278.00" at bounding box center [407, 606] width 49 height 12
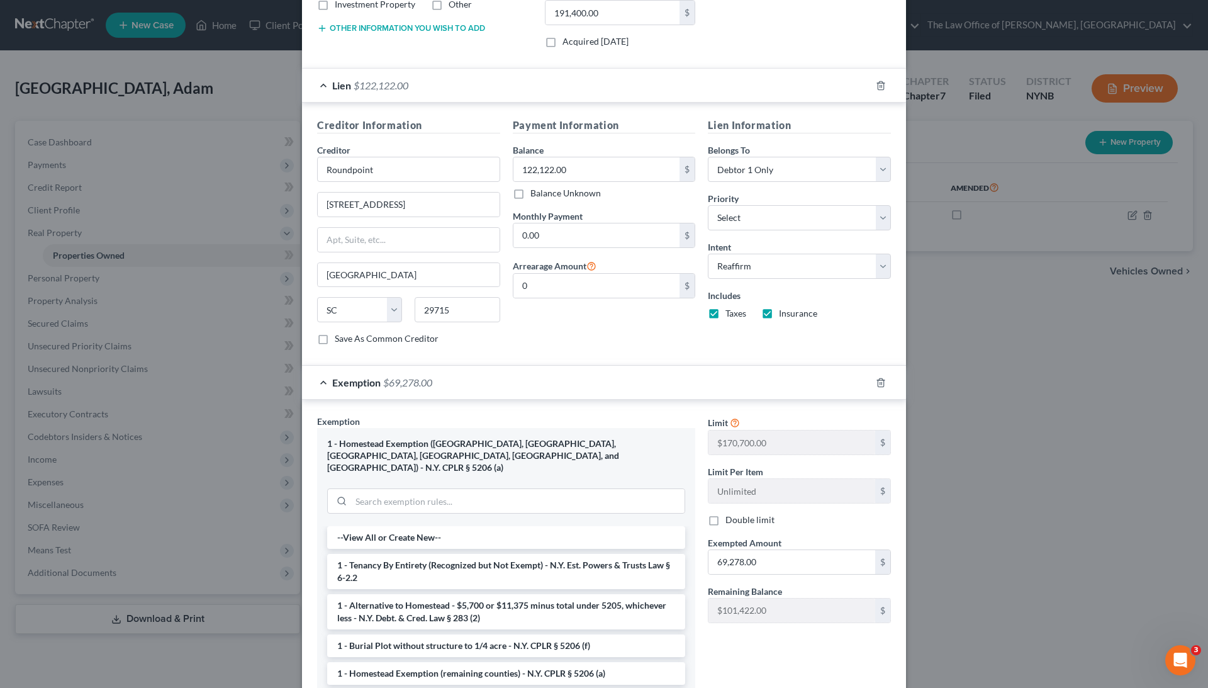
scroll to position [292, 0]
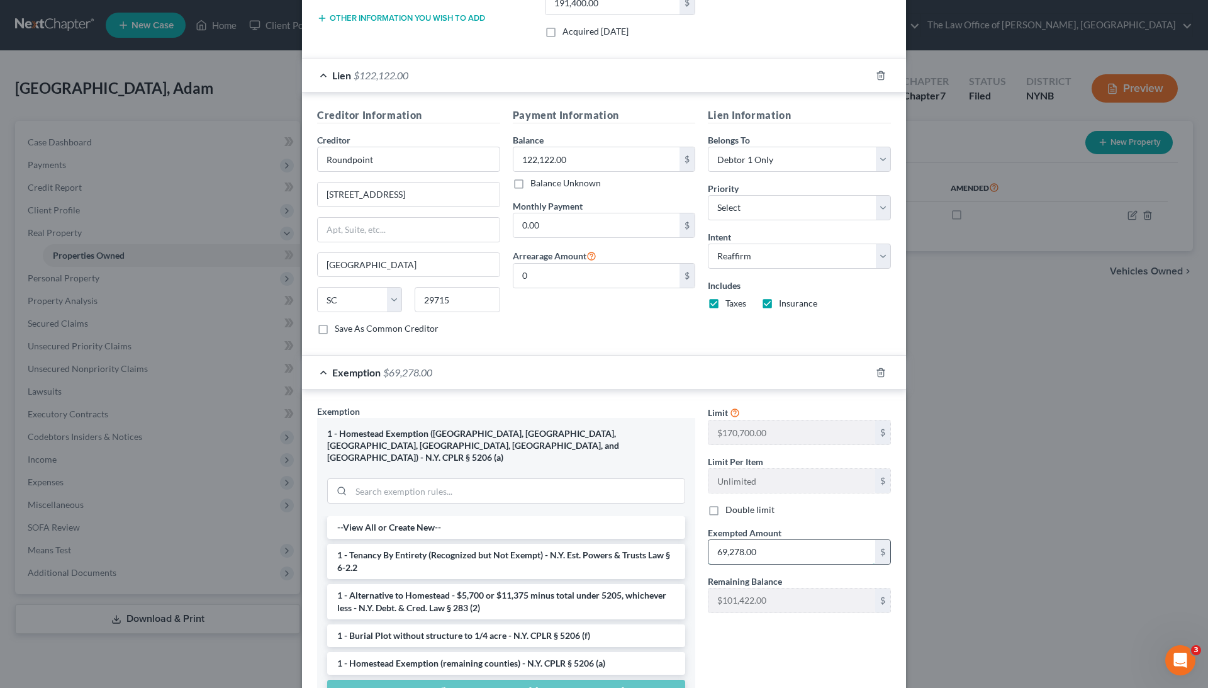
click at [725, 540] on input "69,278.00" at bounding box center [792, 552] width 167 height 24
